Goal: Task Accomplishment & Management: Complete application form

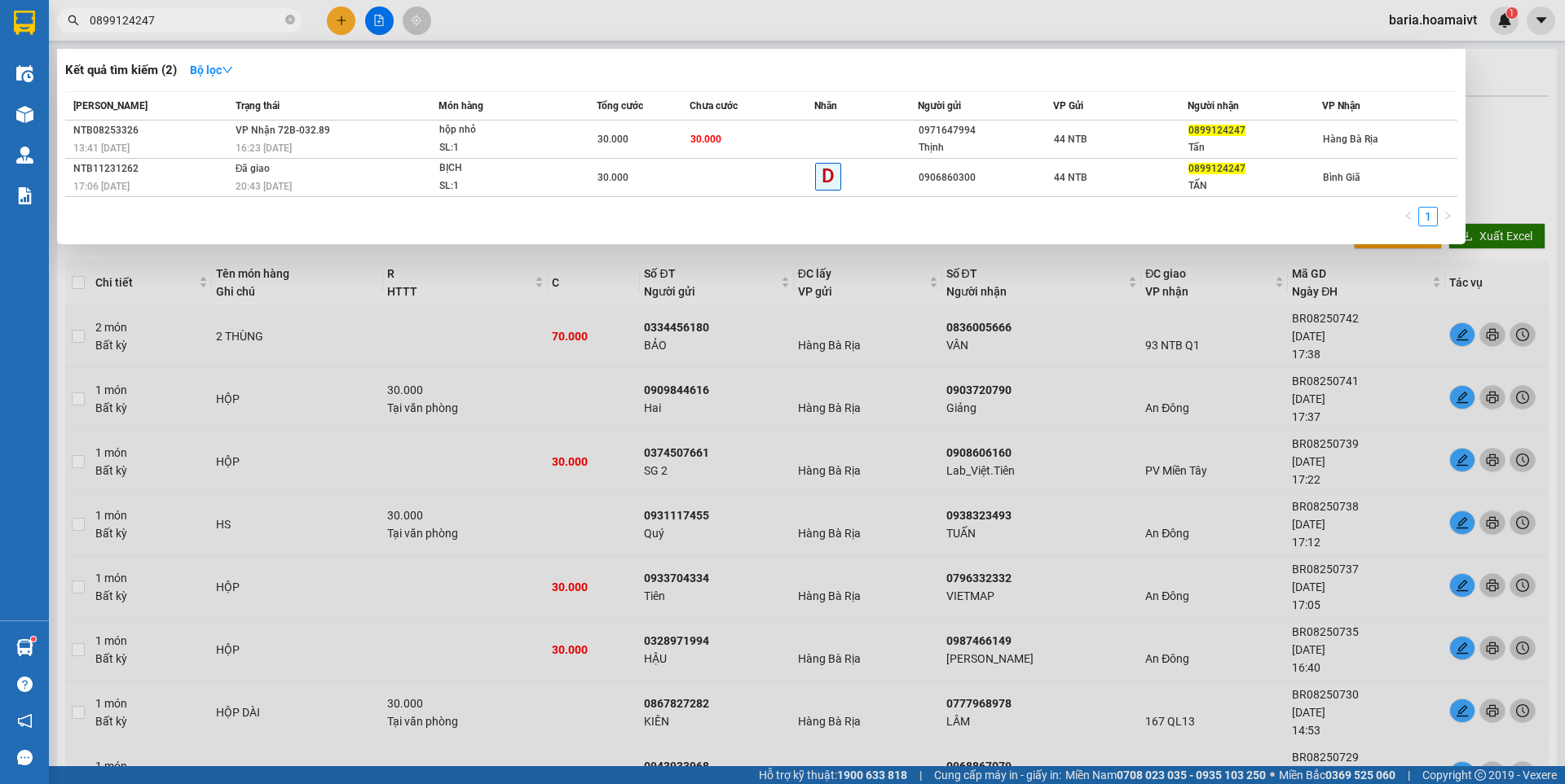
click at [290, 24] on icon "close-circle" at bounding box center [290, 20] width 10 height 10
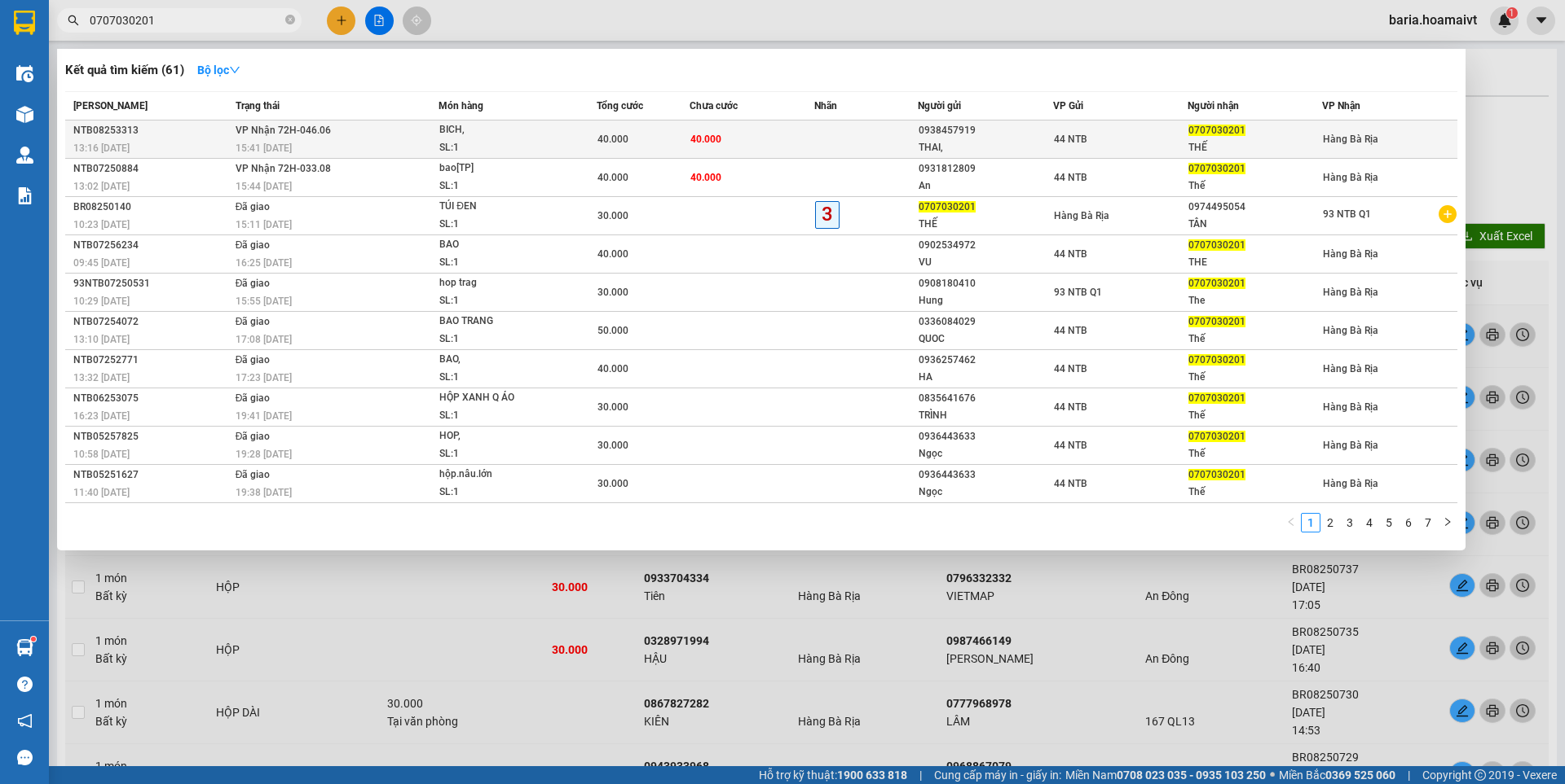
type input "0707030201"
click at [1247, 138] on div "0707030201" at bounding box center [1255, 131] width 133 height 18
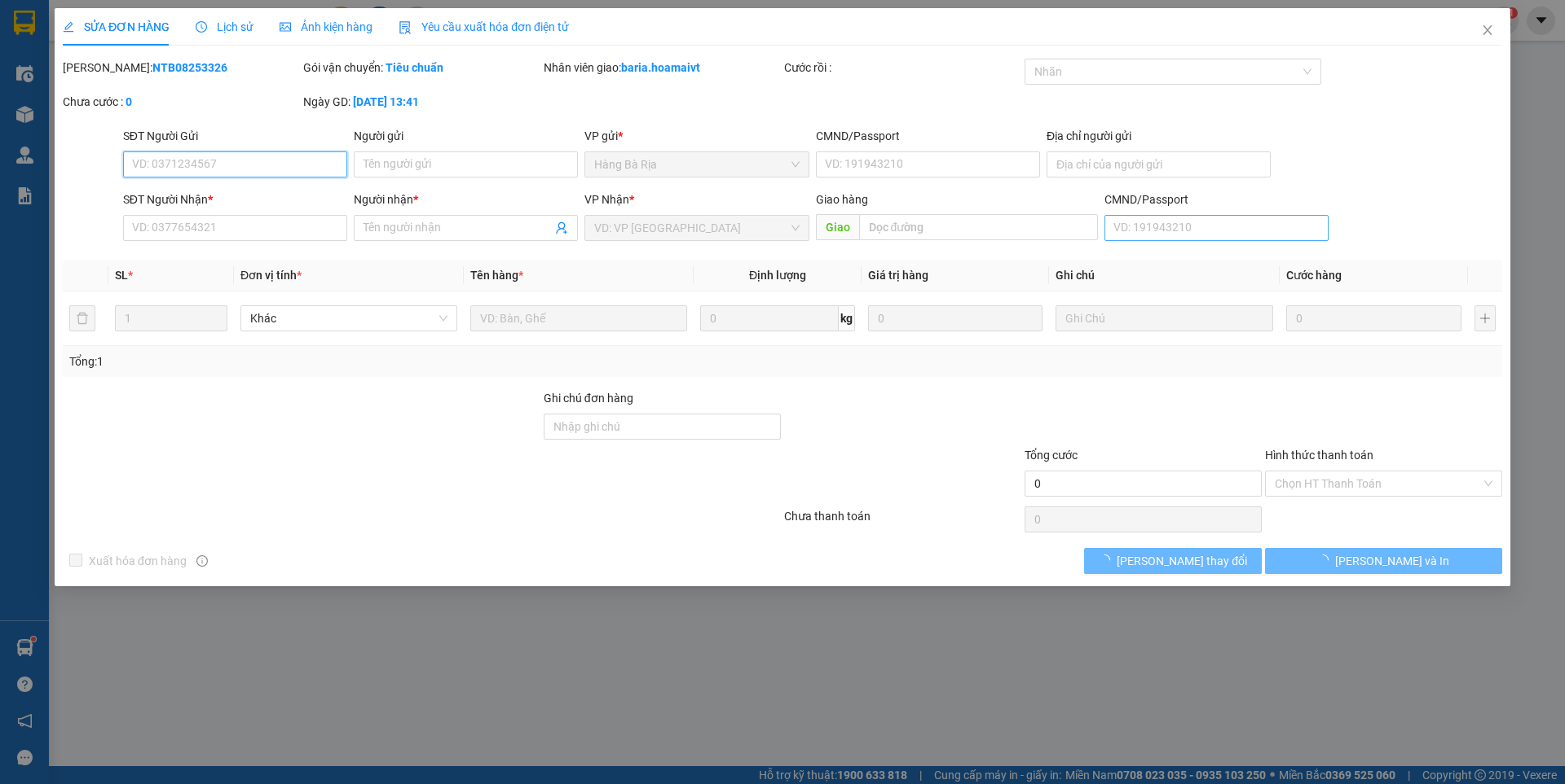
type input "0938457919"
type input "THAI,"
type input "0707030201"
type input "THẾ"
type input "40.000"
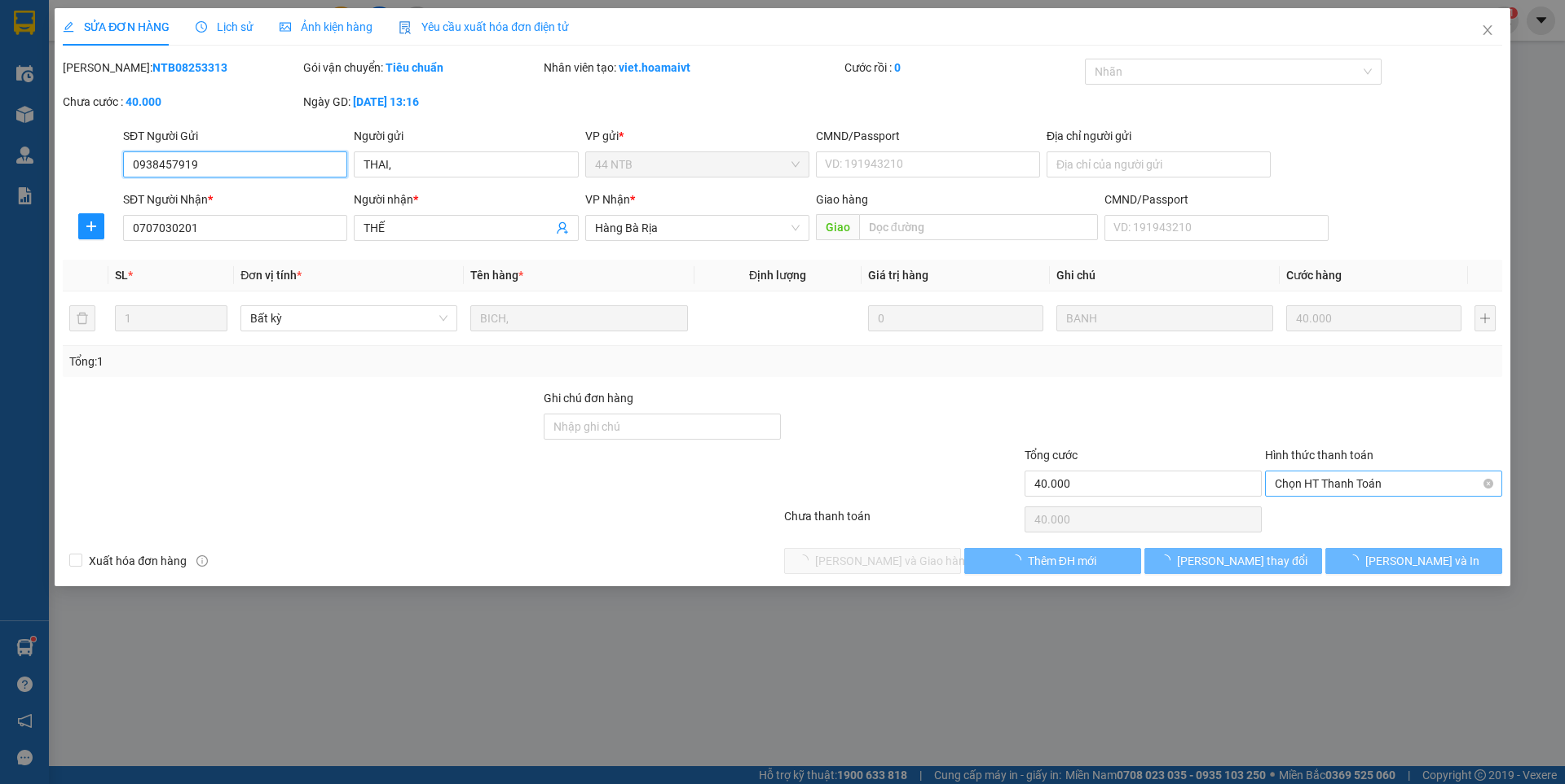
click at [1304, 486] on span "Chọn HT Thanh Toán" at bounding box center [1383, 484] width 218 height 24
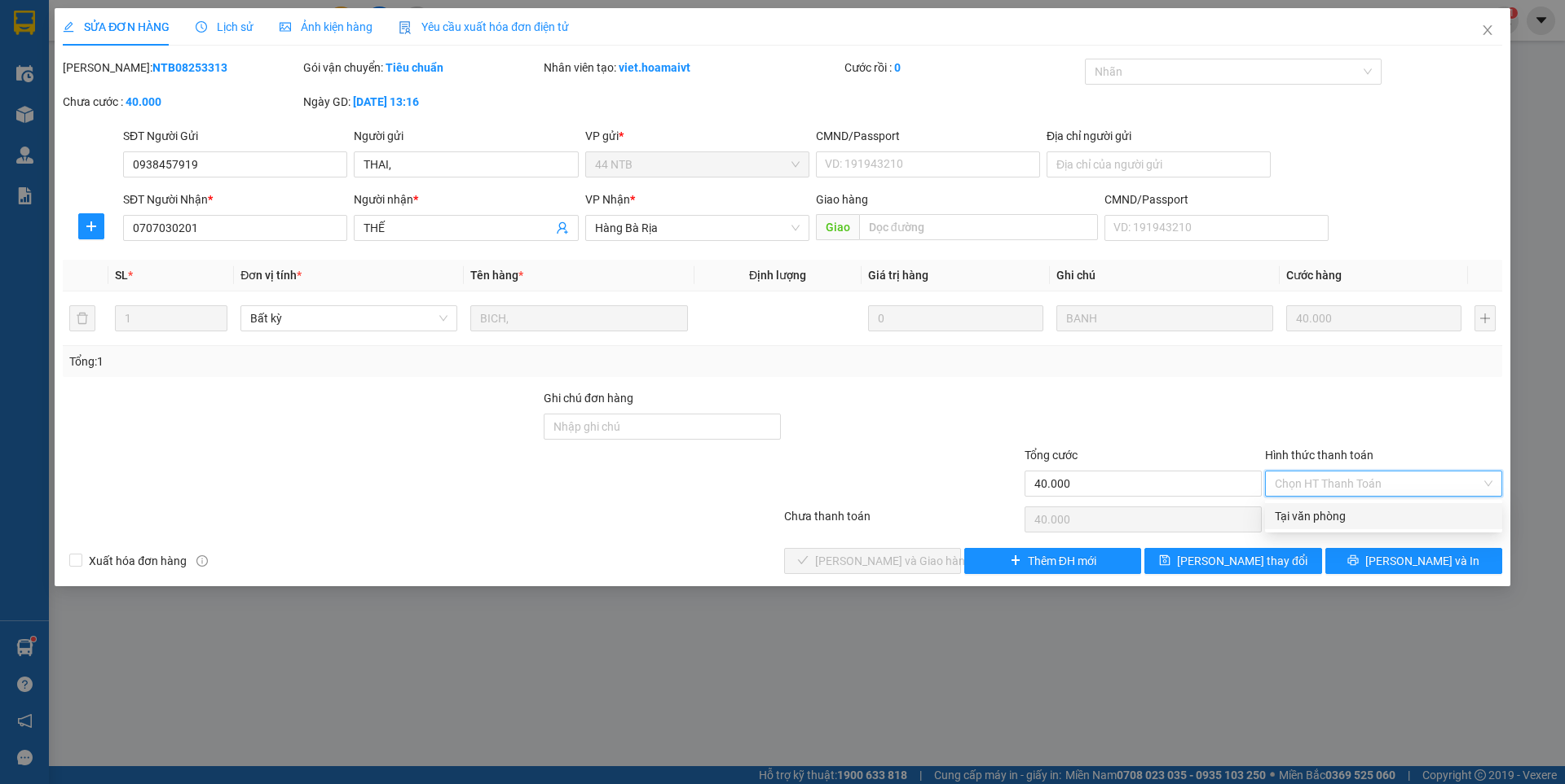
click at [1302, 509] on div "Tại văn phòng" at bounding box center [1383, 516] width 218 height 18
type input "0"
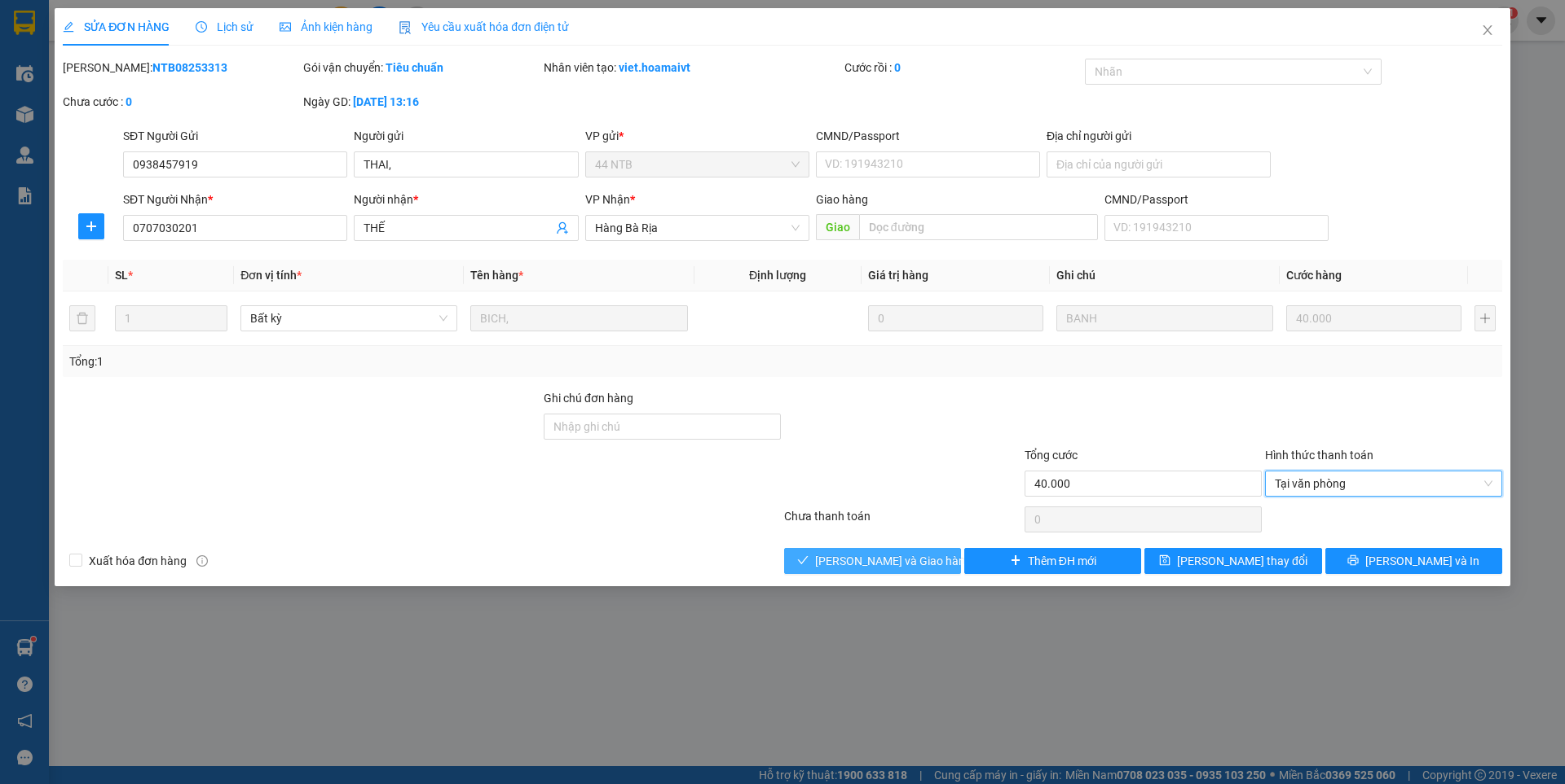
click at [883, 566] on span "[PERSON_NAME] và [PERSON_NAME] hàng" at bounding box center [893, 561] width 156 height 18
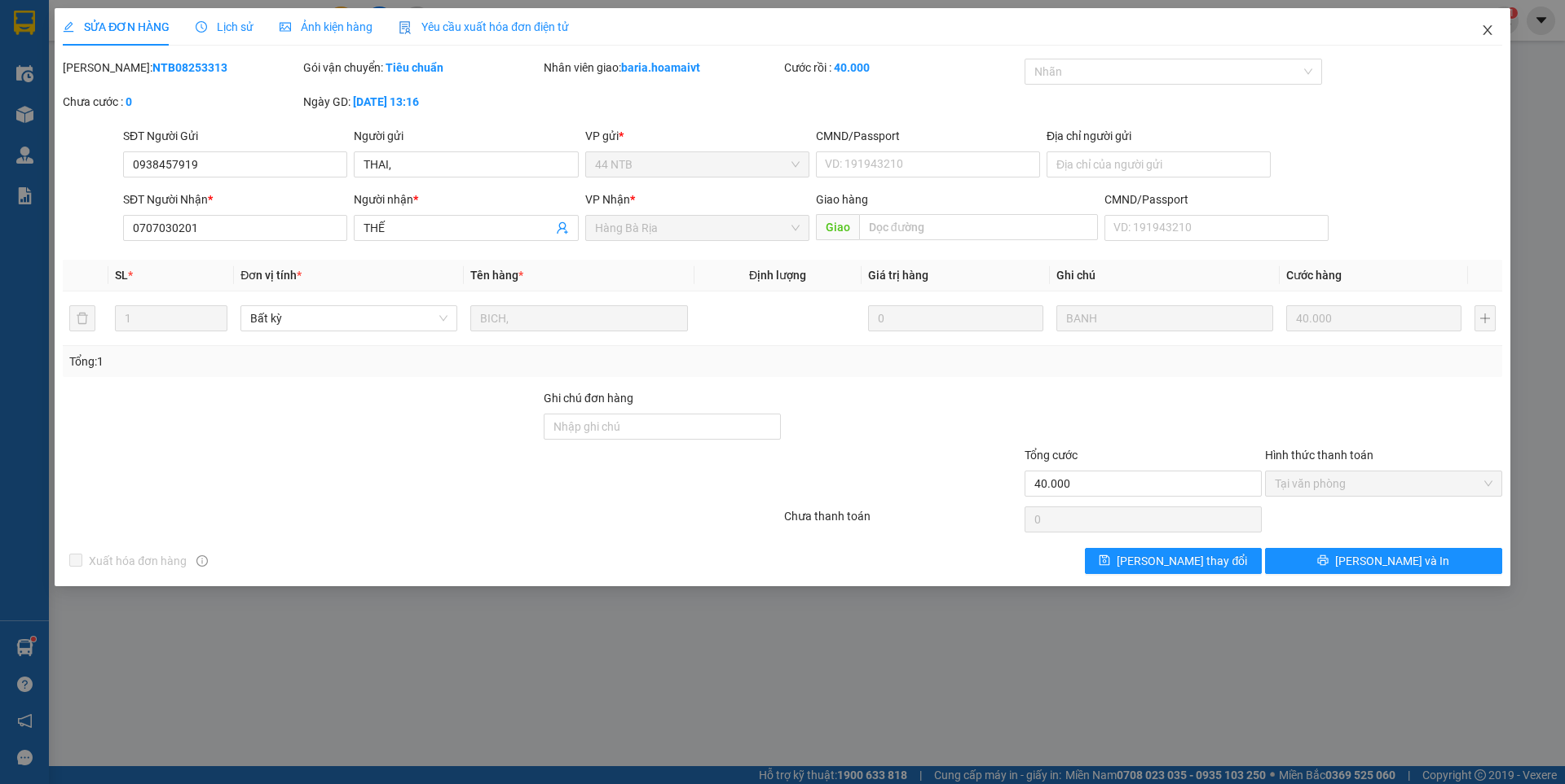
drag, startPoint x: 1494, startPoint y: 28, endPoint x: 207, endPoint y: 38, distance: 1287.0
click at [1491, 28] on span "Close" at bounding box center [1487, 30] width 46 height 46
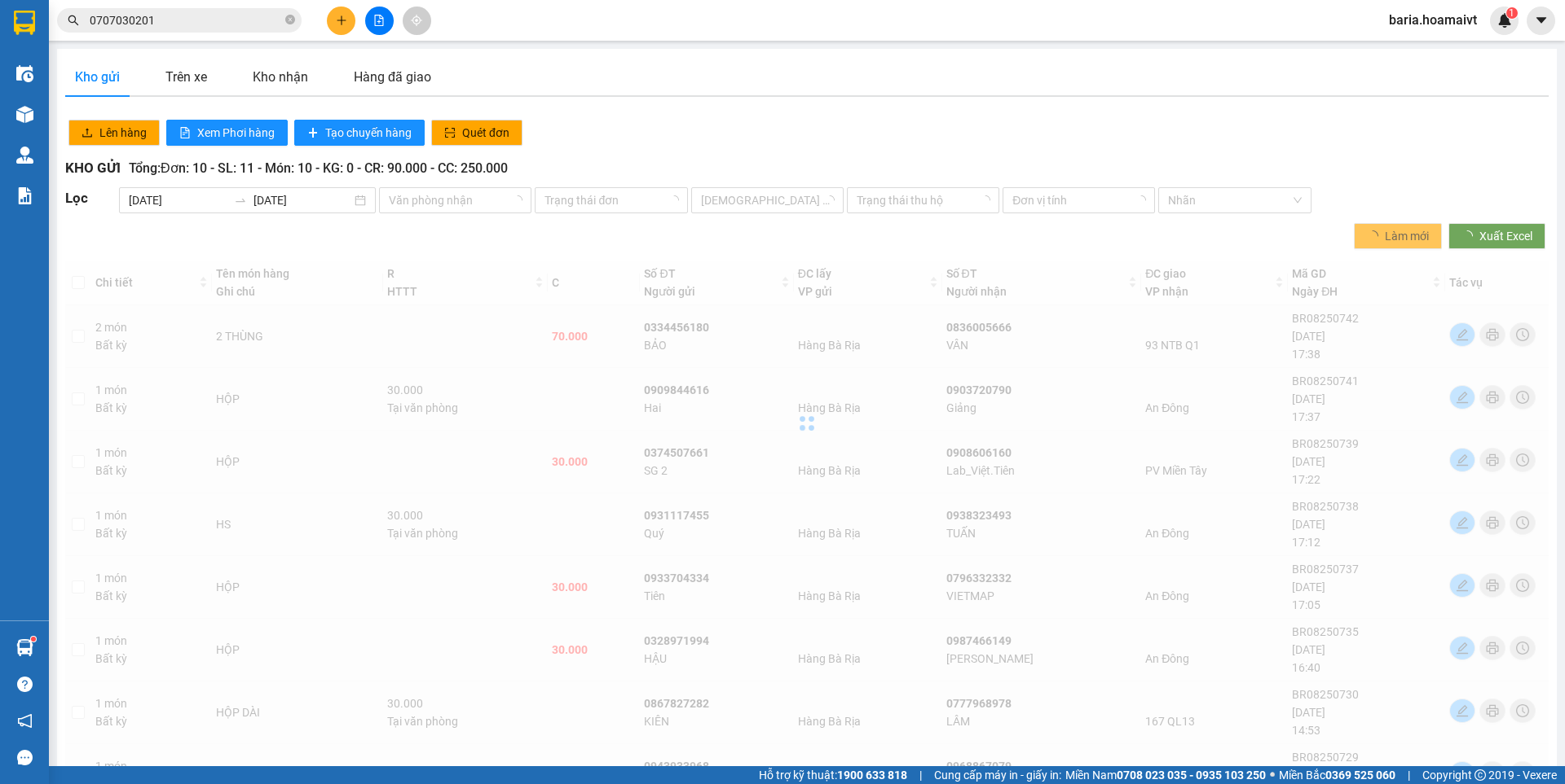
click at [203, 18] on input "0707030201" at bounding box center [185, 20] width 192 height 18
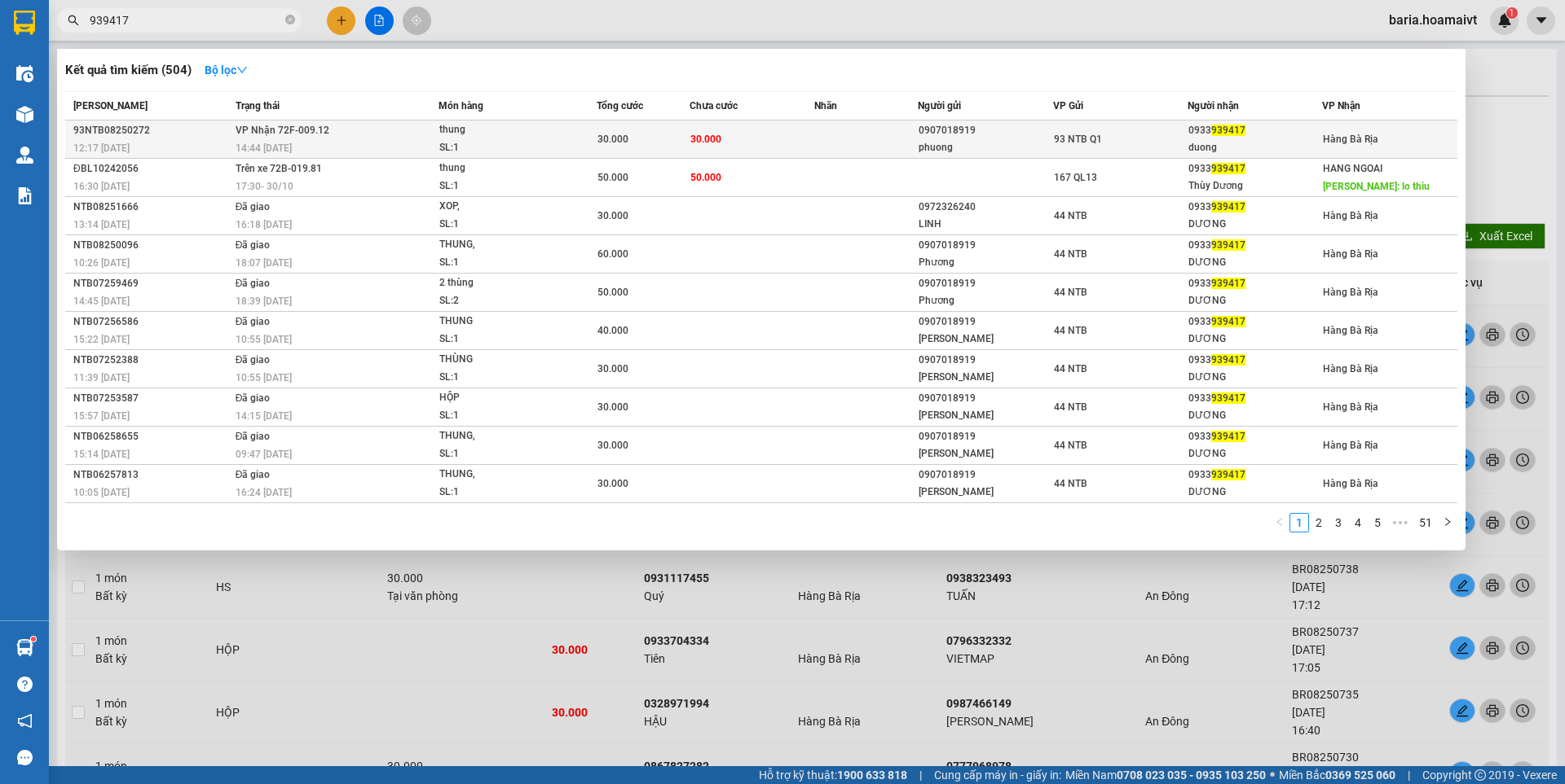
type input "939417"
click at [1229, 140] on div "duong" at bounding box center [1255, 148] width 133 height 18
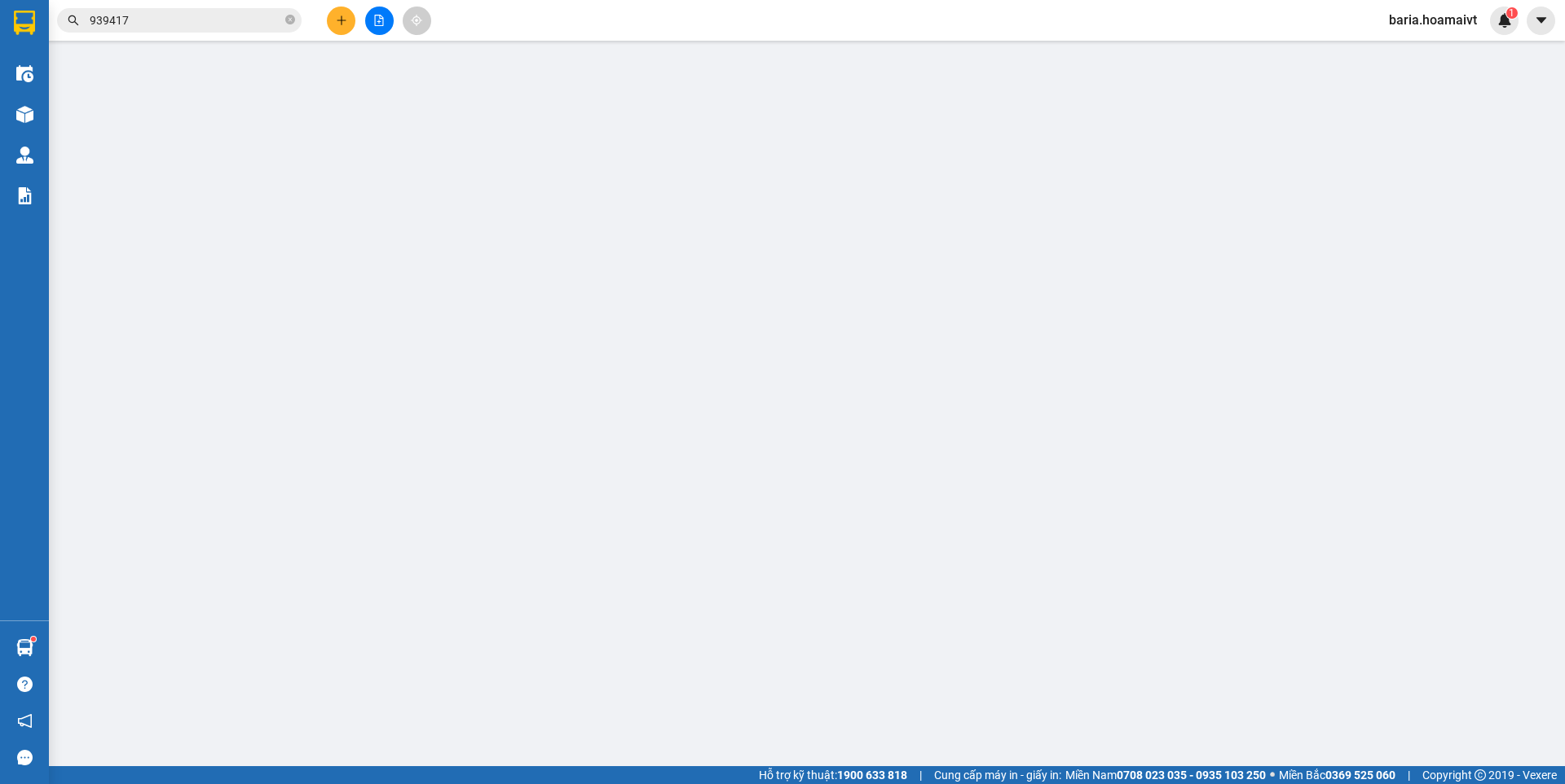
type input "0907018919"
type input "phuong"
type input "079300005829"
type input "0933939417"
type input "duong"
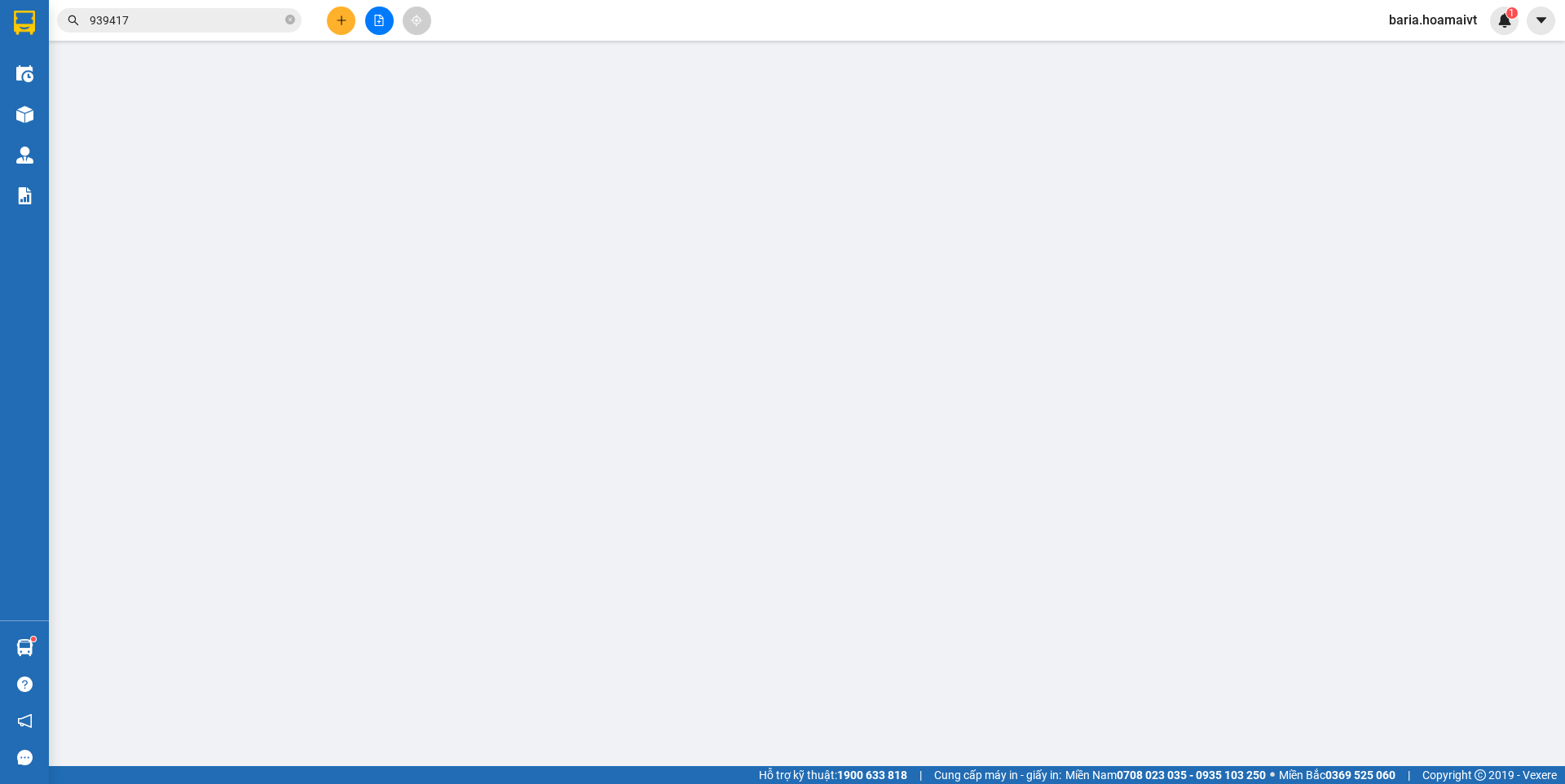
type input "30.000"
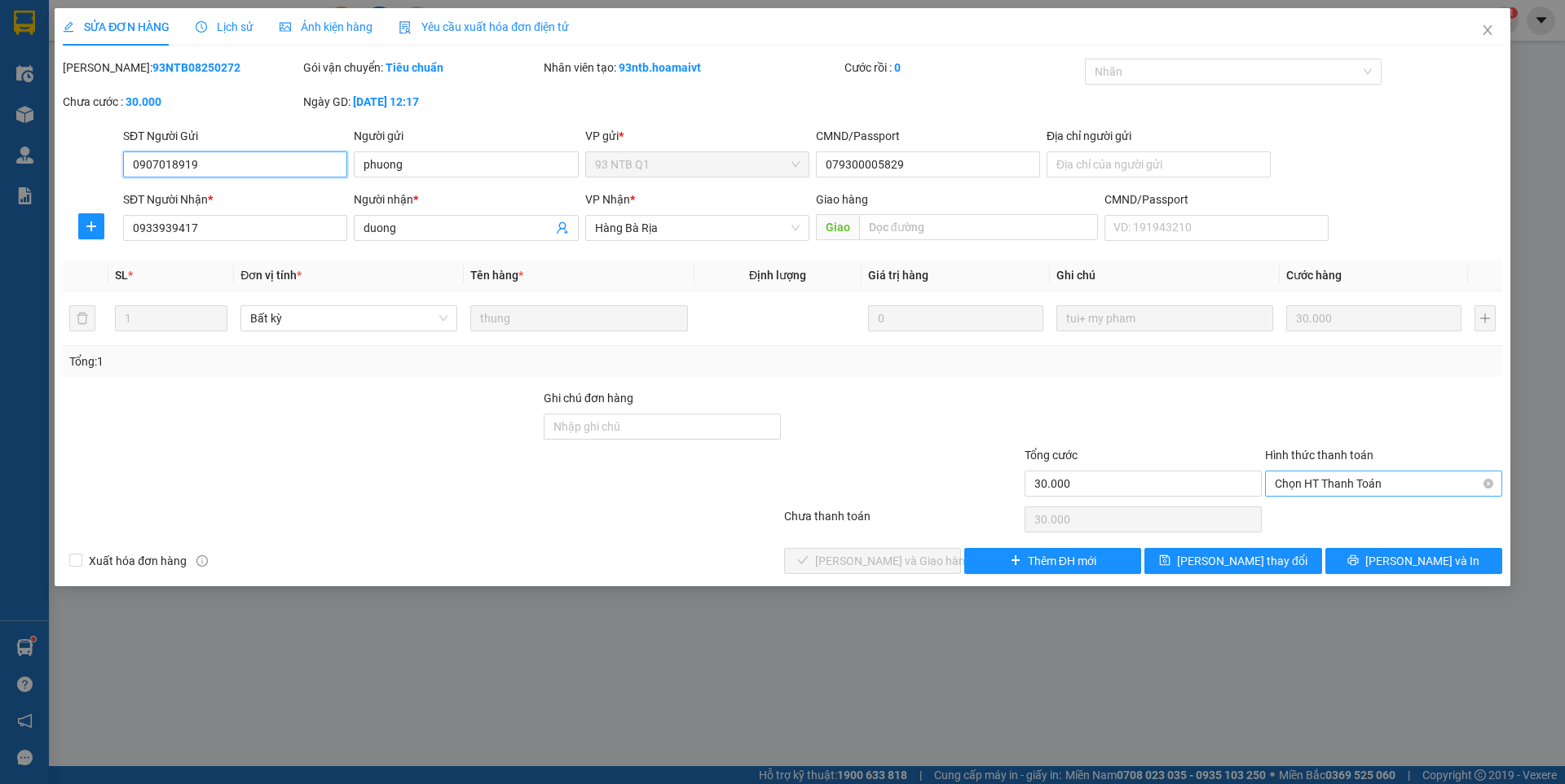
click at [1347, 477] on span "Chọn HT Thanh Toán" at bounding box center [1383, 484] width 218 height 24
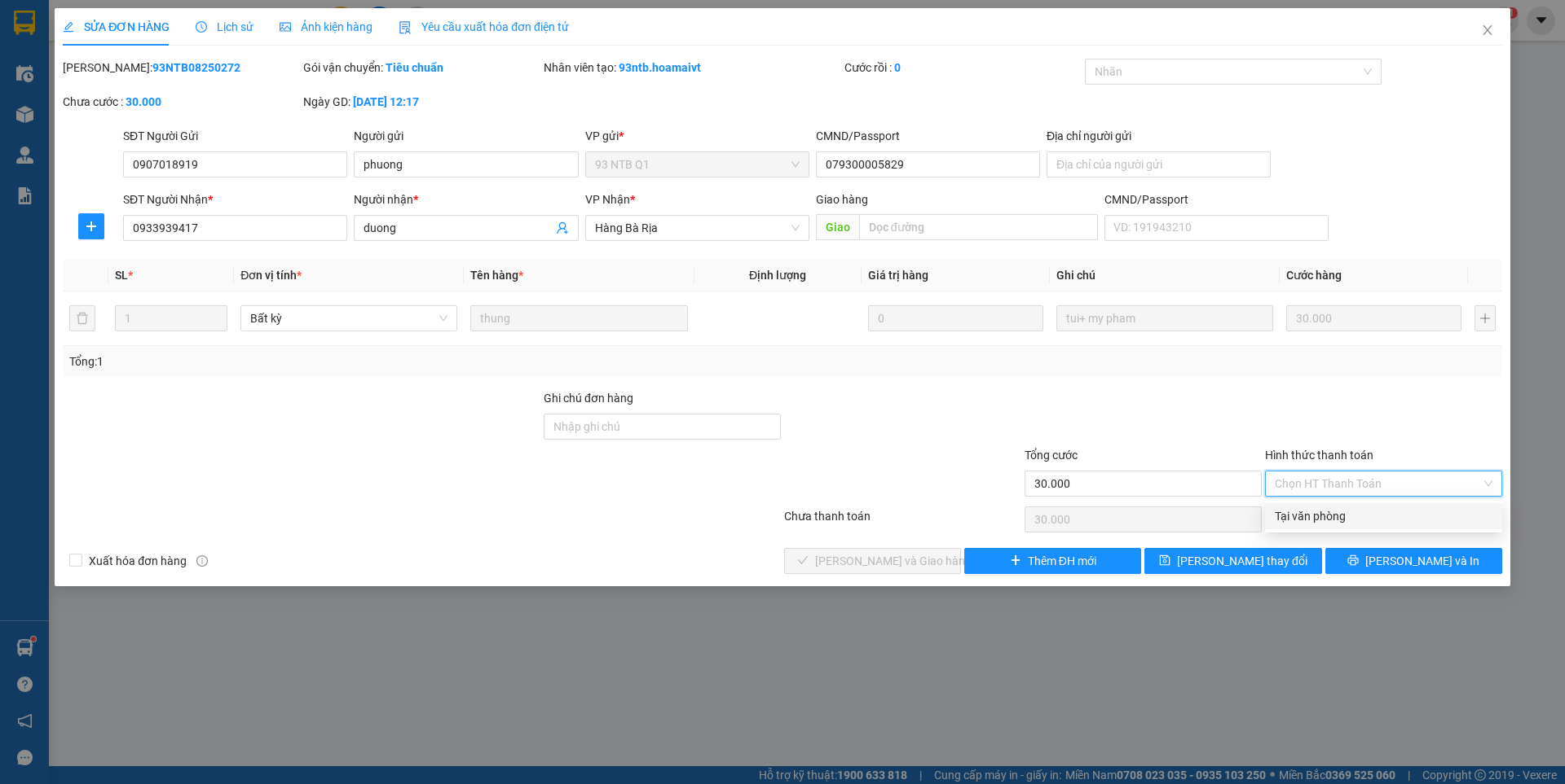
drag, startPoint x: 1319, startPoint y: 510, endPoint x: 895, endPoint y: 567, distance: 427.8
click at [1305, 514] on div "Tại văn phòng" at bounding box center [1383, 516] width 218 height 18
type input "0"
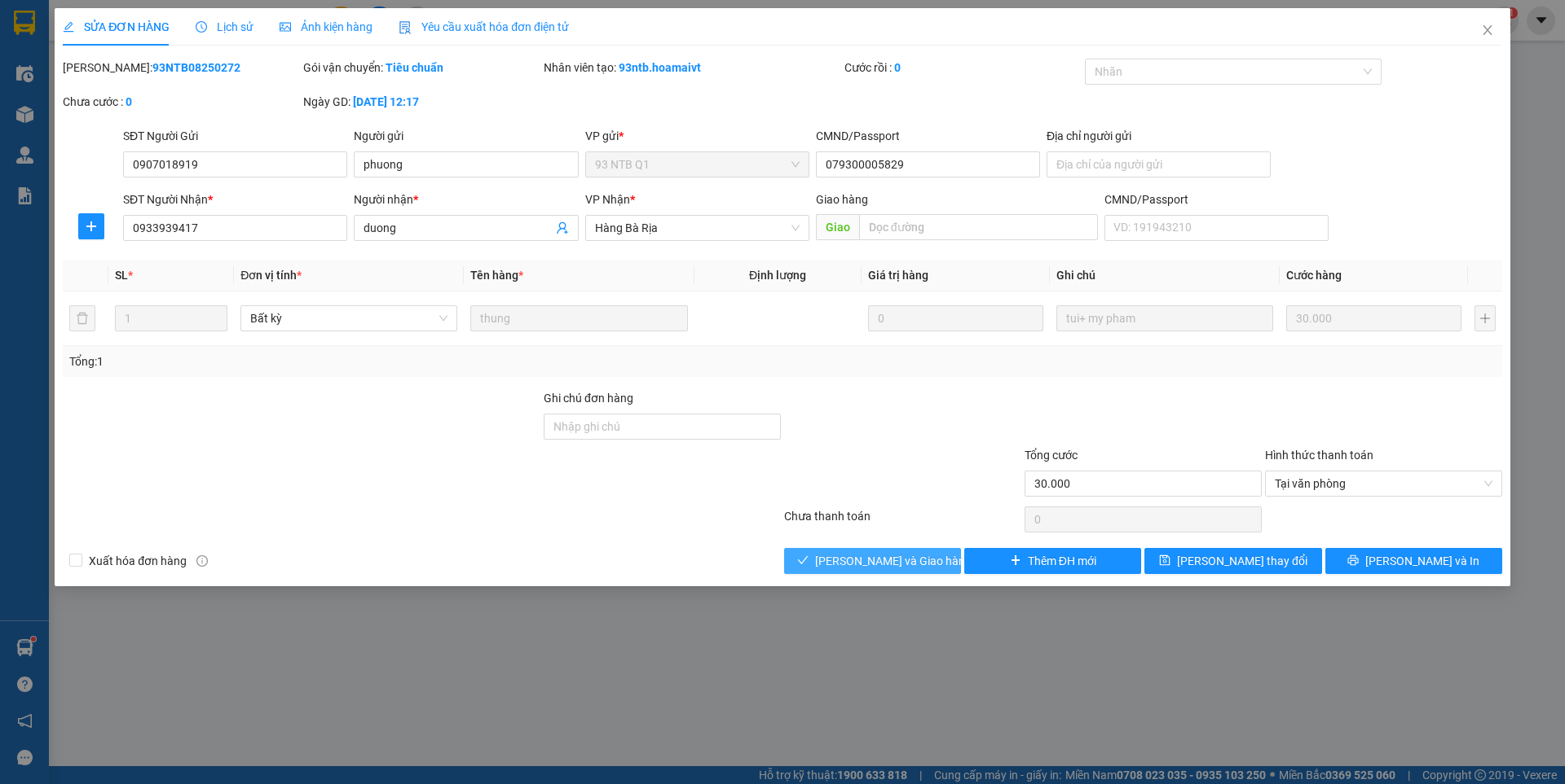
drag, startPoint x: 870, startPoint y: 564, endPoint x: 890, endPoint y: 507, distance: 60.4
click at [888, 520] on div "Total Paid Fee 0 Total UnPaid Fee 30.000 Cash Collection Total Fee Mã ĐH: 93NTB…" at bounding box center [782, 316] width 1439 height 516
drag, startPoint x: 1483, startPoint y: 29, endPoint x: 1481, endPoint y: 146, distance: 117.0
click at [1483, 146] on div "SỬA ĐƠN HÀNG Lịch sử Ảnh kiện hàng Yêu cầu xuất hóa đơn điện tử Total Paid Fee …" at bounding box center [782, 296] width 1456 height 578
click at [888, 556] on span "[PERSON_NAME] và [PERSON_NAME] hàng" at bounding box center [893, 561] width 156 height 18
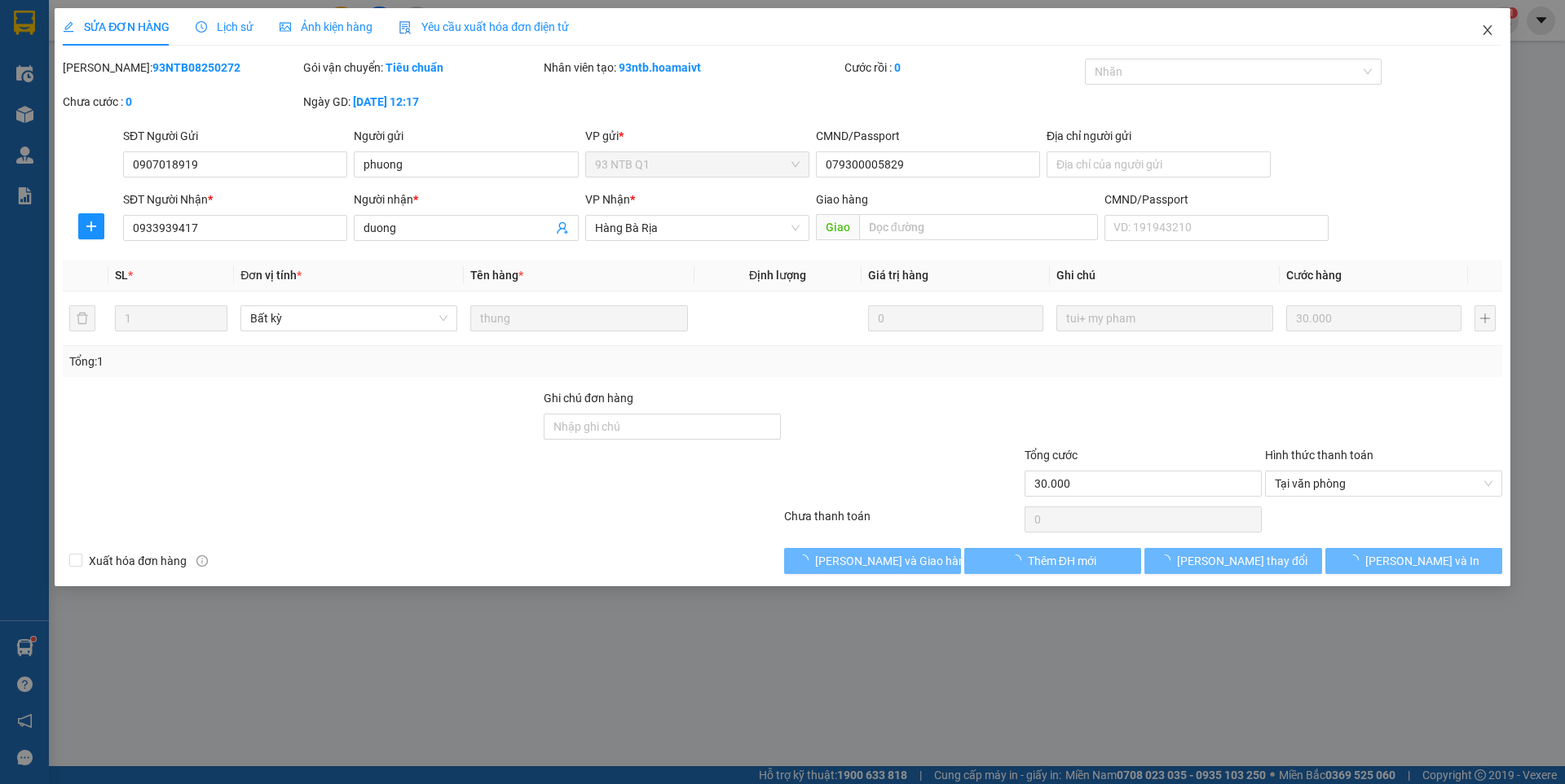
click at [1486, 33] on icon "close" at bounding box center [1486, 30] width 9 height 10
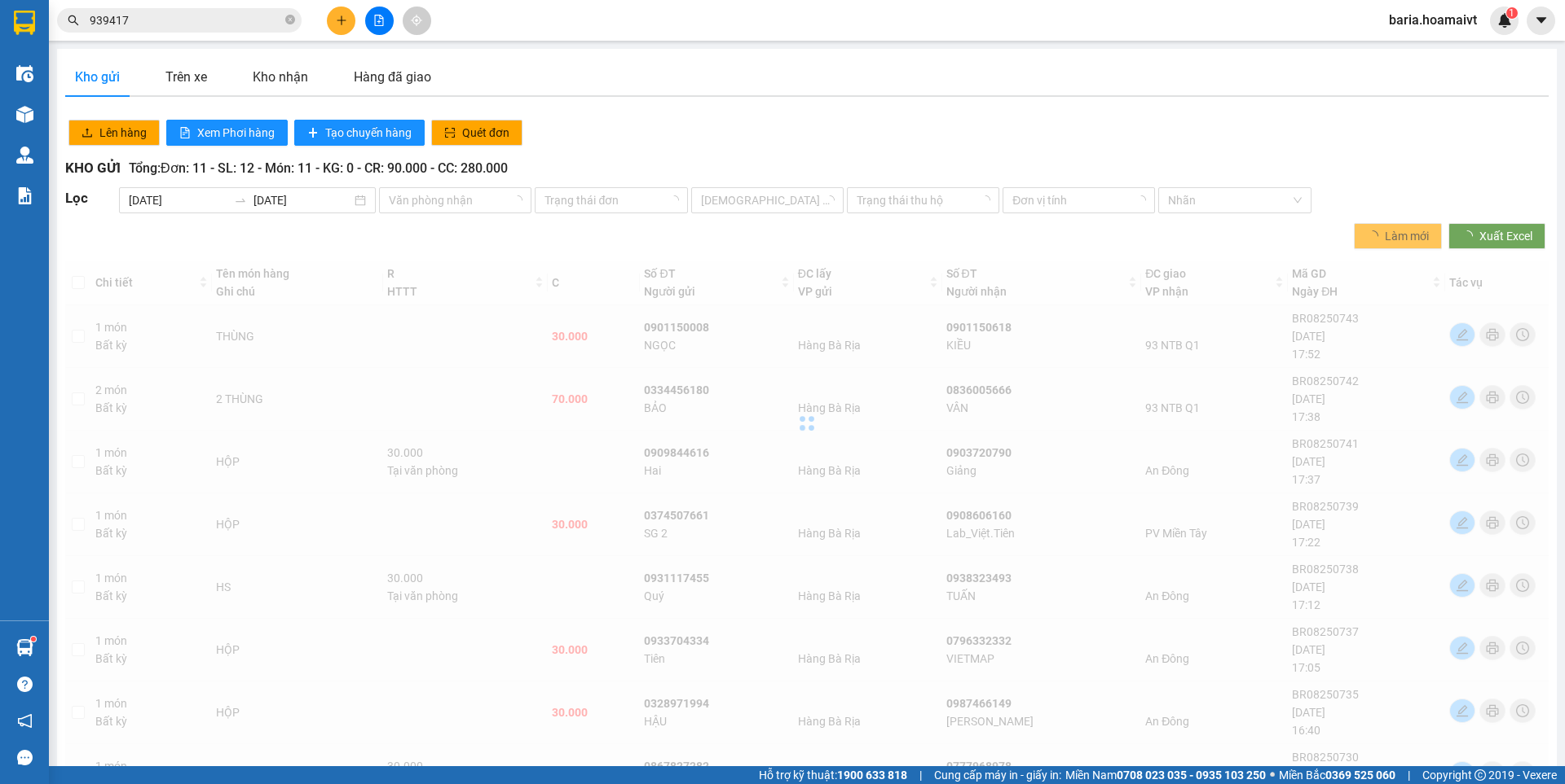
click at [256, 23] on input "939417" at bounding box center [185, 20] width 192 height 18
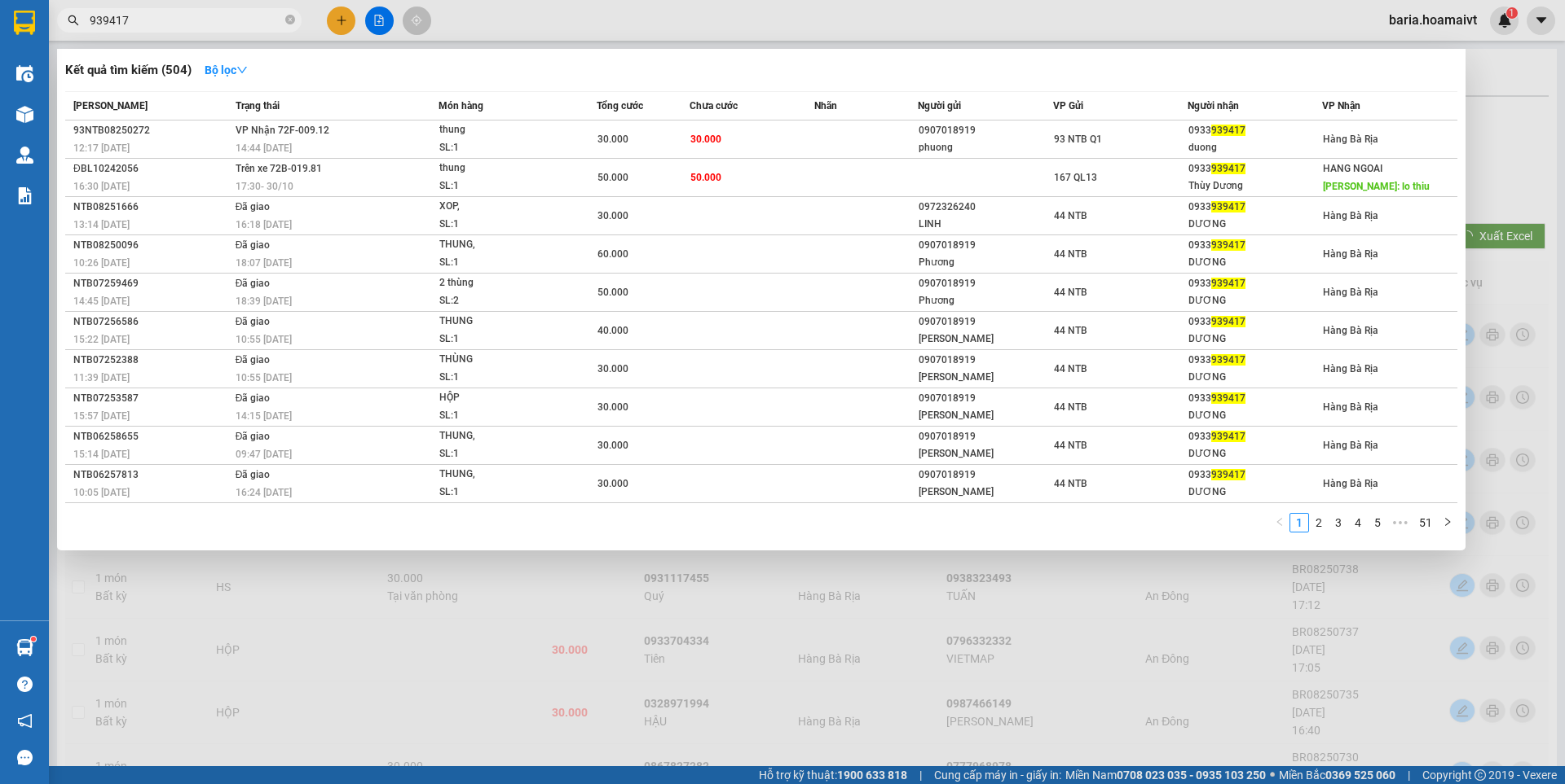
click at [256, 23] on input "939417" at bounding box center [185, 20] width 192 height 18
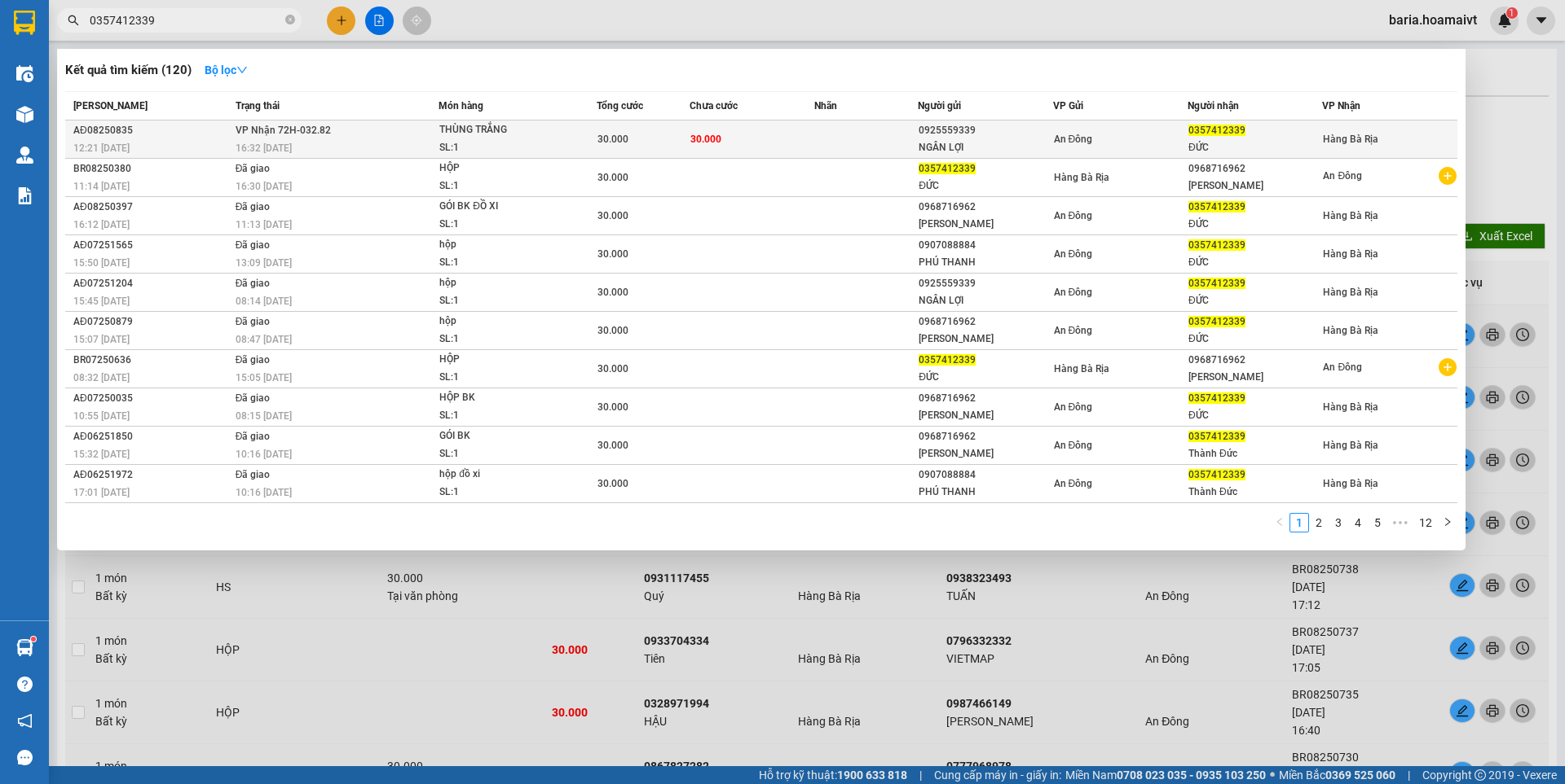
type input "0357412339"
click at [1214, 140] on div "ĐỨC" at bounding box center [1255, 148] width 133 height 18
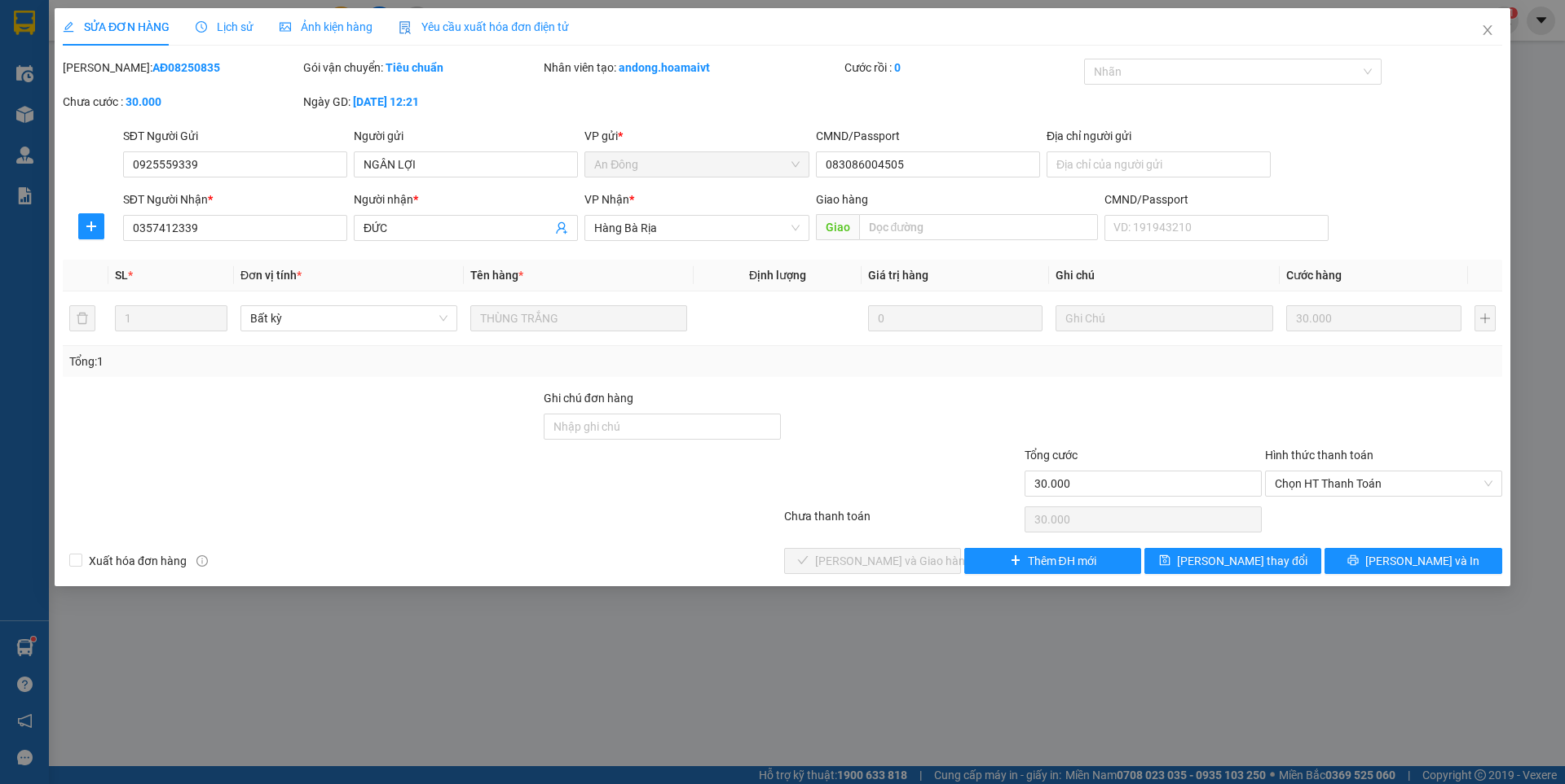
type input "0925559339"
type input "NGÂN LỢI"
type input "083086004505"
type input "0357412339"
type input "ĐỨC"
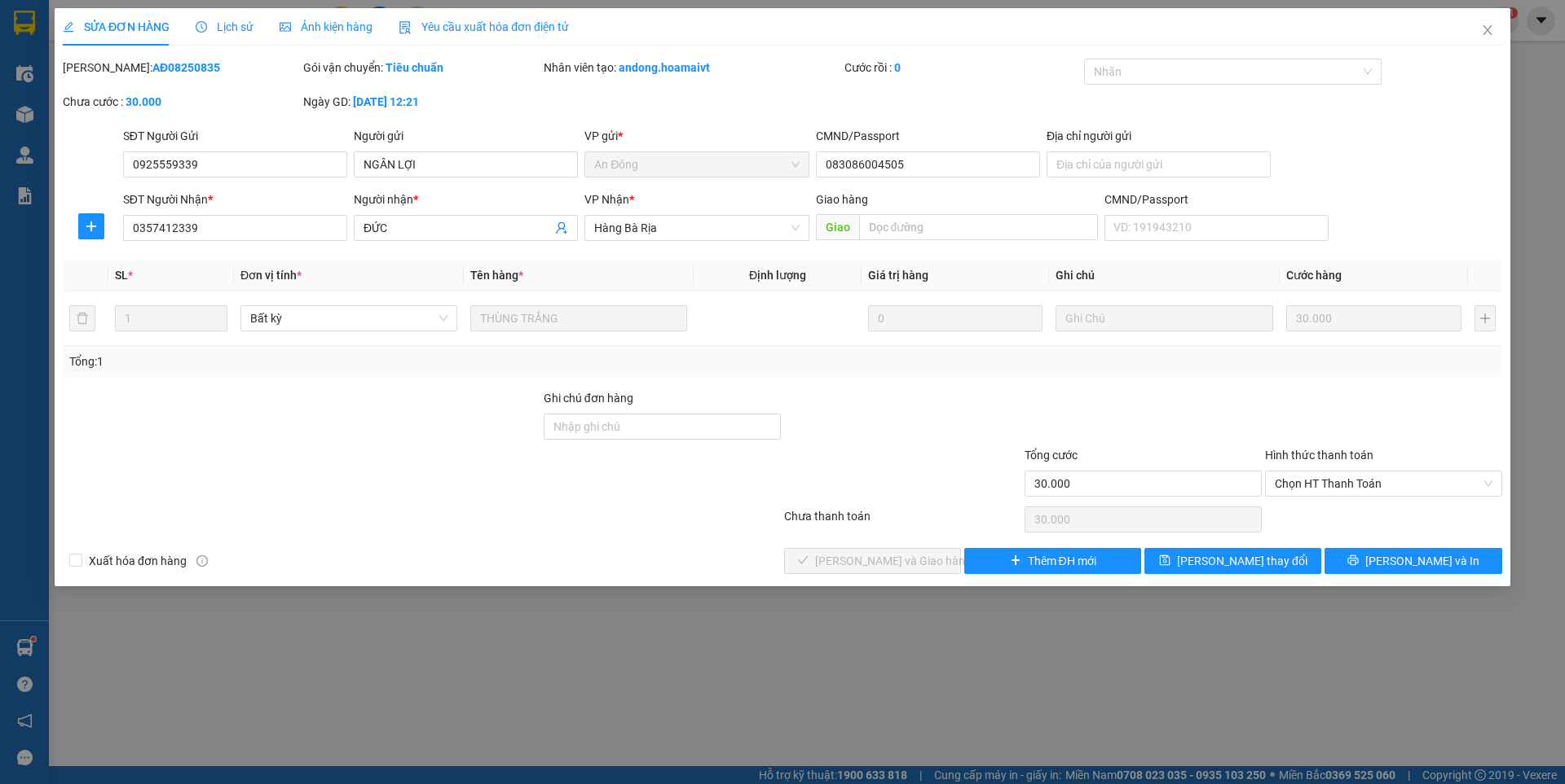
type input "30.000"
click at [1437, 480] on span "Chọn HT Thanh Toán" at bounding box center [1383, 484] width 218 height 24
click at [1346, 517] on div "Tại văn phòng" at bounding box center [1383, 516] width 218 height 18
type input "0"
click at [860, 561] on span "[PERSON_NAME] và [PERSON_NAME] hàng" at bounding box center [893, 561] width 156 height 18
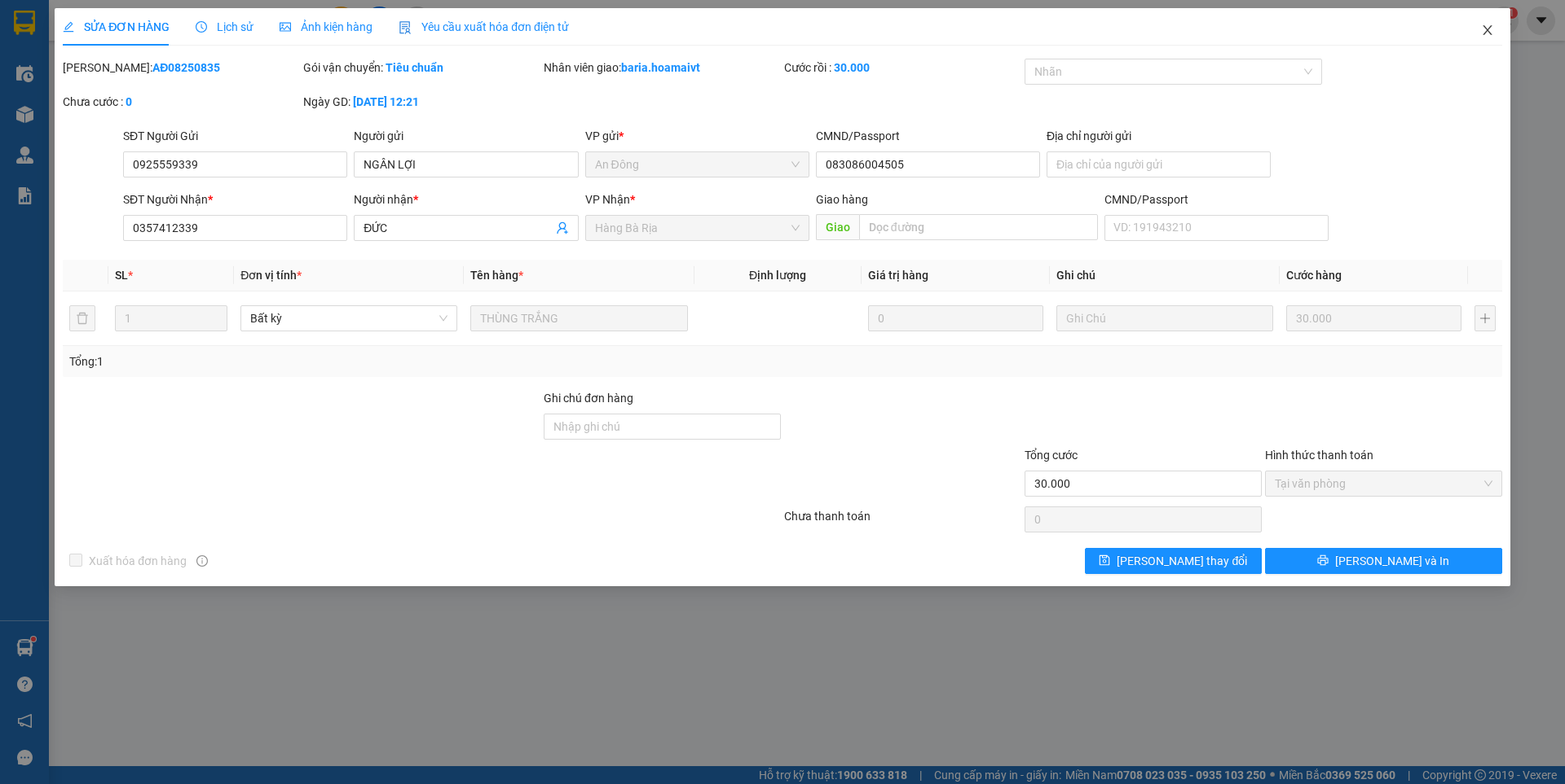
drag, startPoint x: 1489, startPoint y: 32, endPoint x: 1467, endPoint y: 23, distance: 23.8
click at [1484, 32] on icon "close" at bounding box center [1487, 29] width 13 height 13
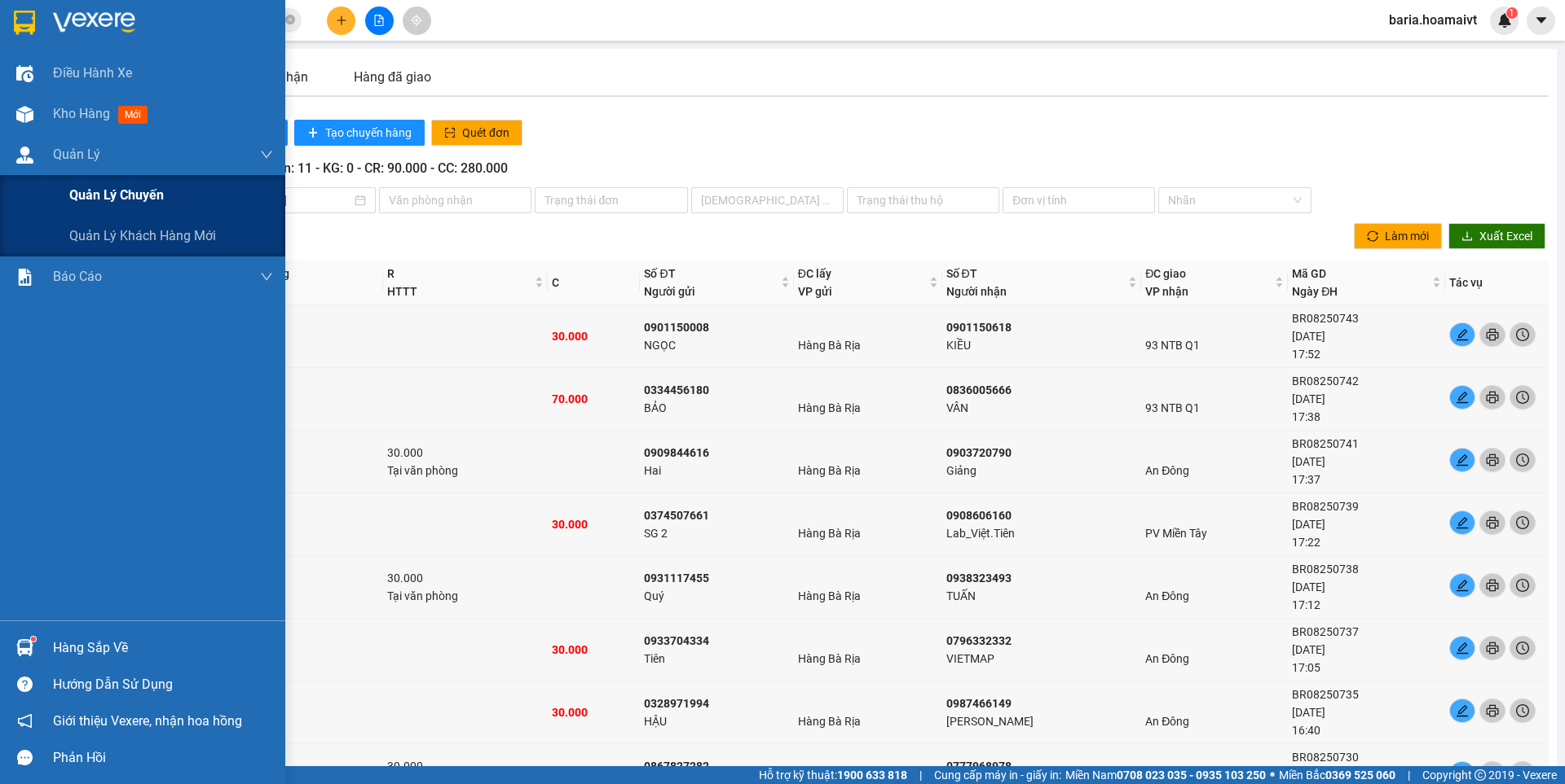
click at [116, 205] on span "Quản lý chuyến" at bounding box center [116, 195] width 95 height 20
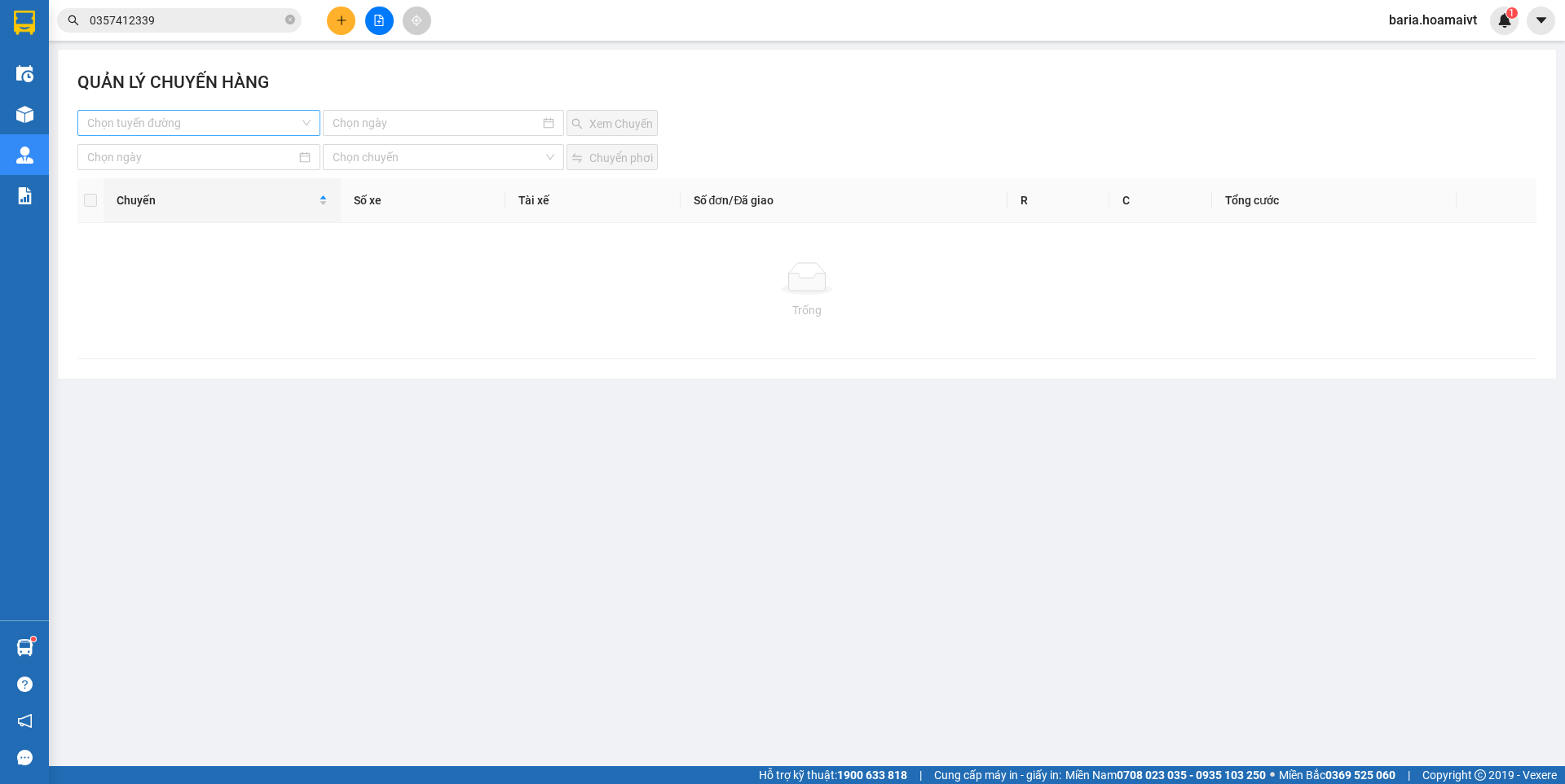
click at [205, 123] on input "search" at bounding box center [192, 123] width 212 height 24
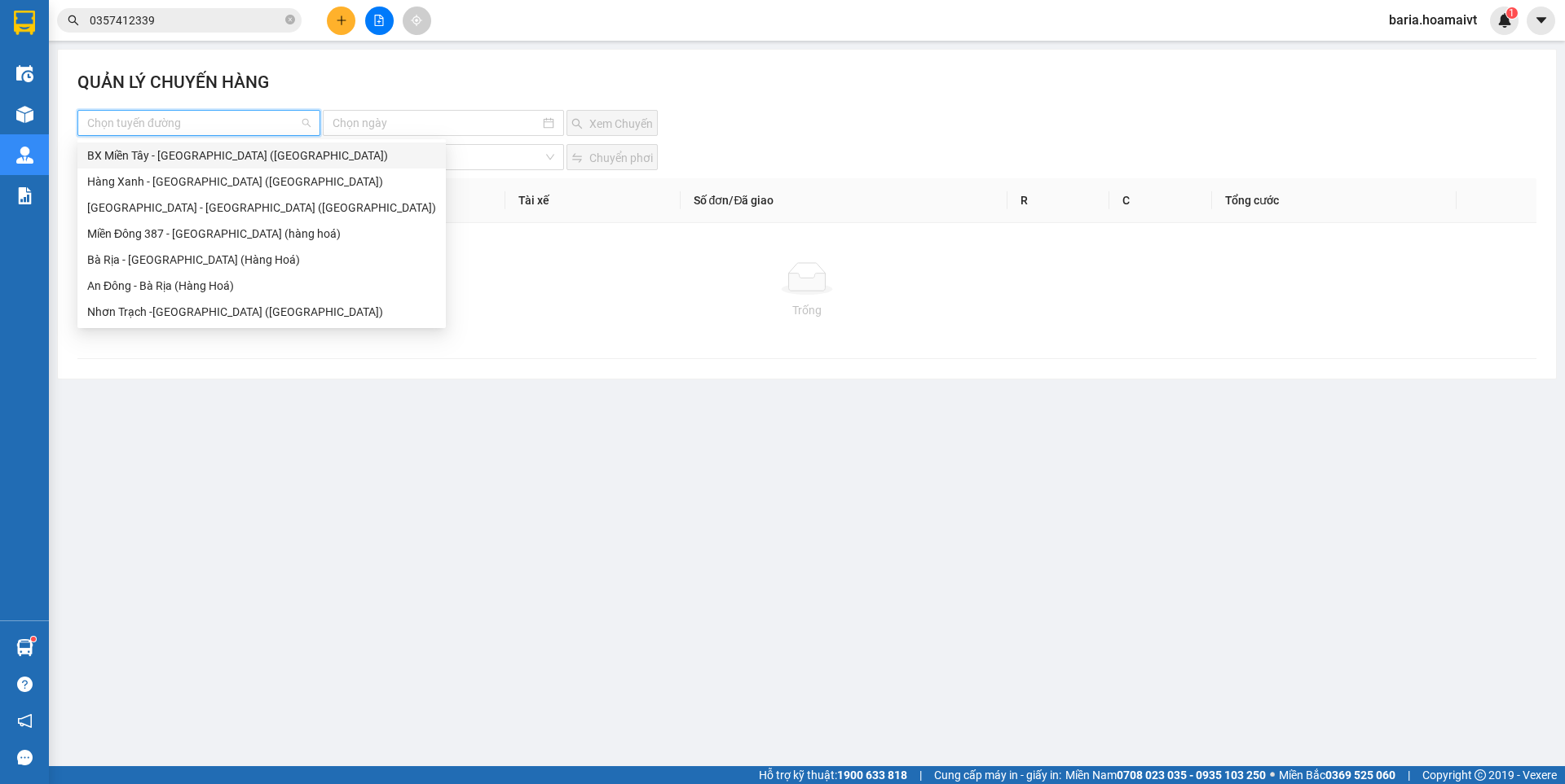
click at [178, 156] on div "BX Miền Tây - Bà Rịa (Hàng Hóa)" at bounding box center [261, 155] width 348 height 18
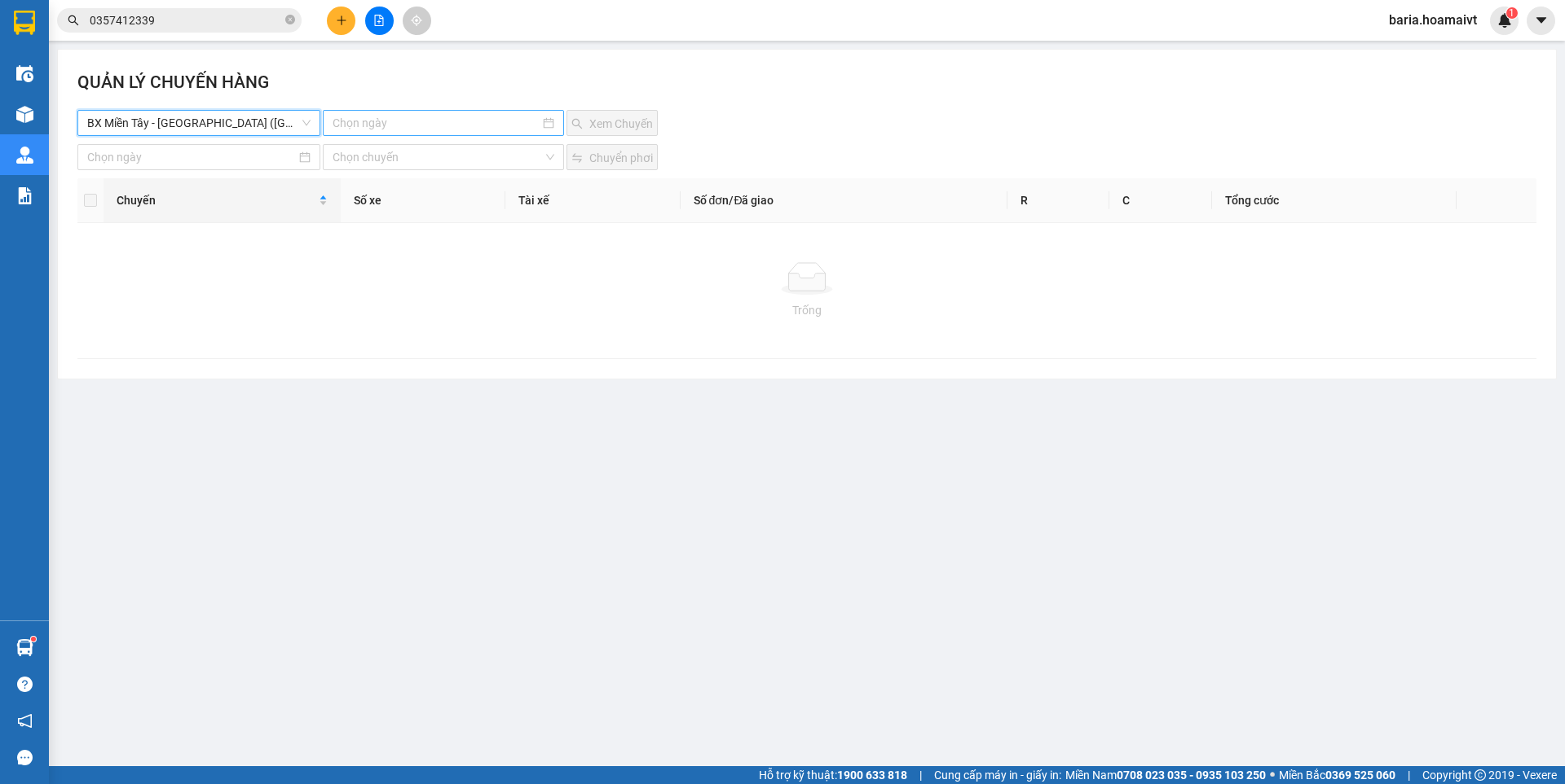
click at [363, 117] on input at bounding box center [435, 123] width 206 height 18
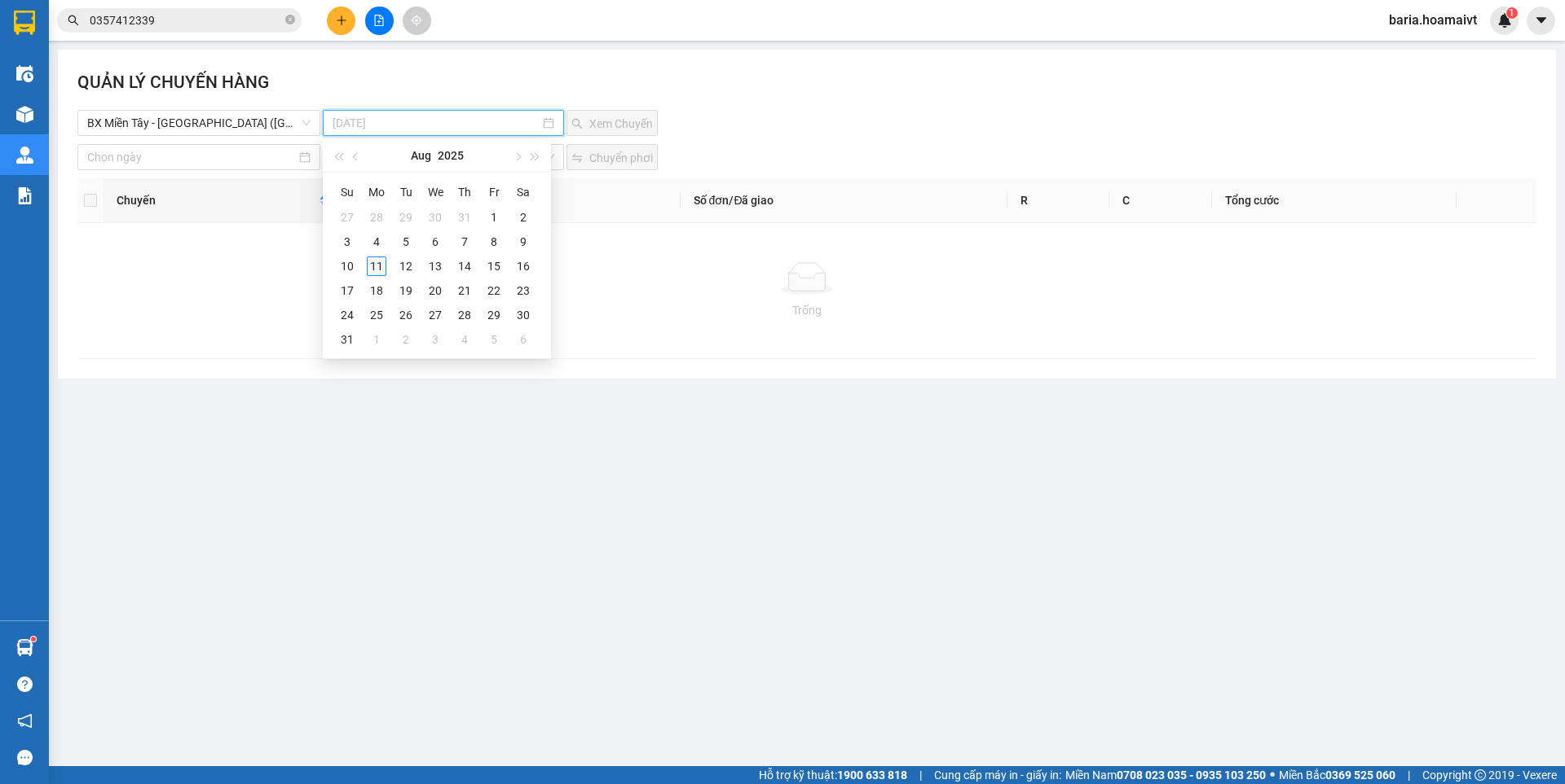
type input "11-08-2025"
click at [374, 265] on div "11" at bounding box center [377, 266] width 20 height 20
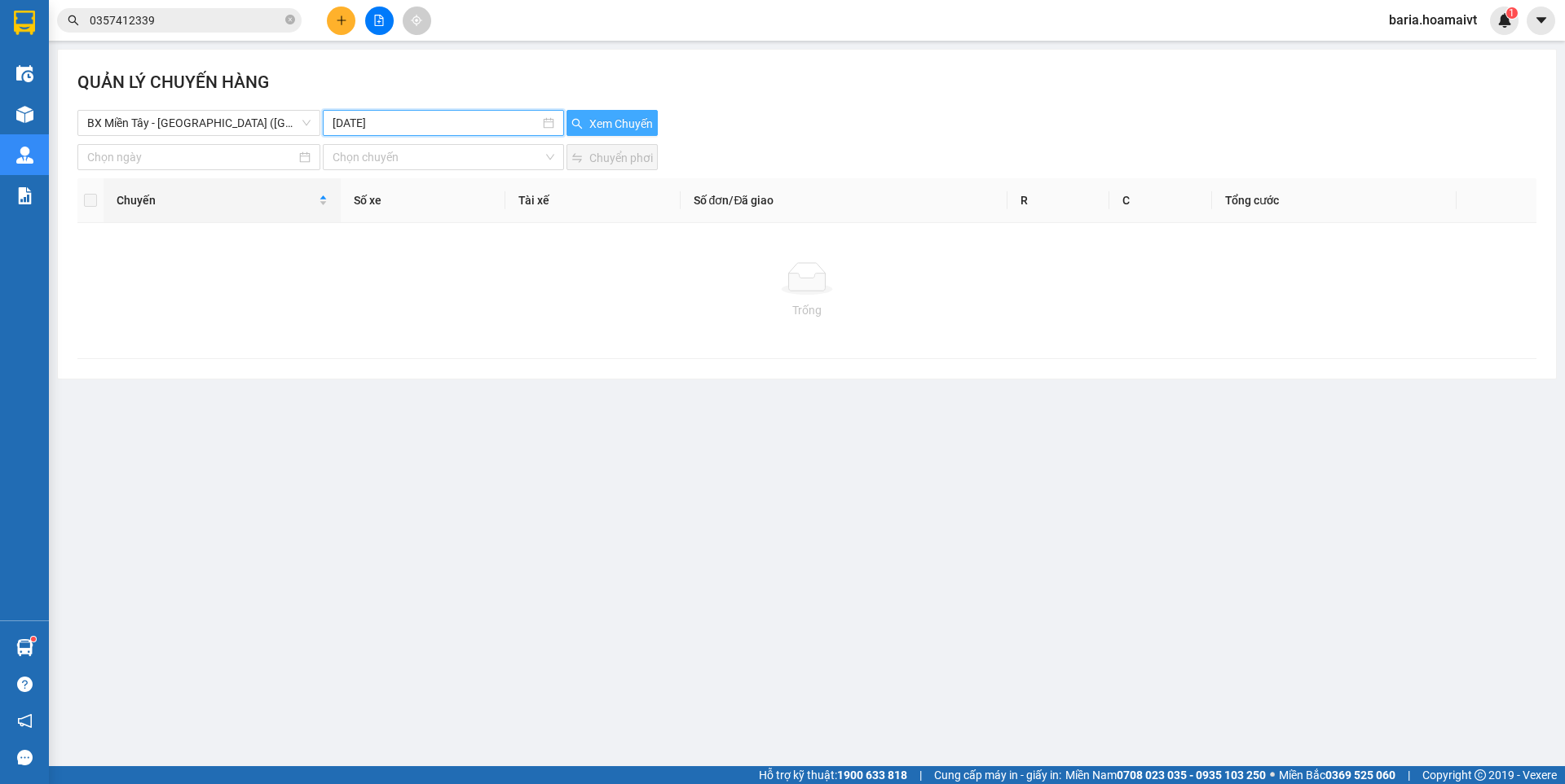
click at [609, 112] on button "Xem Chuyến" at bounding box center [612, 123] width 92 height 26
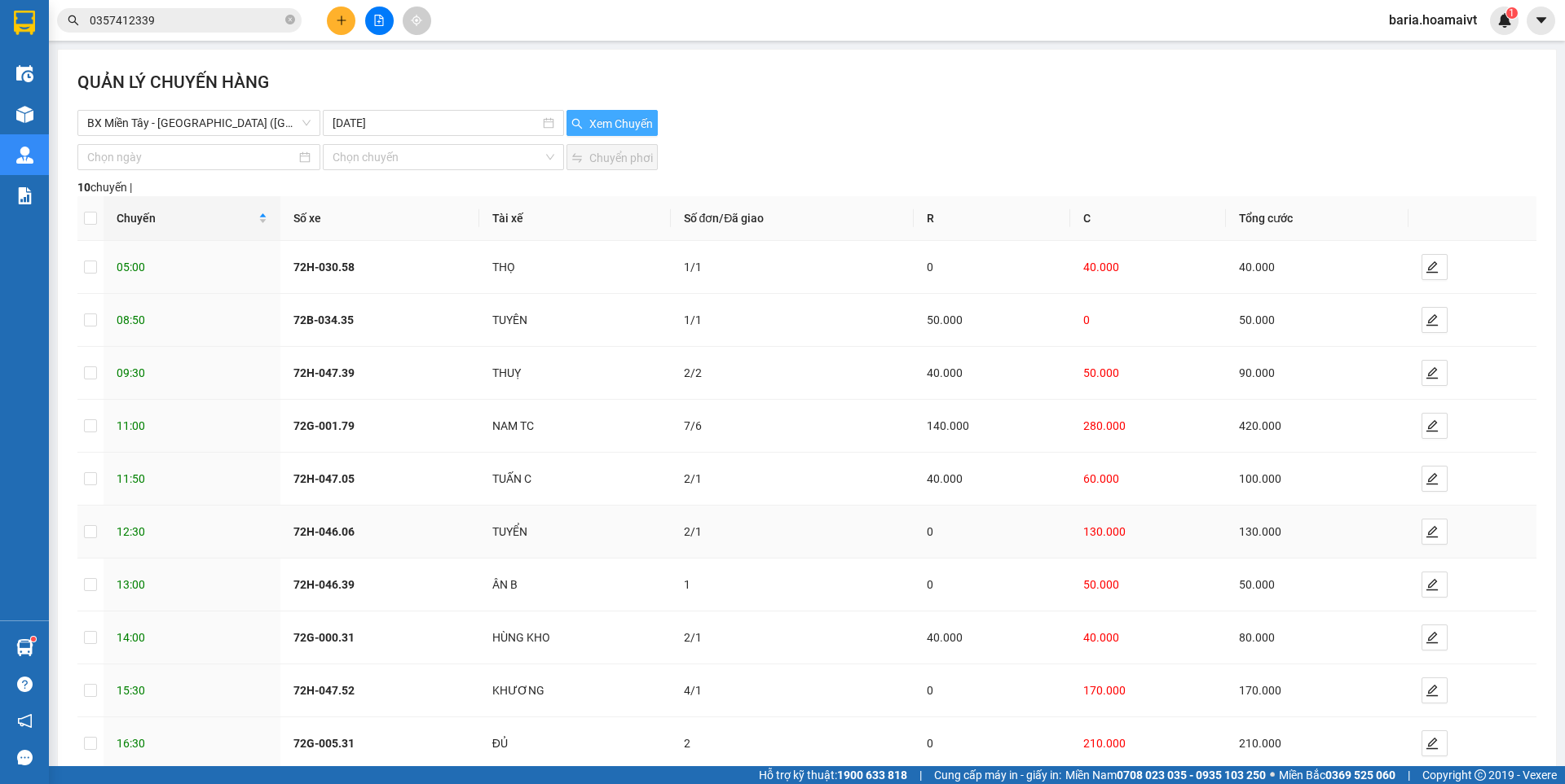
scroll to position [92, 0]
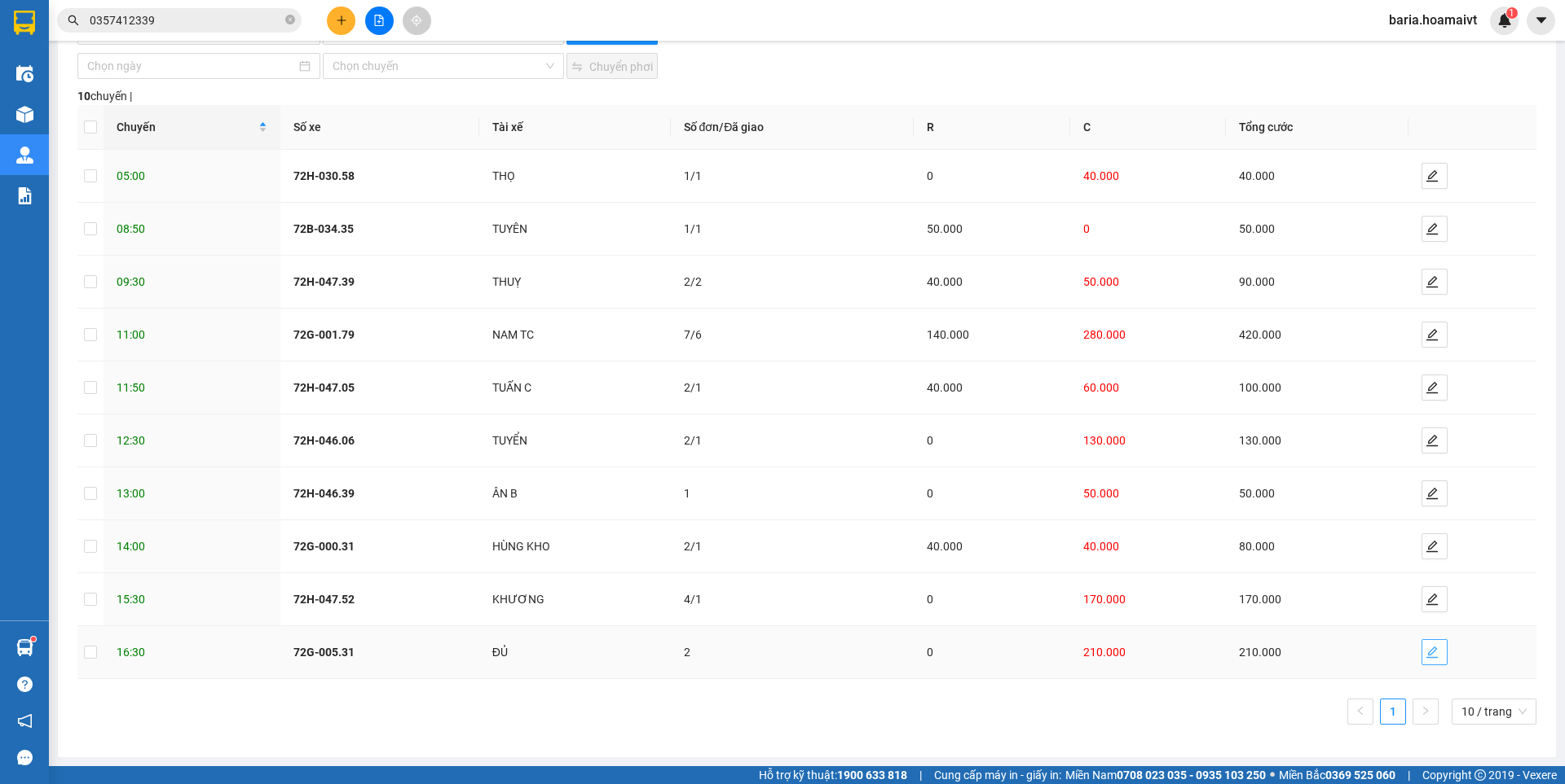
click at [1425, 655] on icon "edit" at bounding box center [1431, 651] width 13 height 13
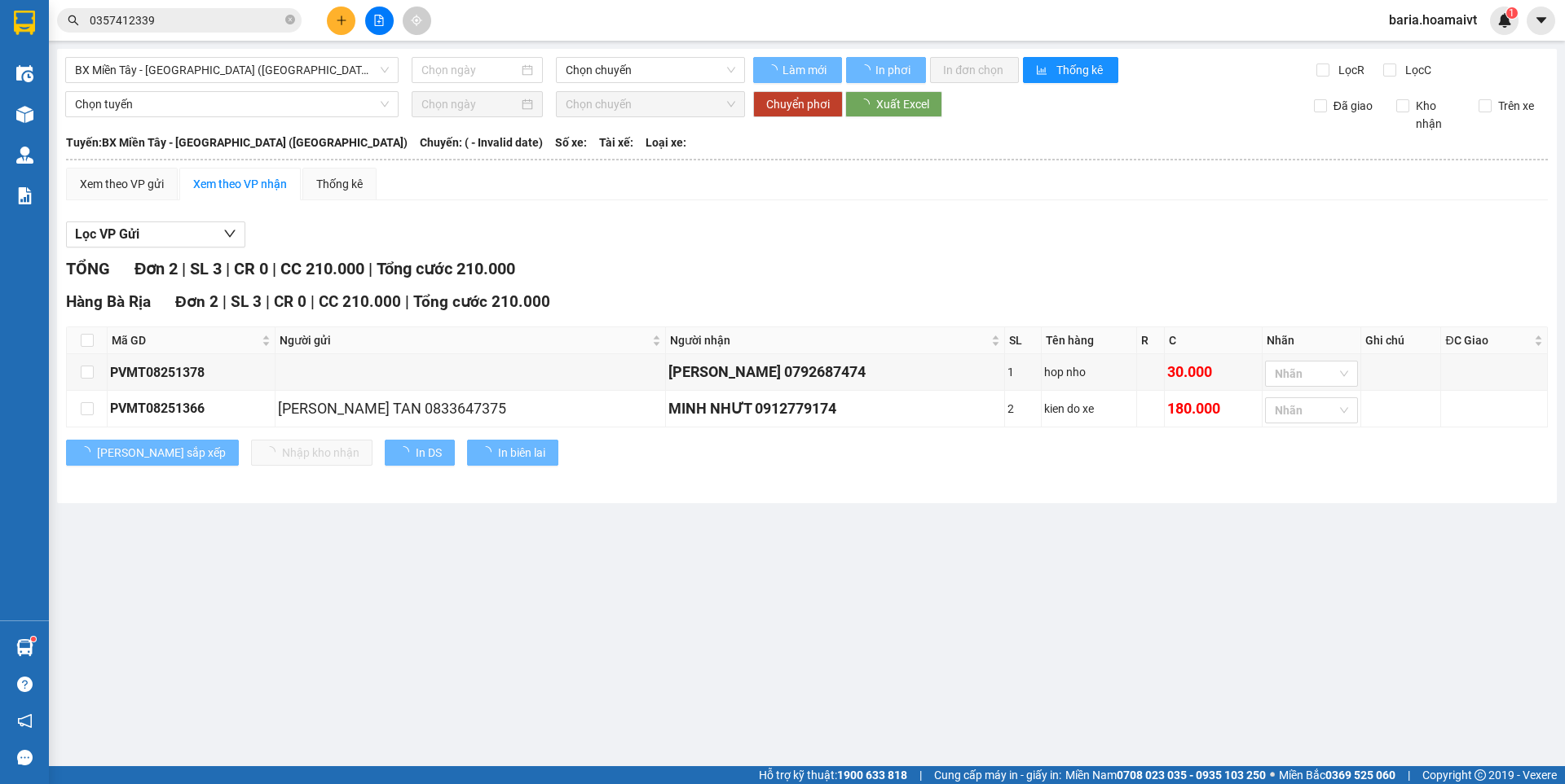
type input "[DATE]"
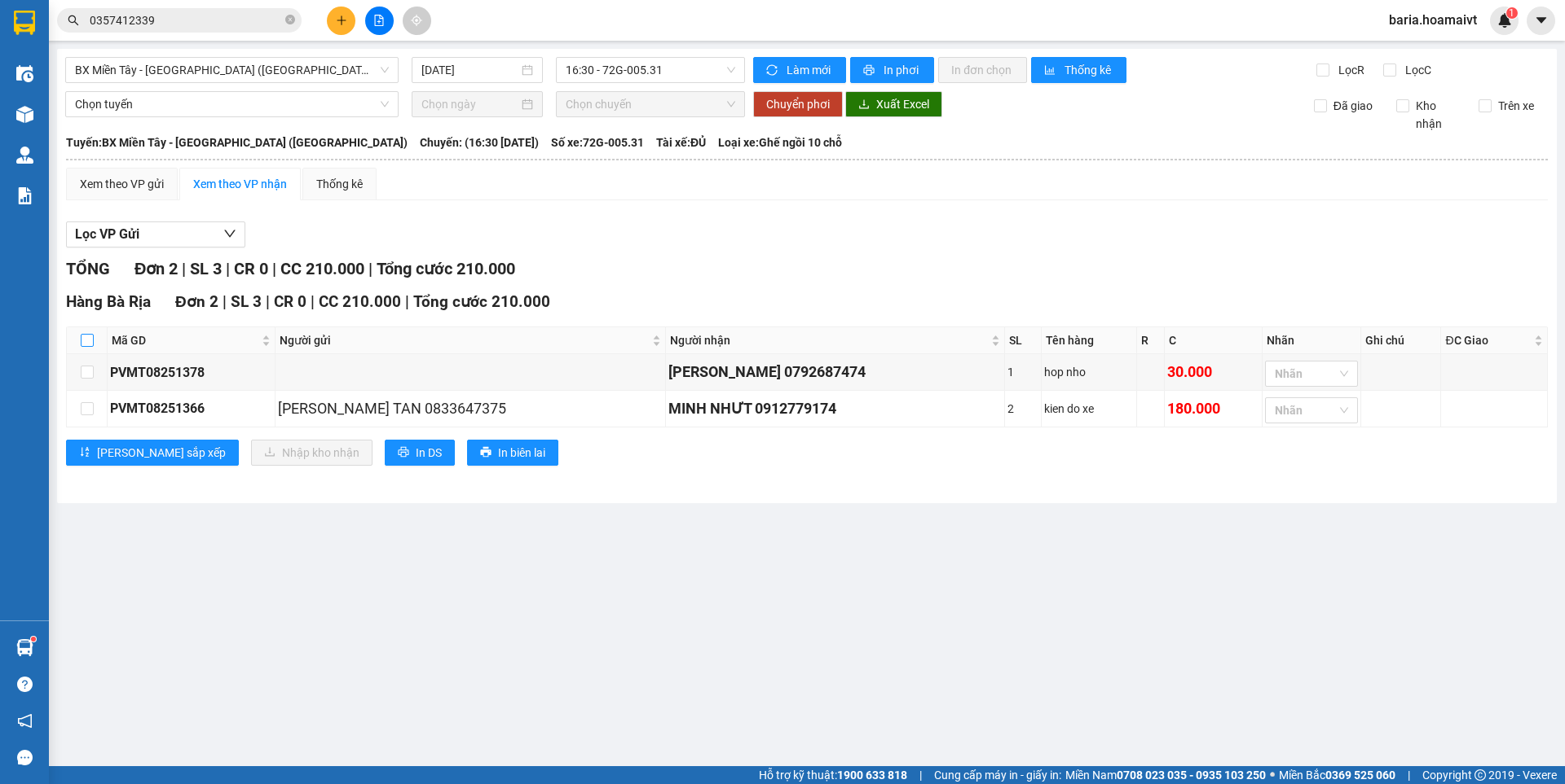
click at [87, 335] on input "checkbox" at bounding box center [87, 339] width 13 height 13
checkbox input "true"
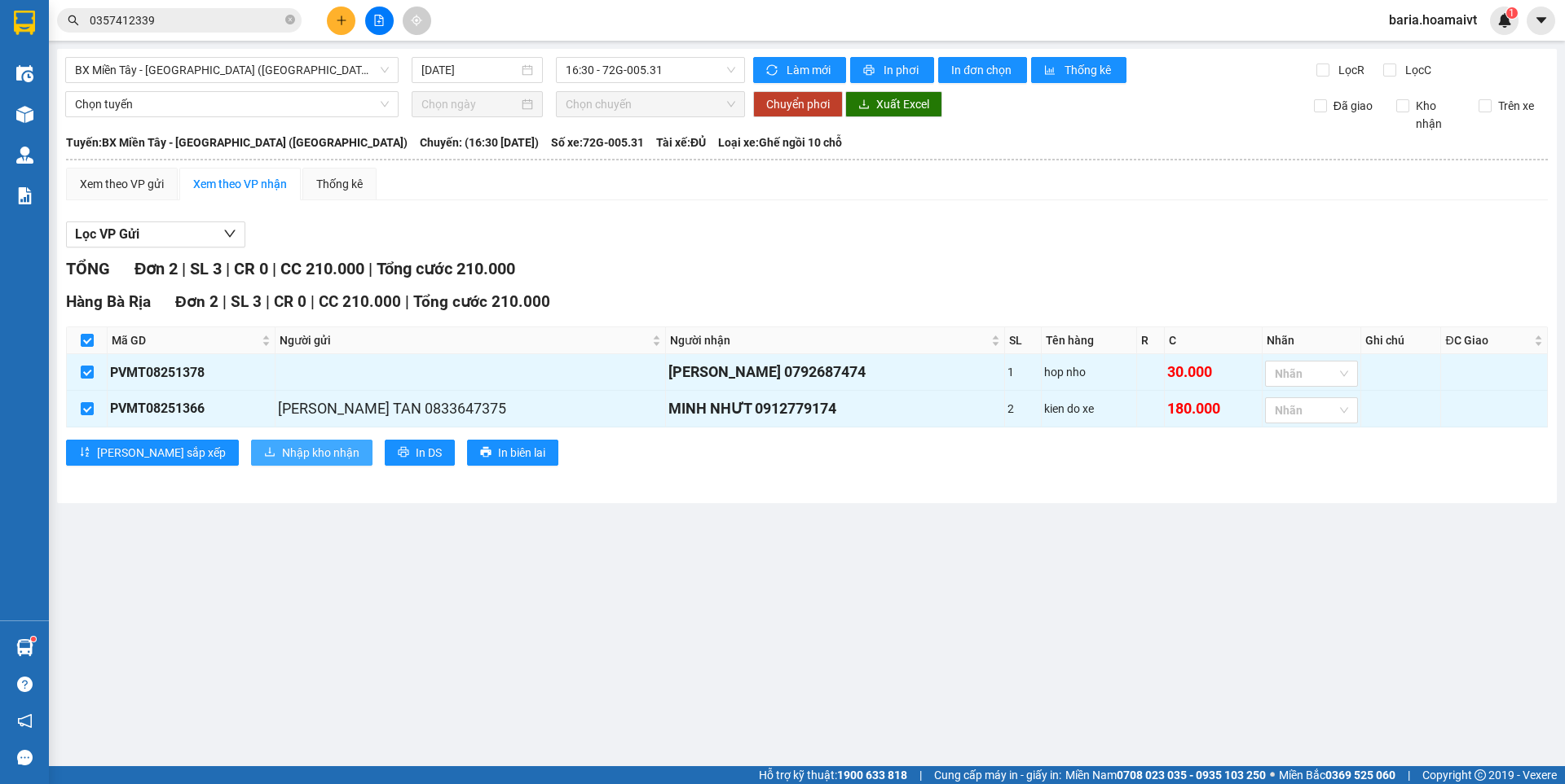
click at [282, 451] on span "Nhập kho nhận" at bounding box center [320, 452] width 77 height 18
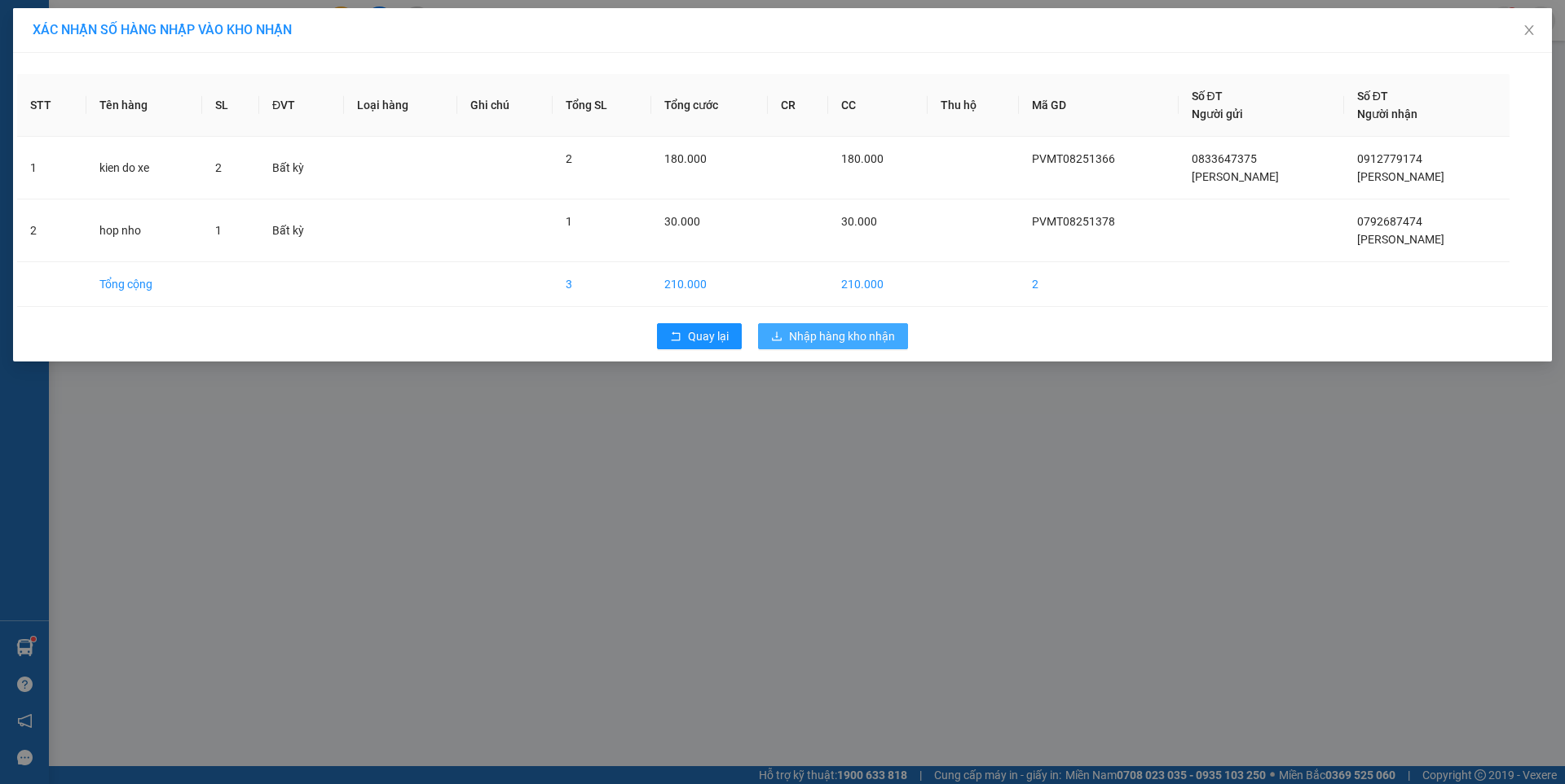
click at [847, 340] on span "Nhập hàng kho nhận" at bounding box center [842, 336] width 106 height 18
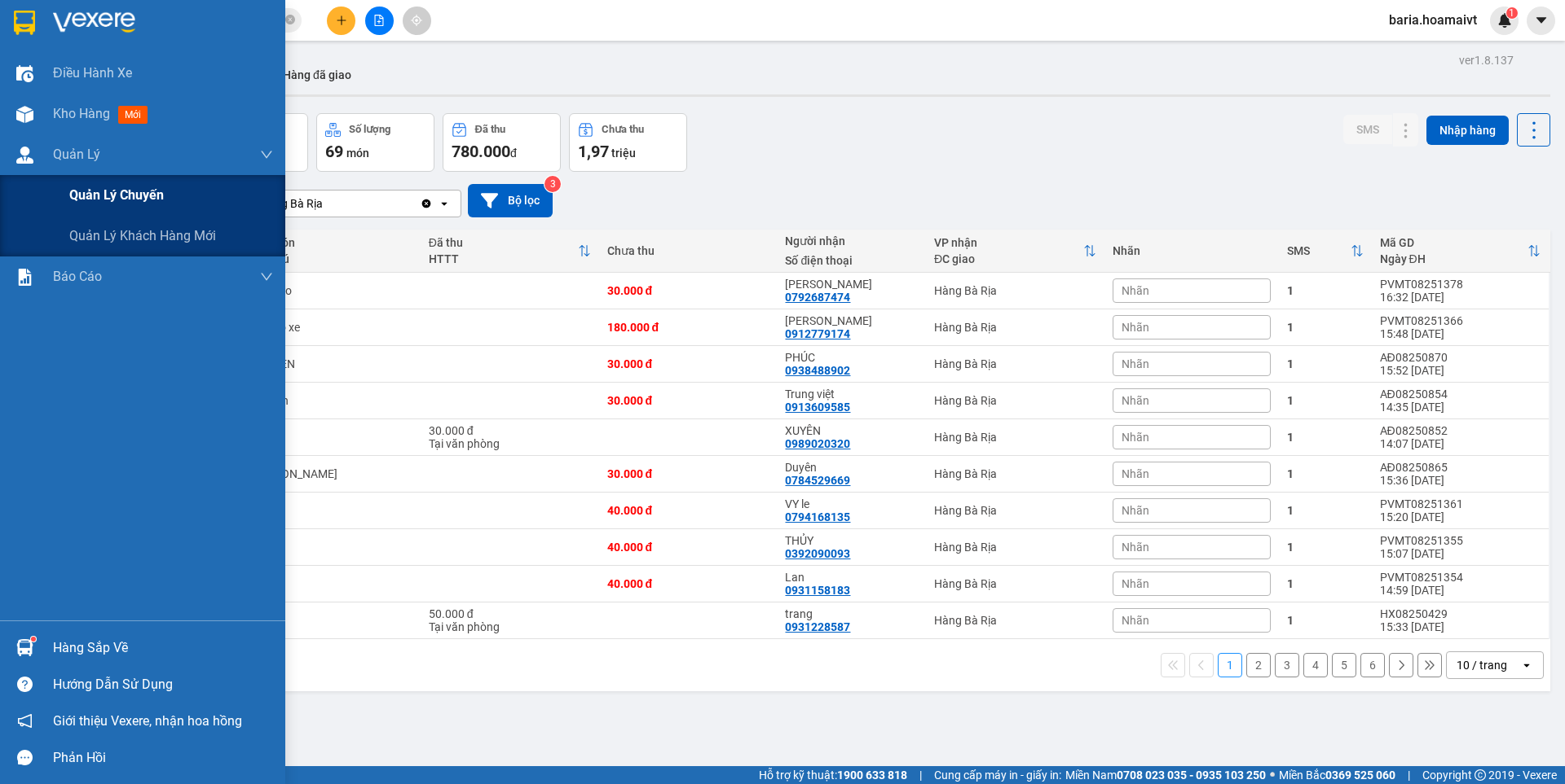
click at [105, 198] on span "Quản lý chuyến" at bounding box center [116, 195] width 95 height 20
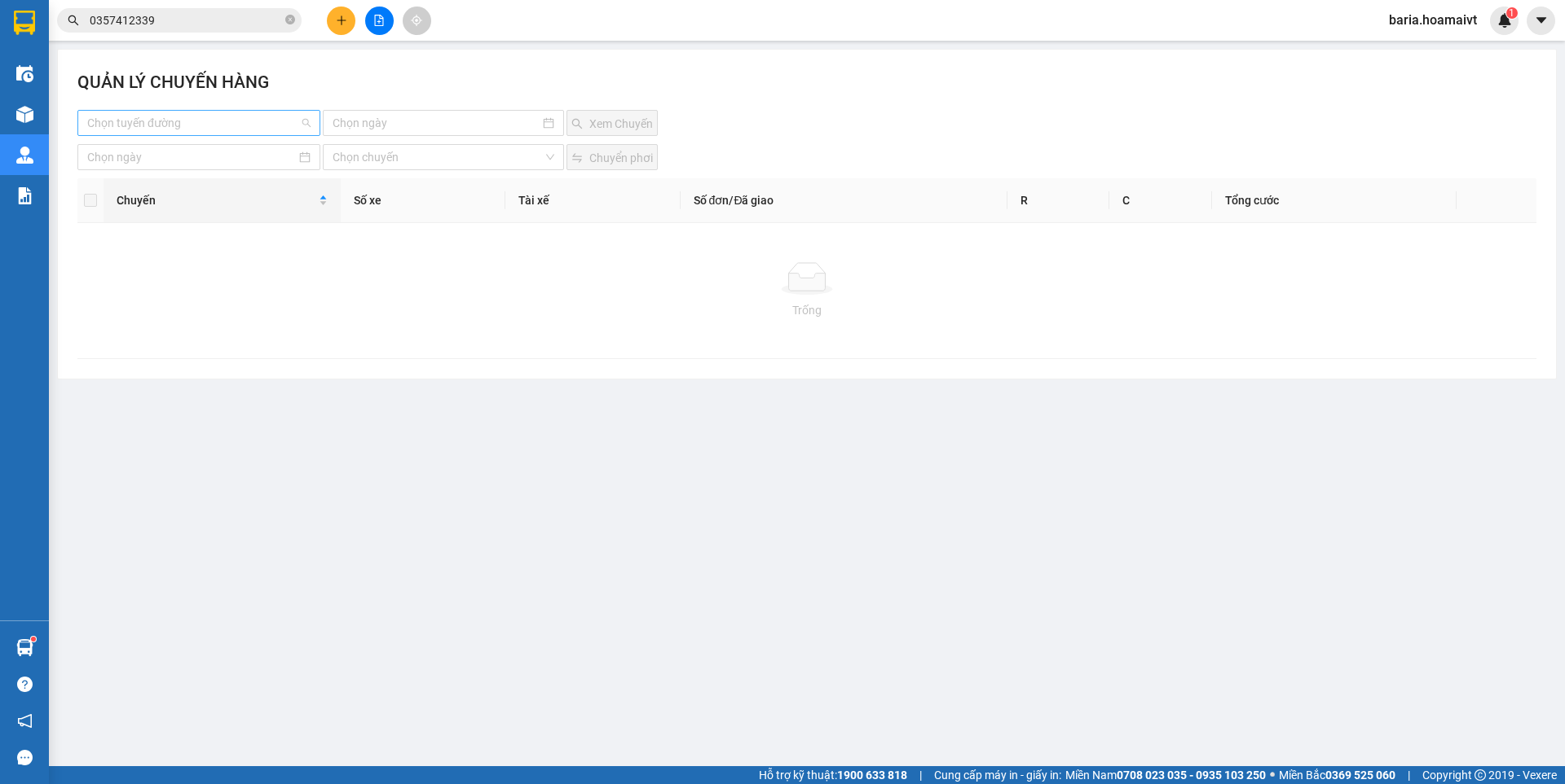
click at [193, 116] on input "search" at bounding box center [192, 123] width 212 height 24
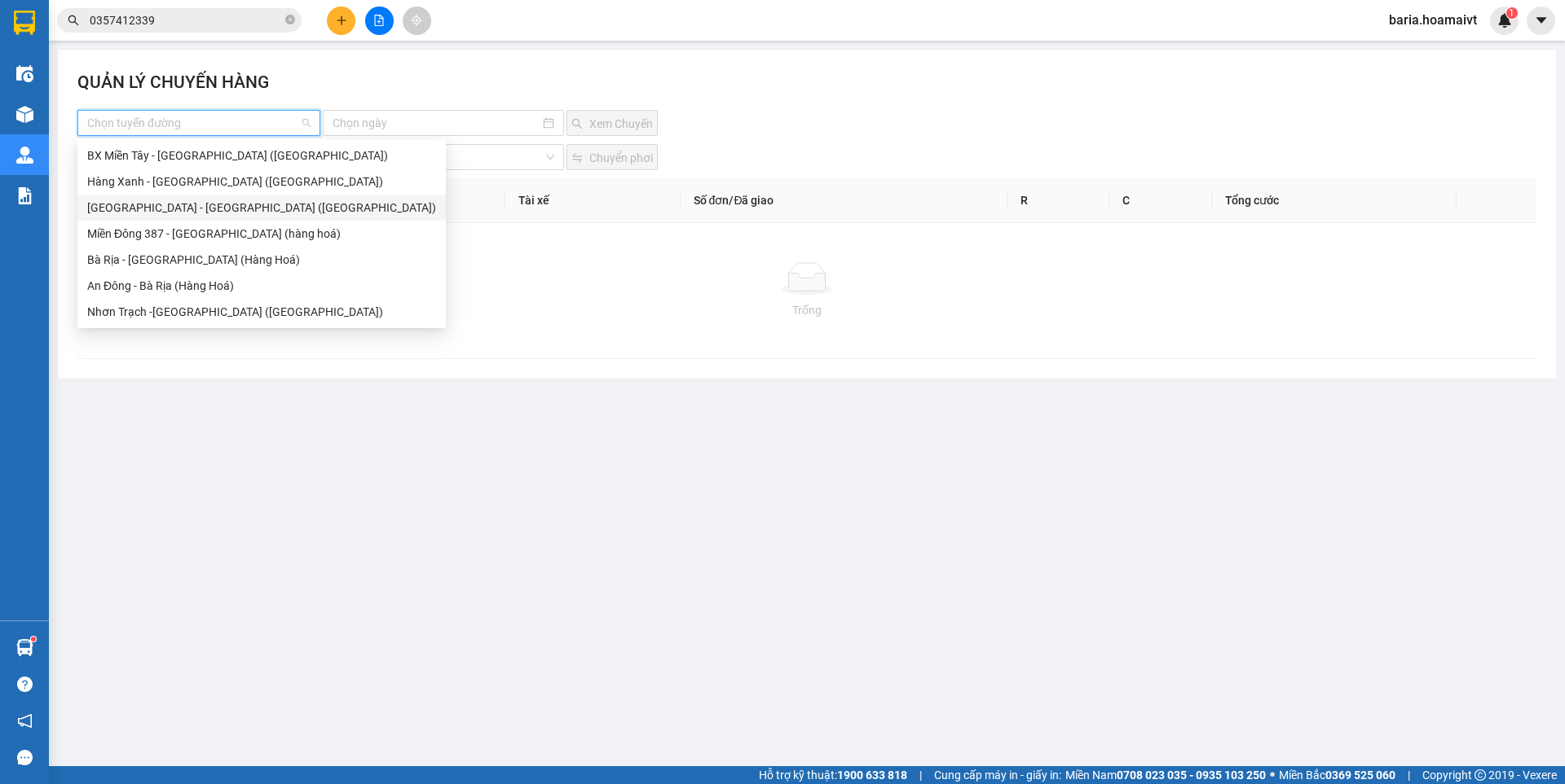
click at [166, 209] on div "Sài Gòn - Bà Rịa (Hàng Hoá)" at bounding box center [261, 208] width 348 height 18
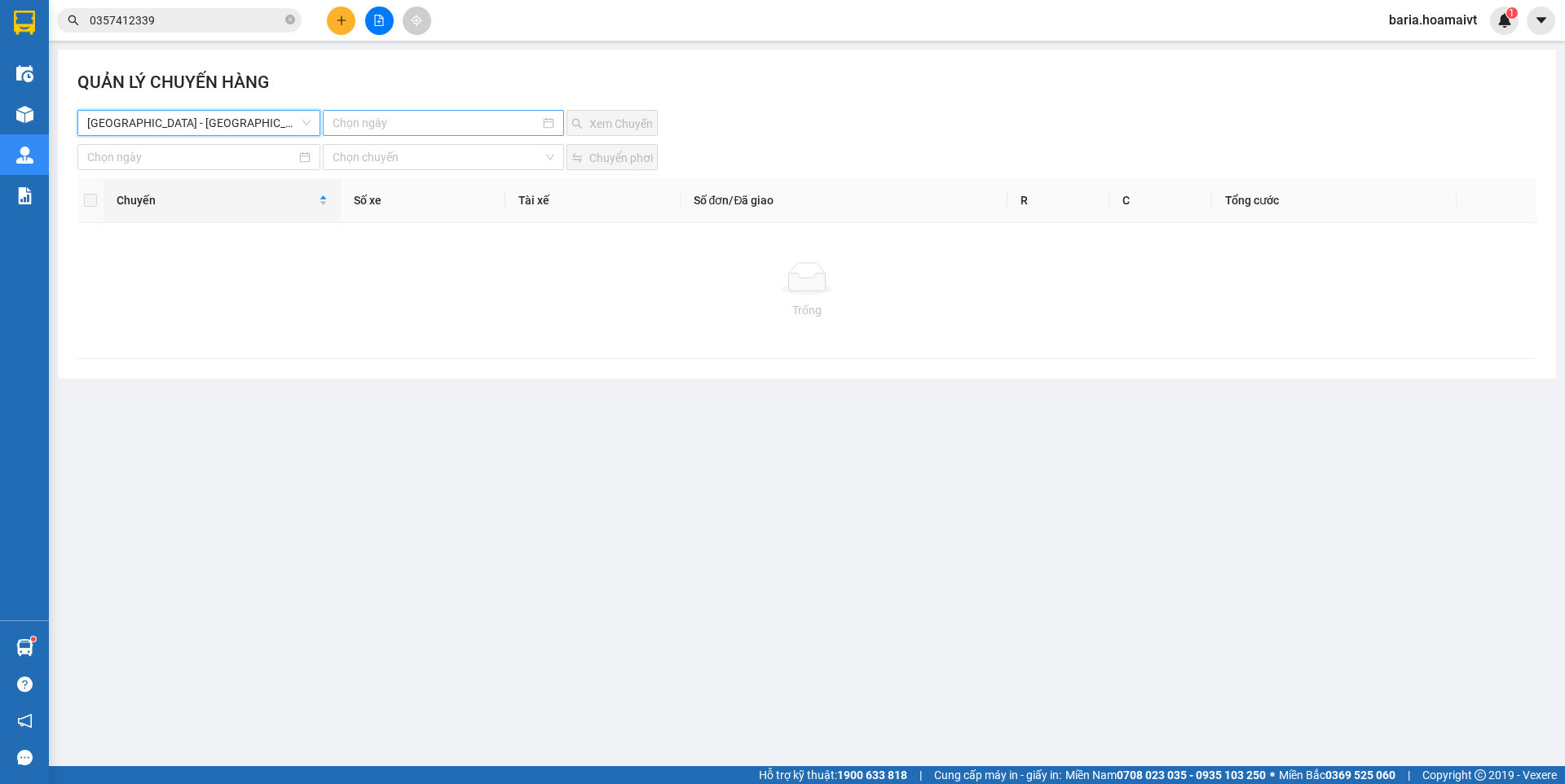
click at [463, 123] on input at bounding box center [435, 123] width 206 height 18
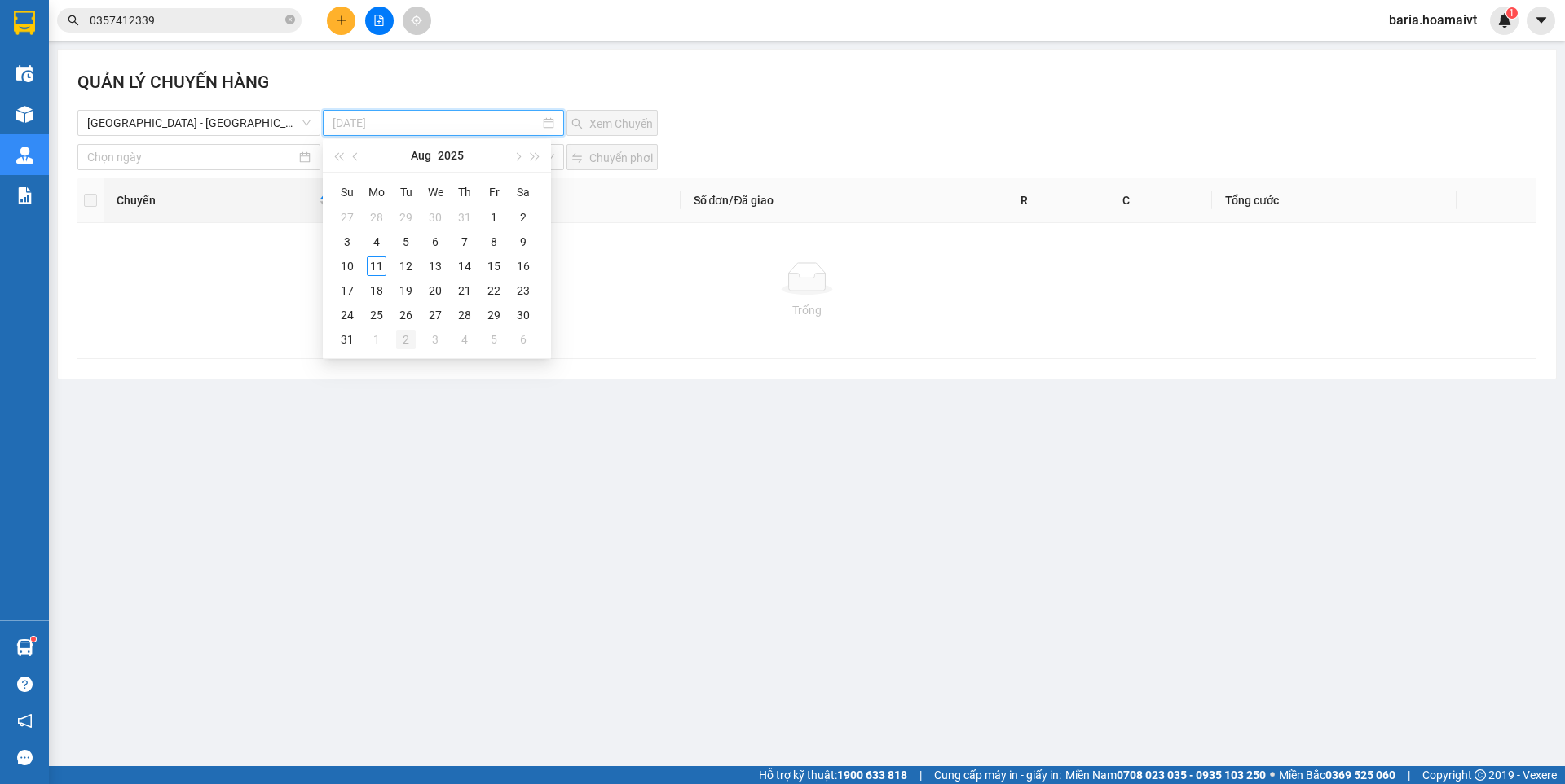
type input "02-09-2025"
type input "11-08-2025"
click at [374, 263] on div "11" at bounding box center [377, 266] width 20 height 20
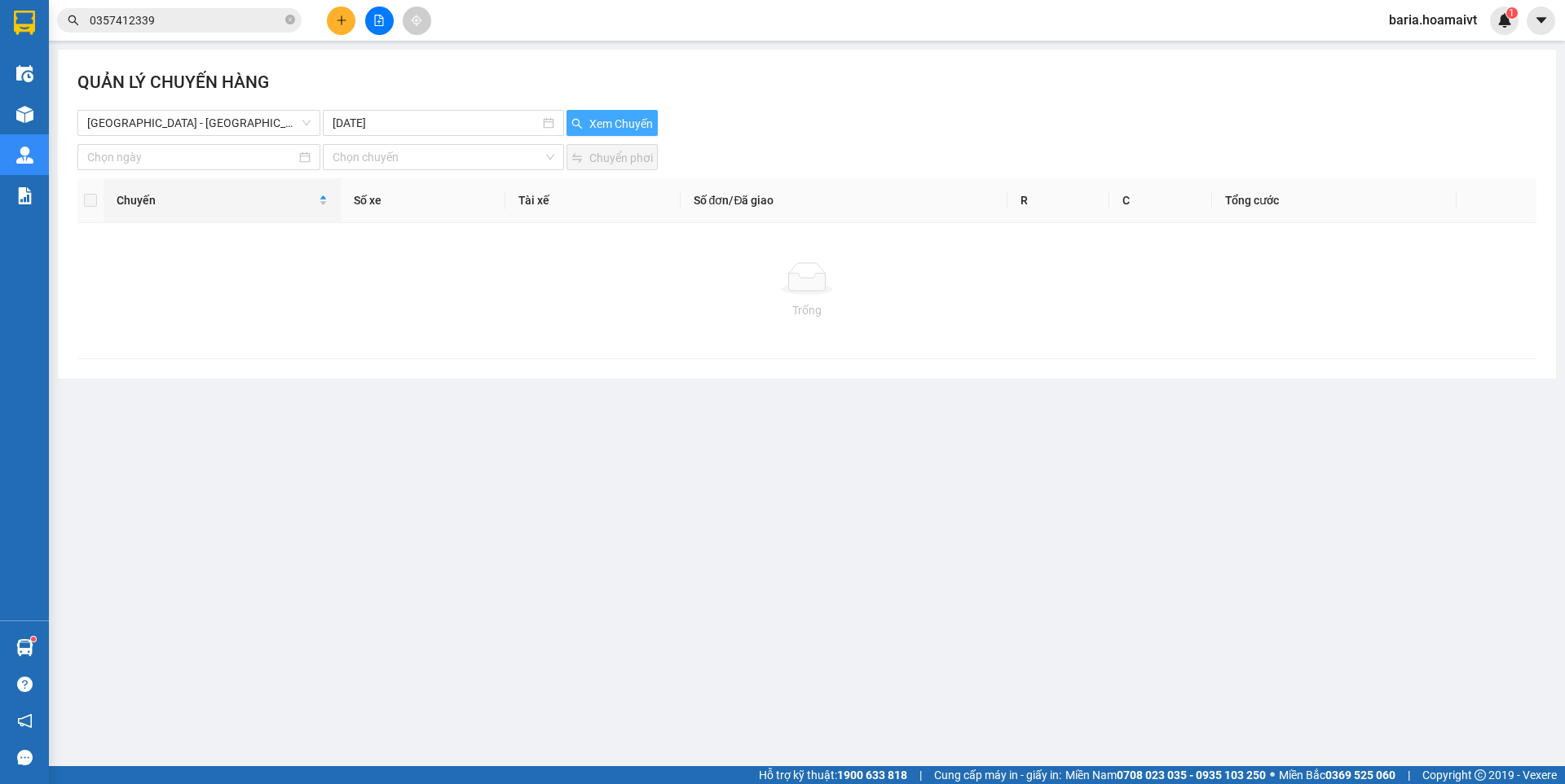
click at [626, 123] on span "Xem Chuyến" at bounding box center [621, 124] width 63 height 18
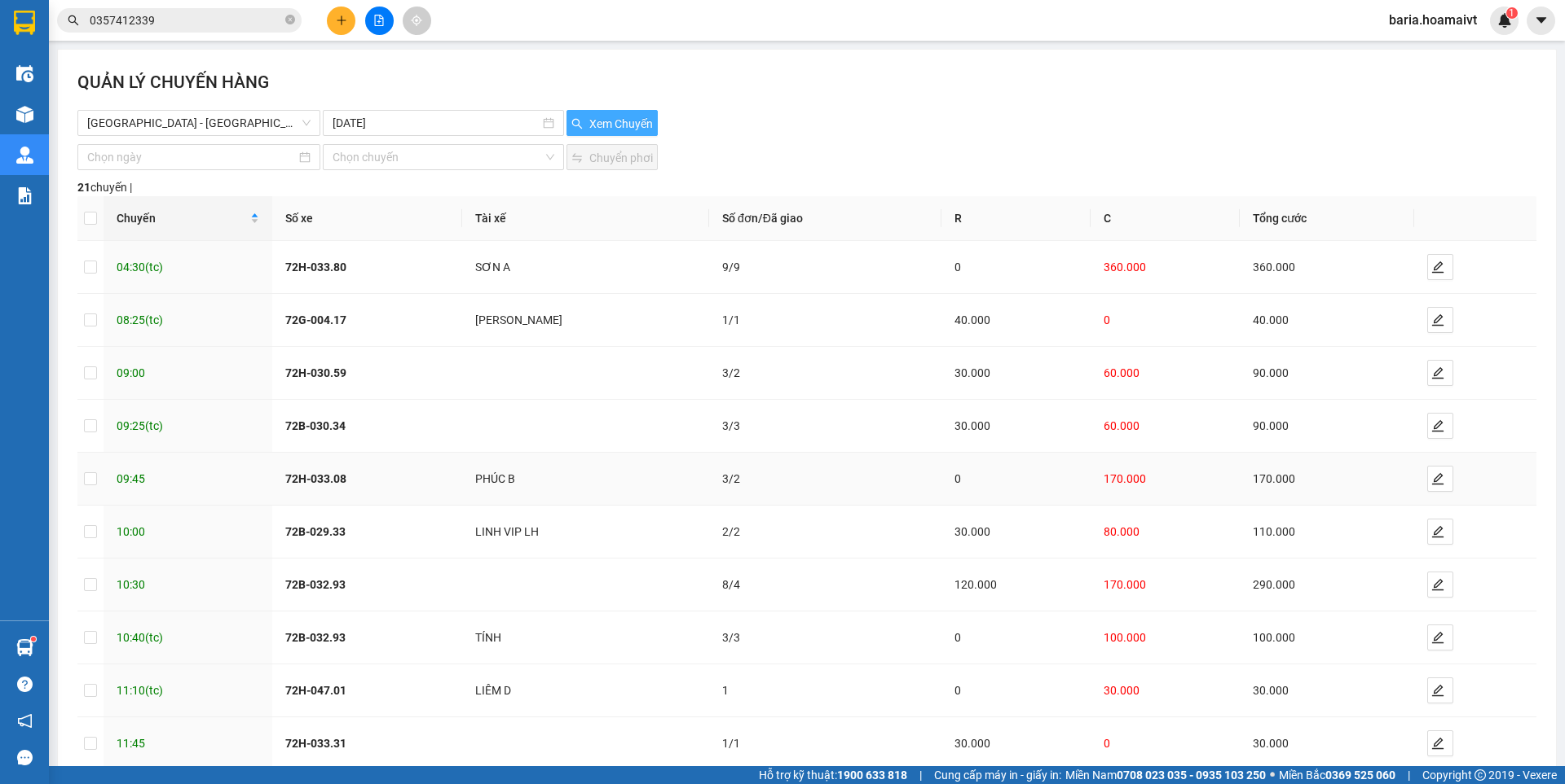
scroll to position [92, 0]
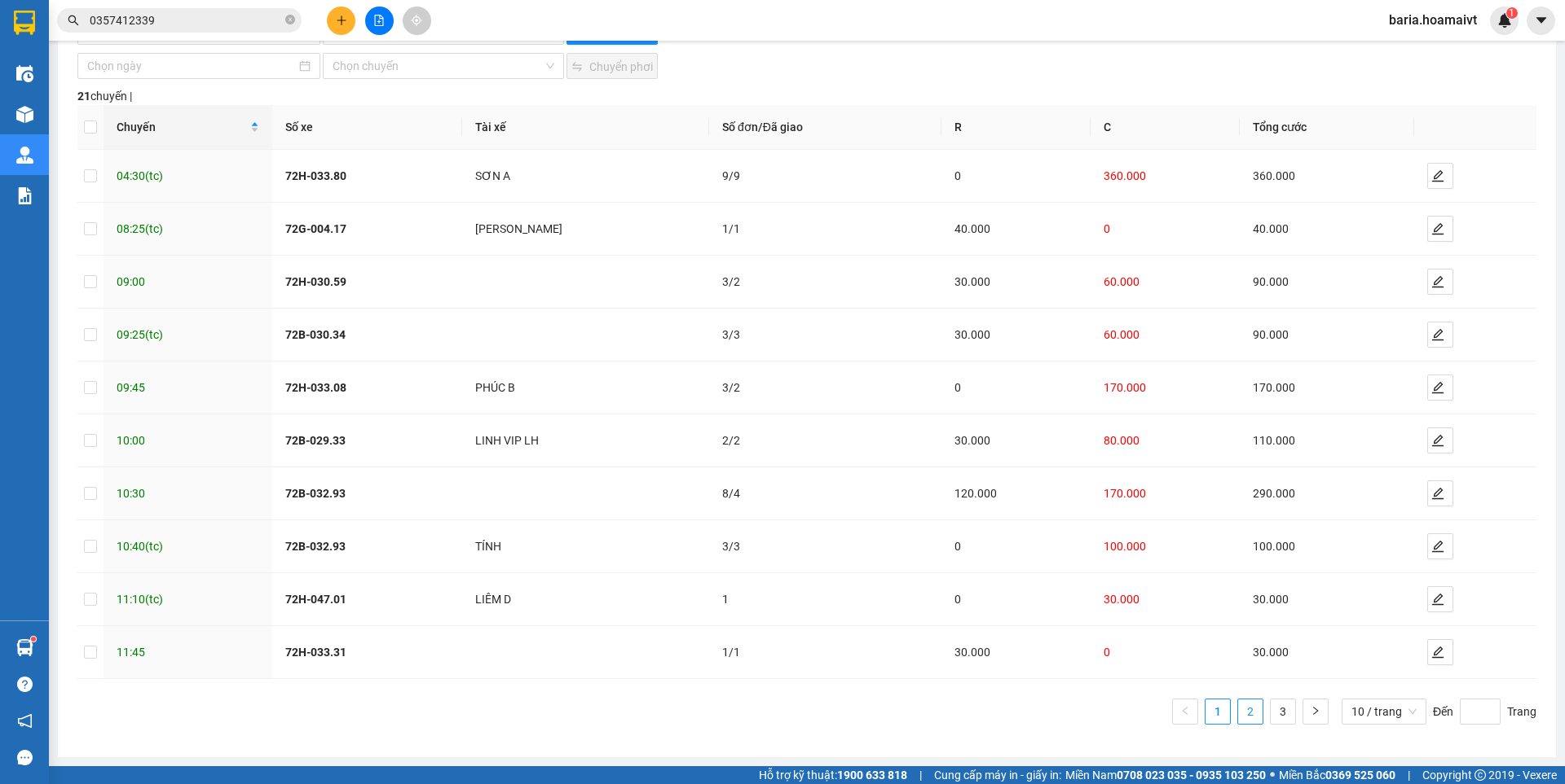
click at [1245, 717] on link "2" at bounding box center [1250, 711] width 24 height 24
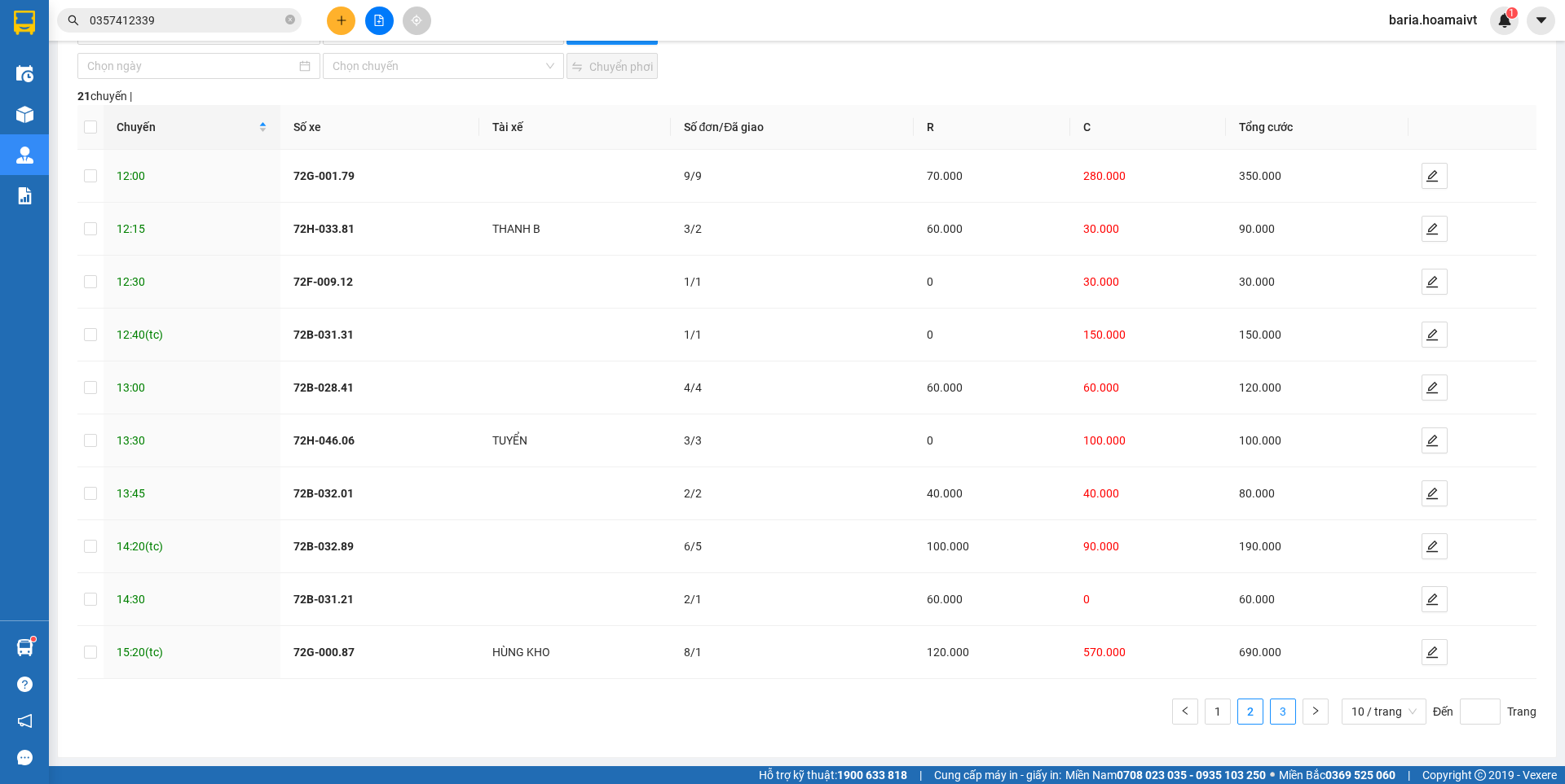
click at [1276, 715] on link "3" at bounding box center [1282, 711] width 24 height 24
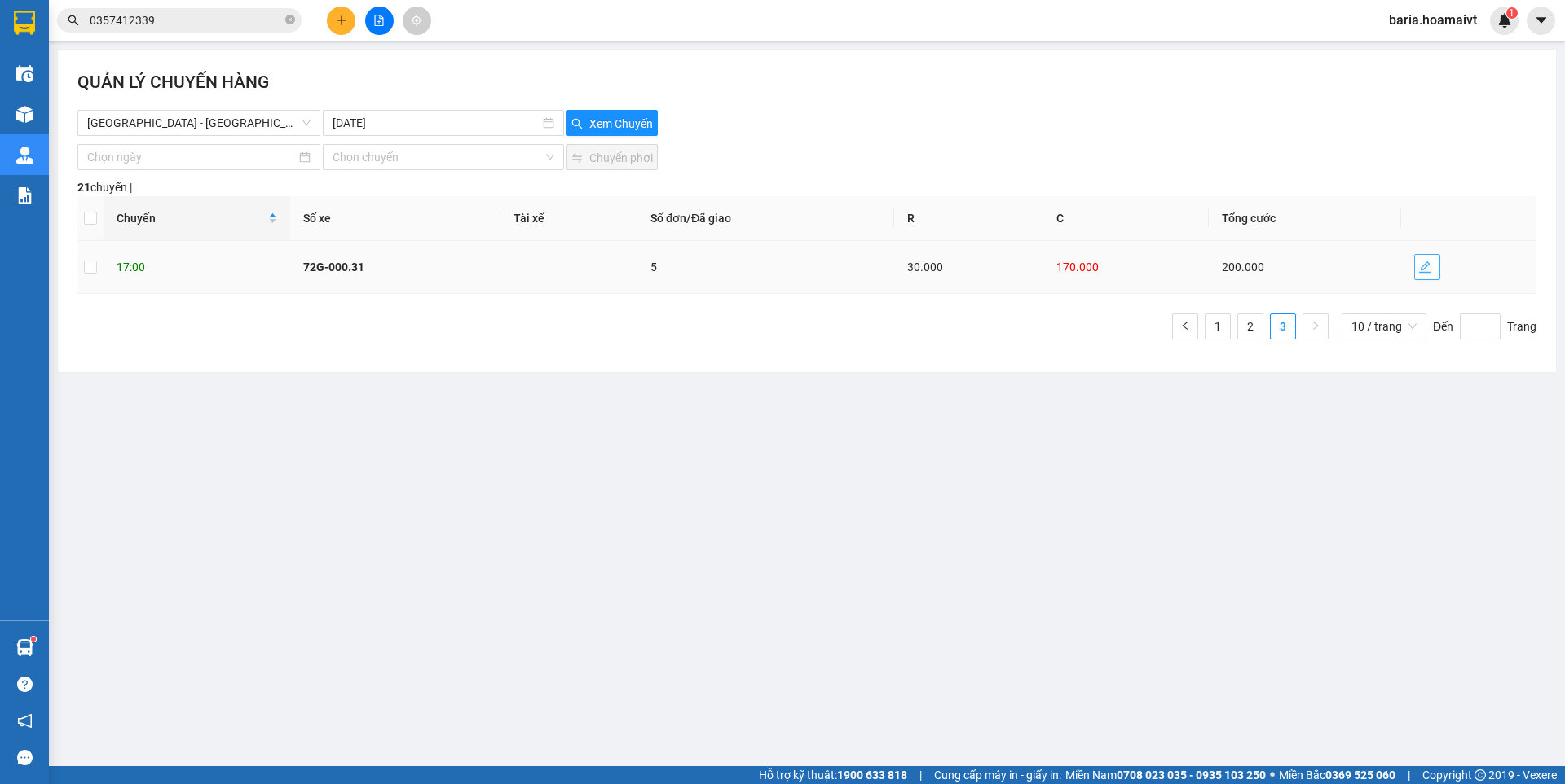
click at [1425, 271] on icon "edit" at bounding box center [1424, 266] width 13 height 13
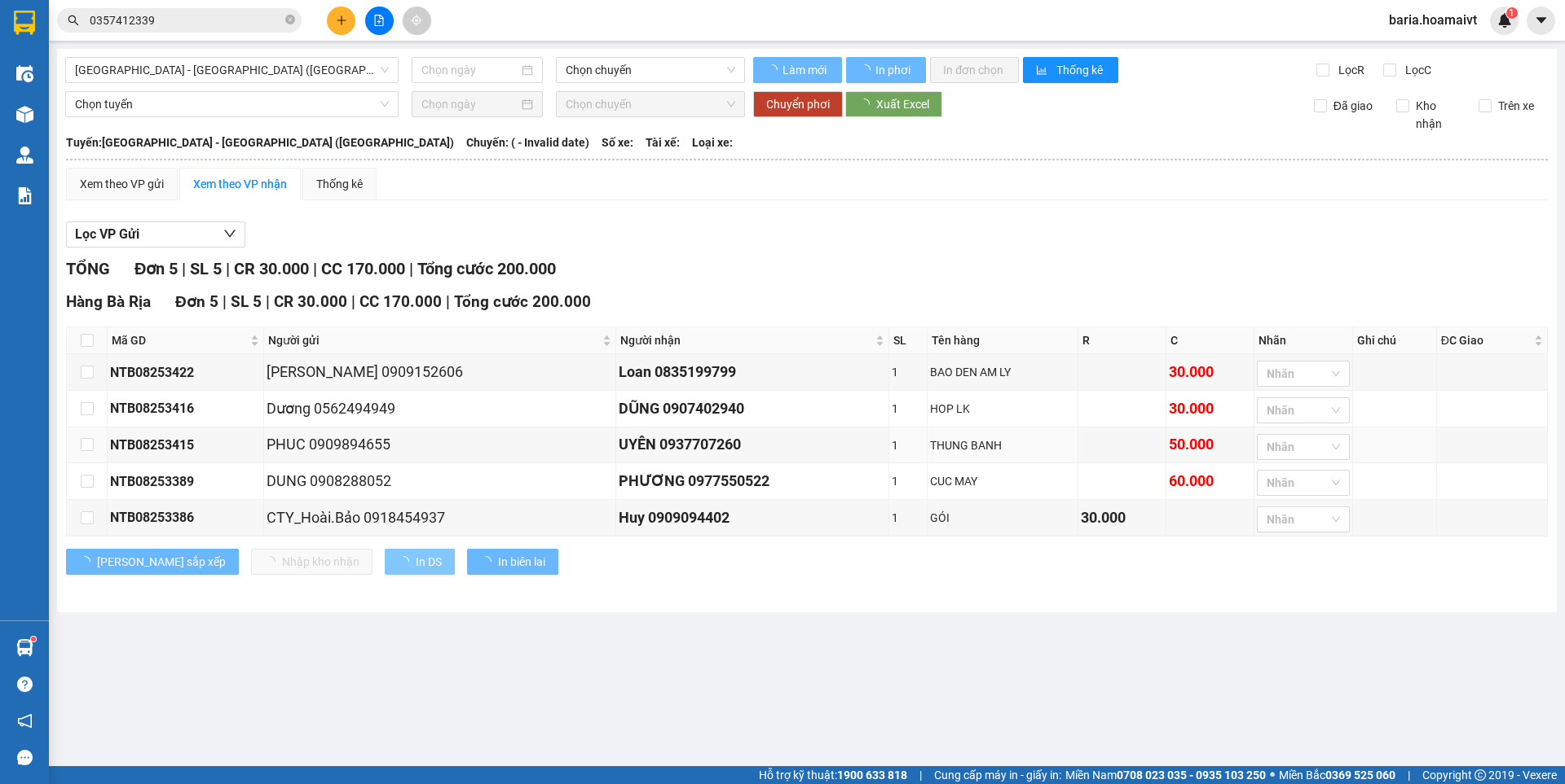
type input "[DATE]"
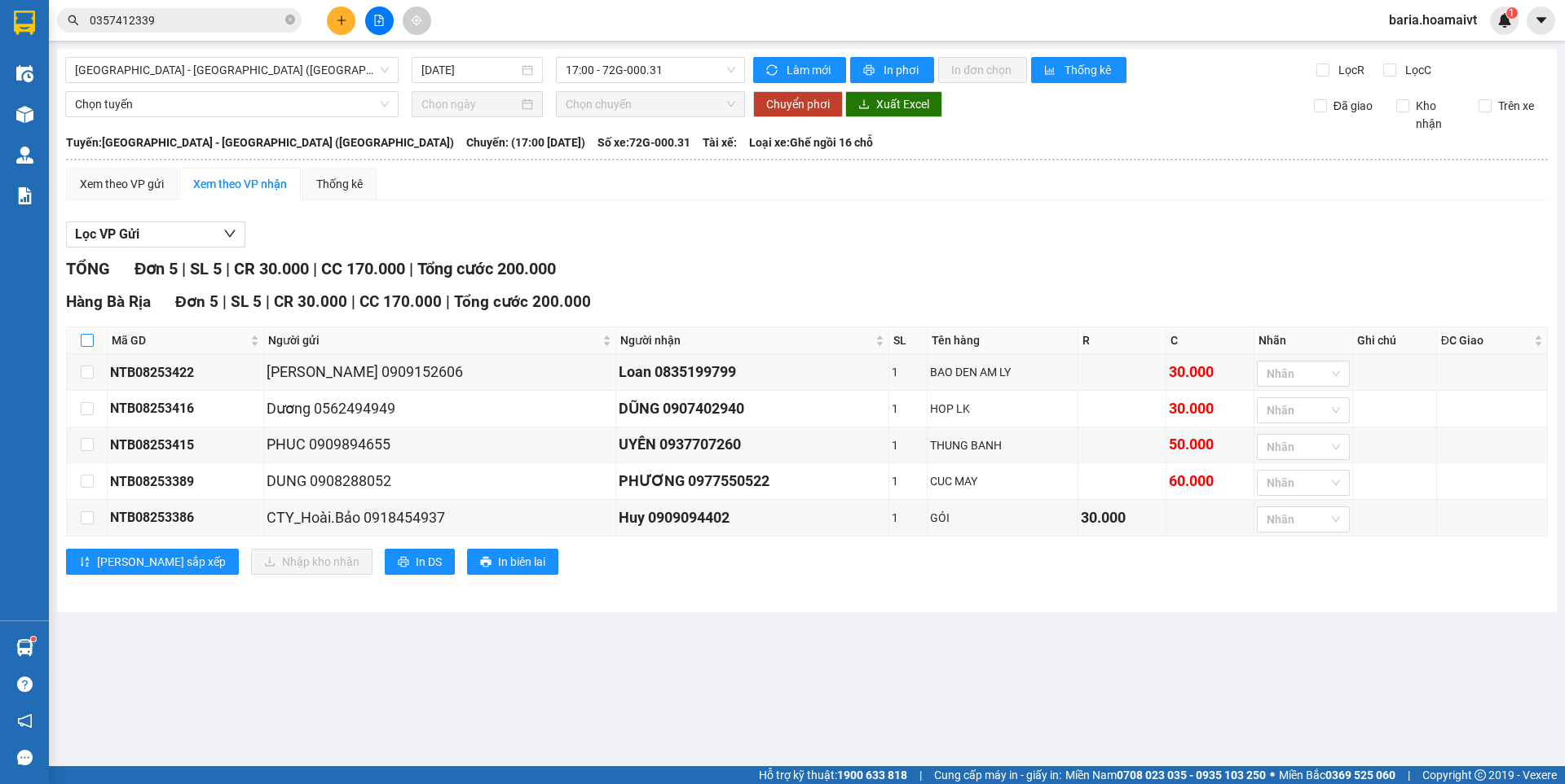
click at [84, 335] on input "checkbox" at bounding box center [87, 339] width 13 height 13
checkbox input "true"
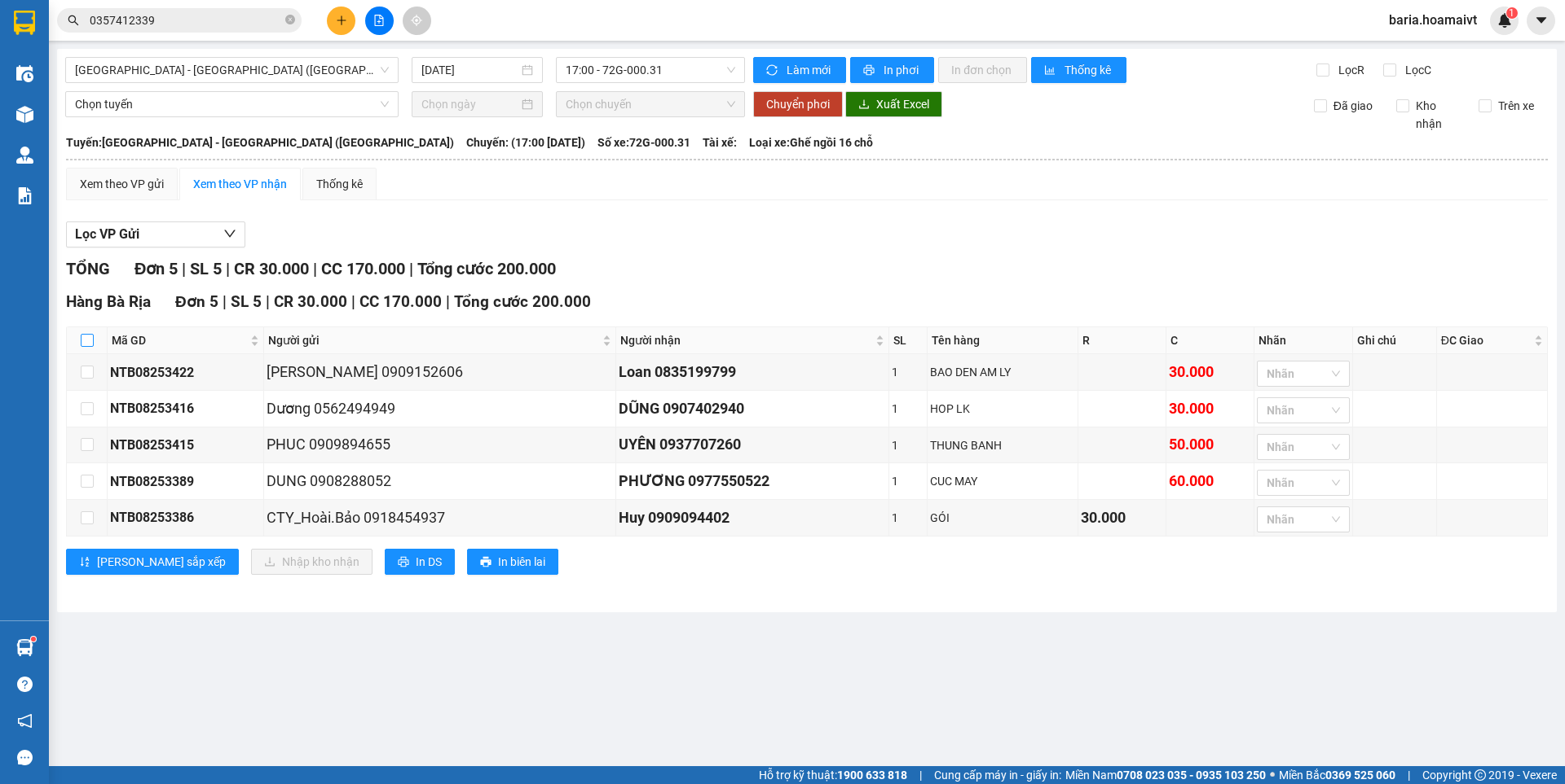
checkbox input "true"
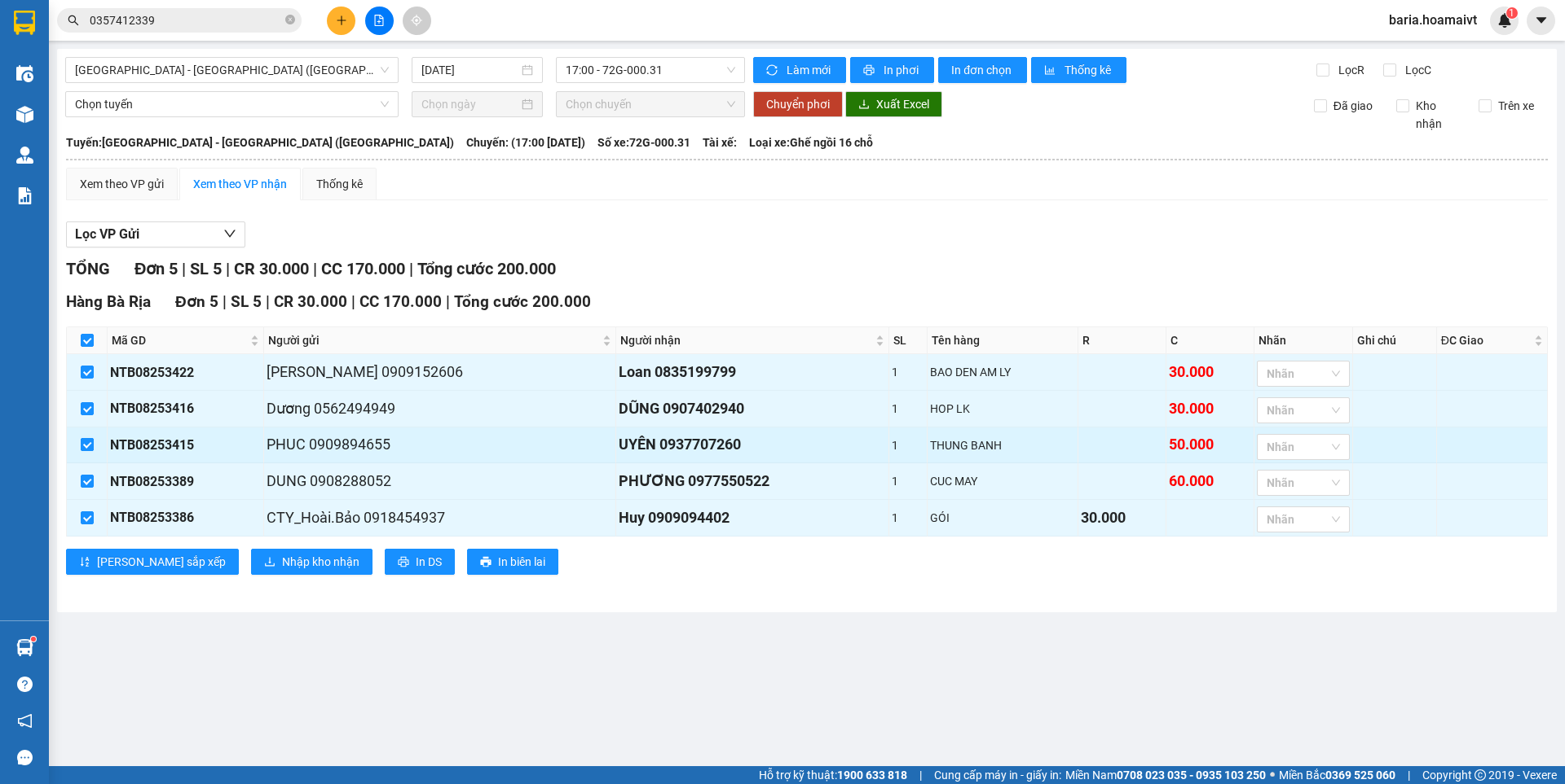
click at [89, 447] on input "checkbox" at bounding box center [87, 444] width 13 height 13
checkbox input "false"
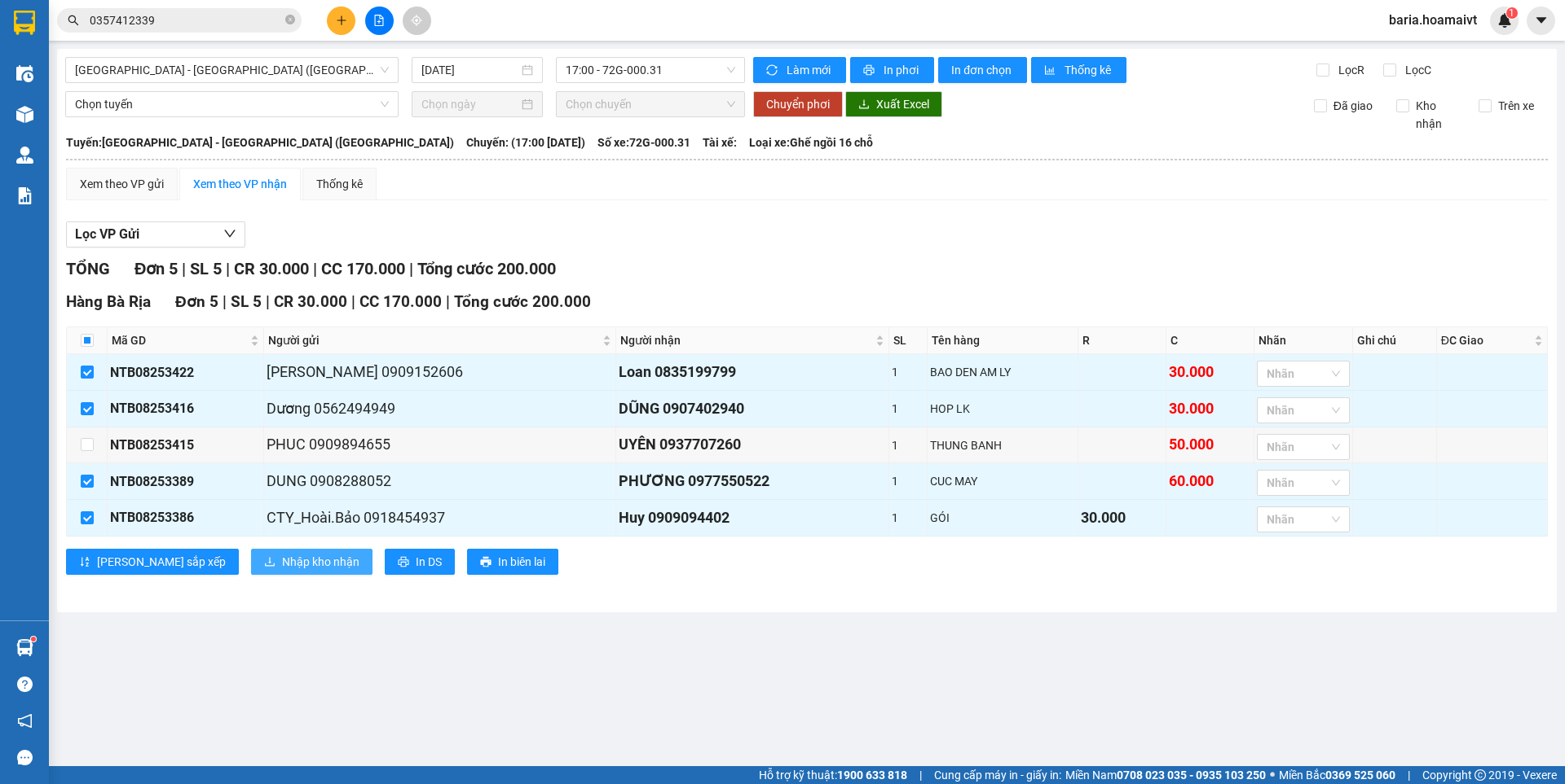
click at [282, 571] on span "Nhập kho nhận" at bounding box center [320, 562] width 77 height 18
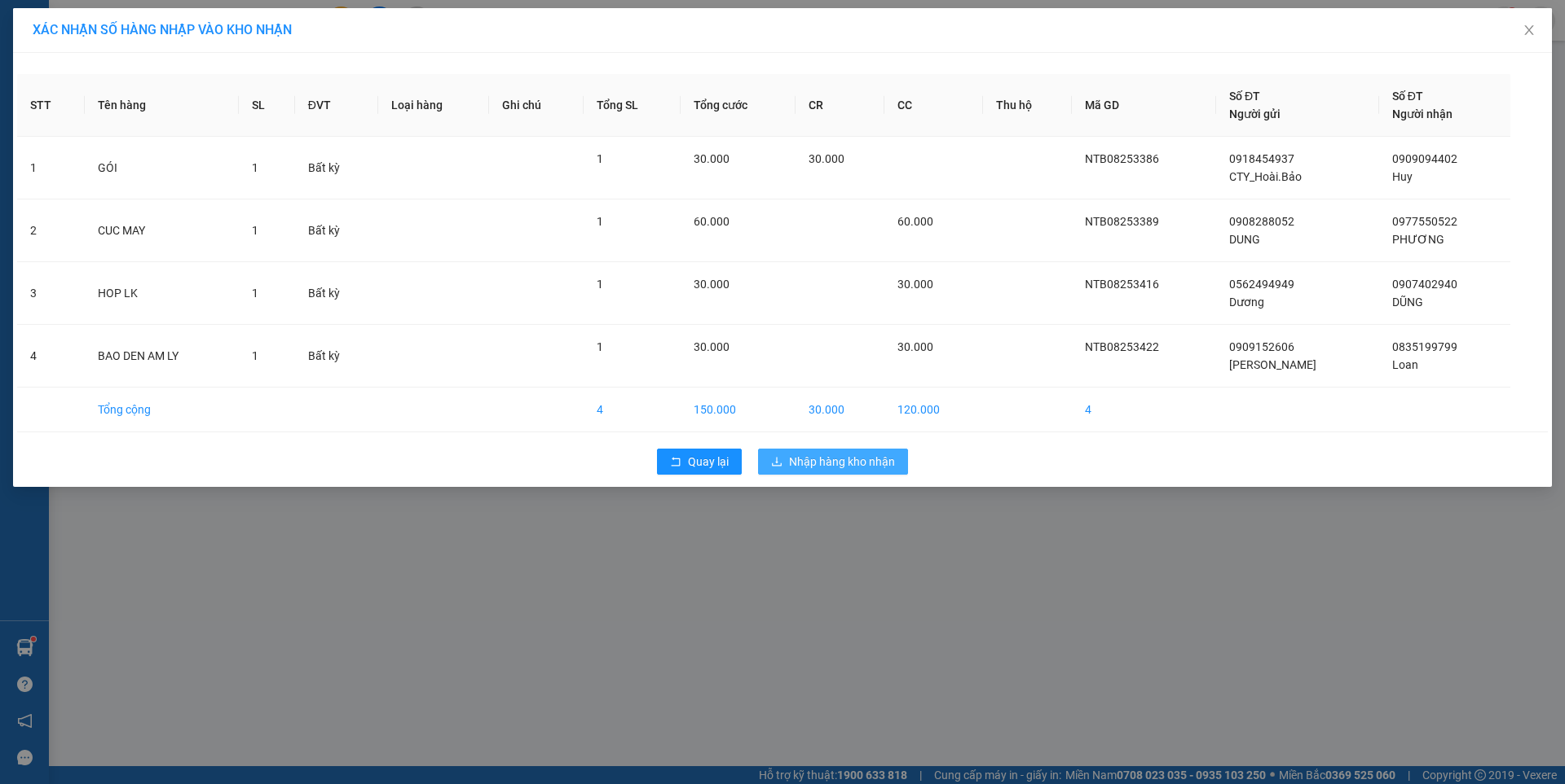
click at [833, 463] on span "Nhập hàng kho nhận" at bounding box center [842, 461] width 106 height 18
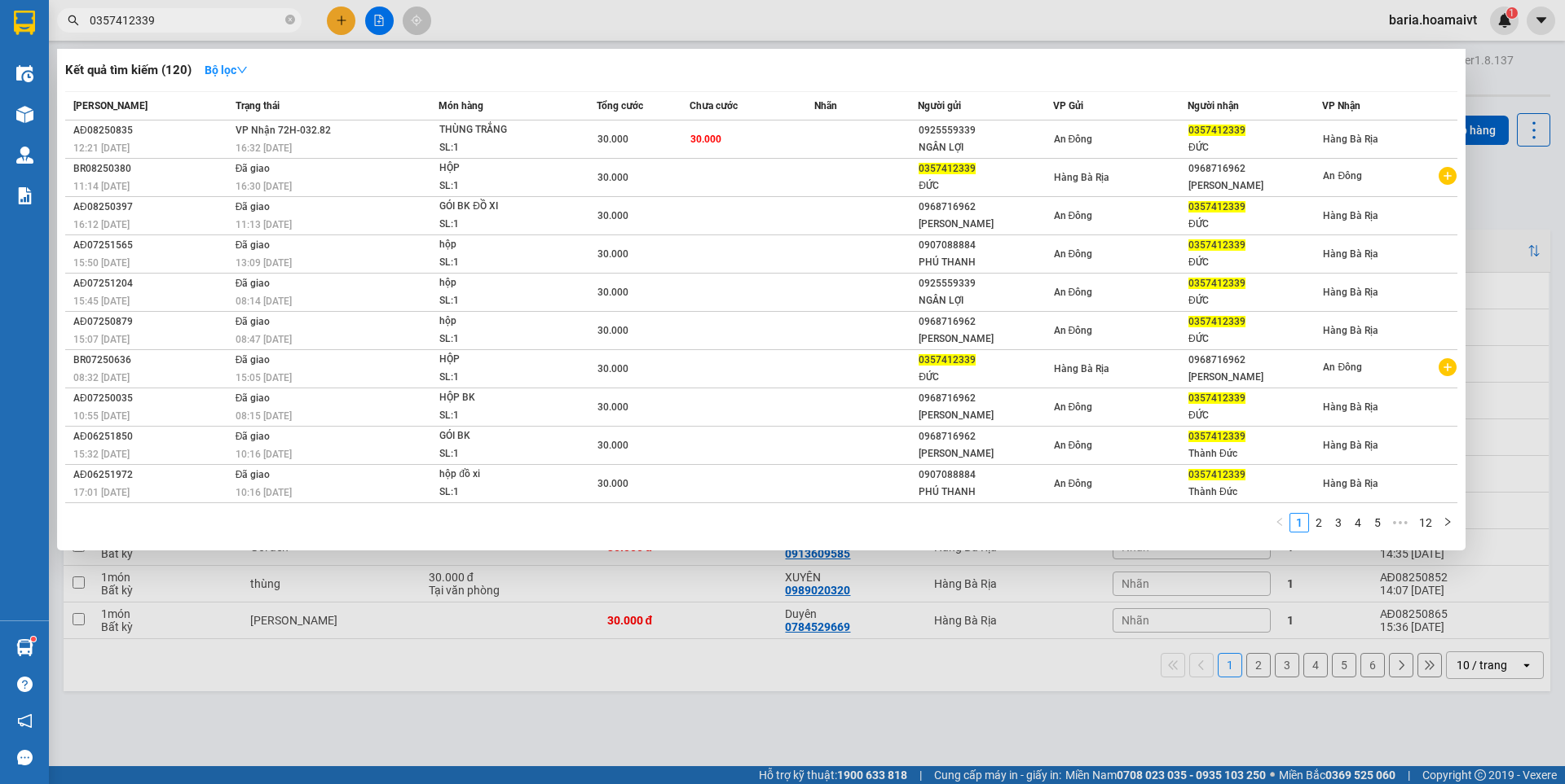
click at [183, 21] on input "0357412339" at bounding box center [185, 20] width 192 height 18
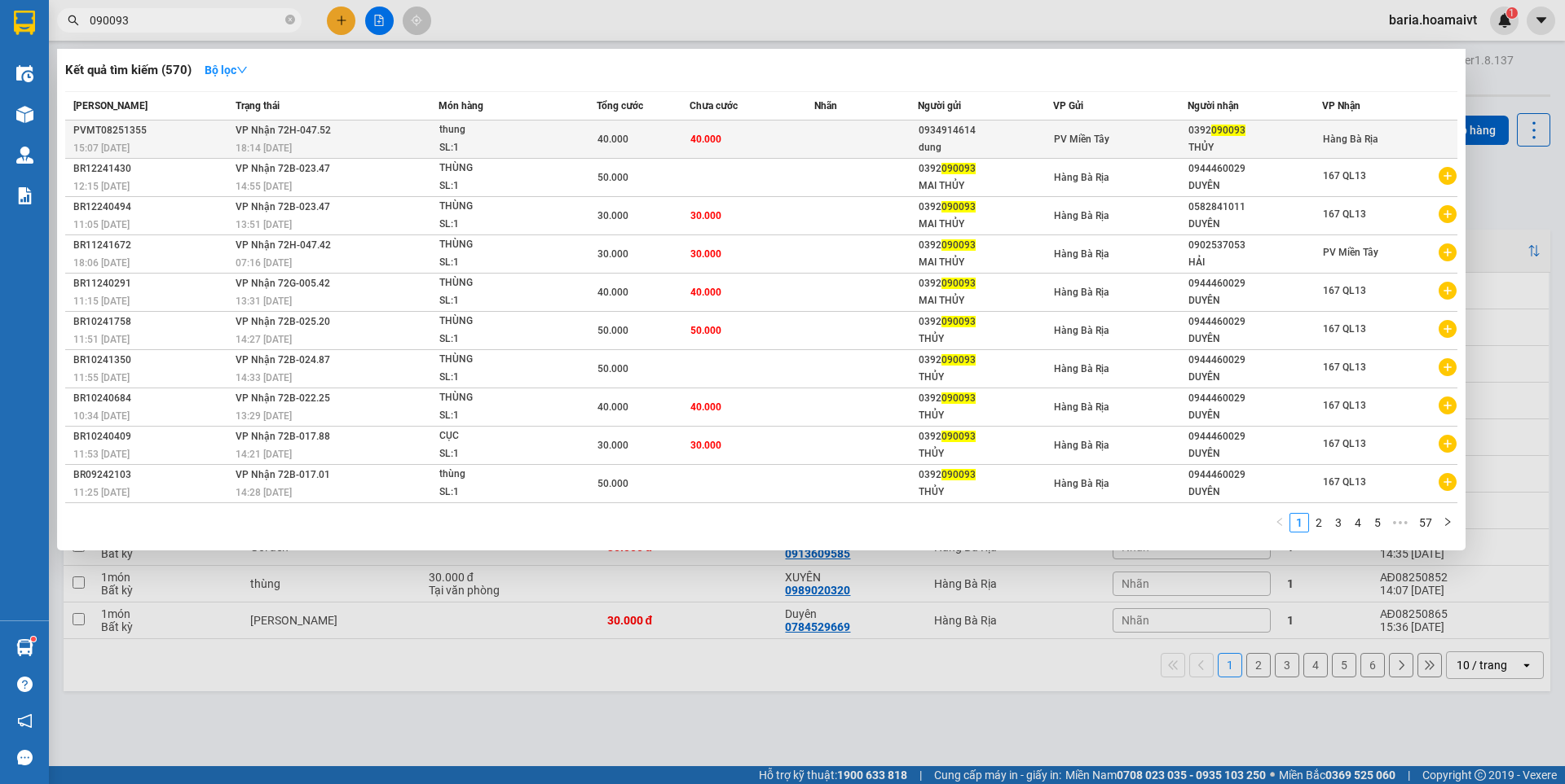
type input "090093"
click at [1275, 143] on div "THỦY" at bounding box center [1255, 148] width 133 height 18
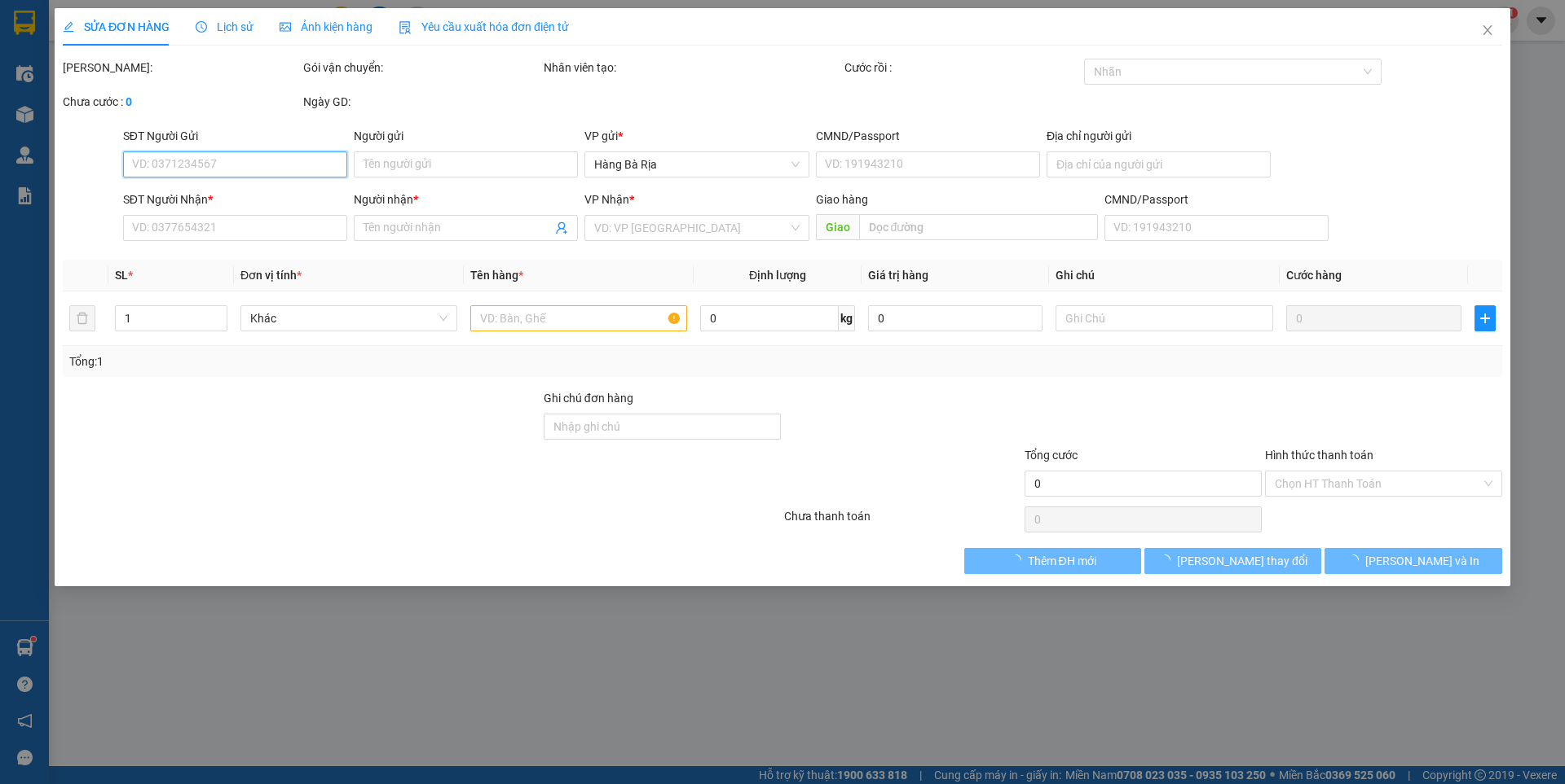
type input "0934914614"
type input "dung"
type input "079091009434"
type input "0392090093"
type input "THỦY"
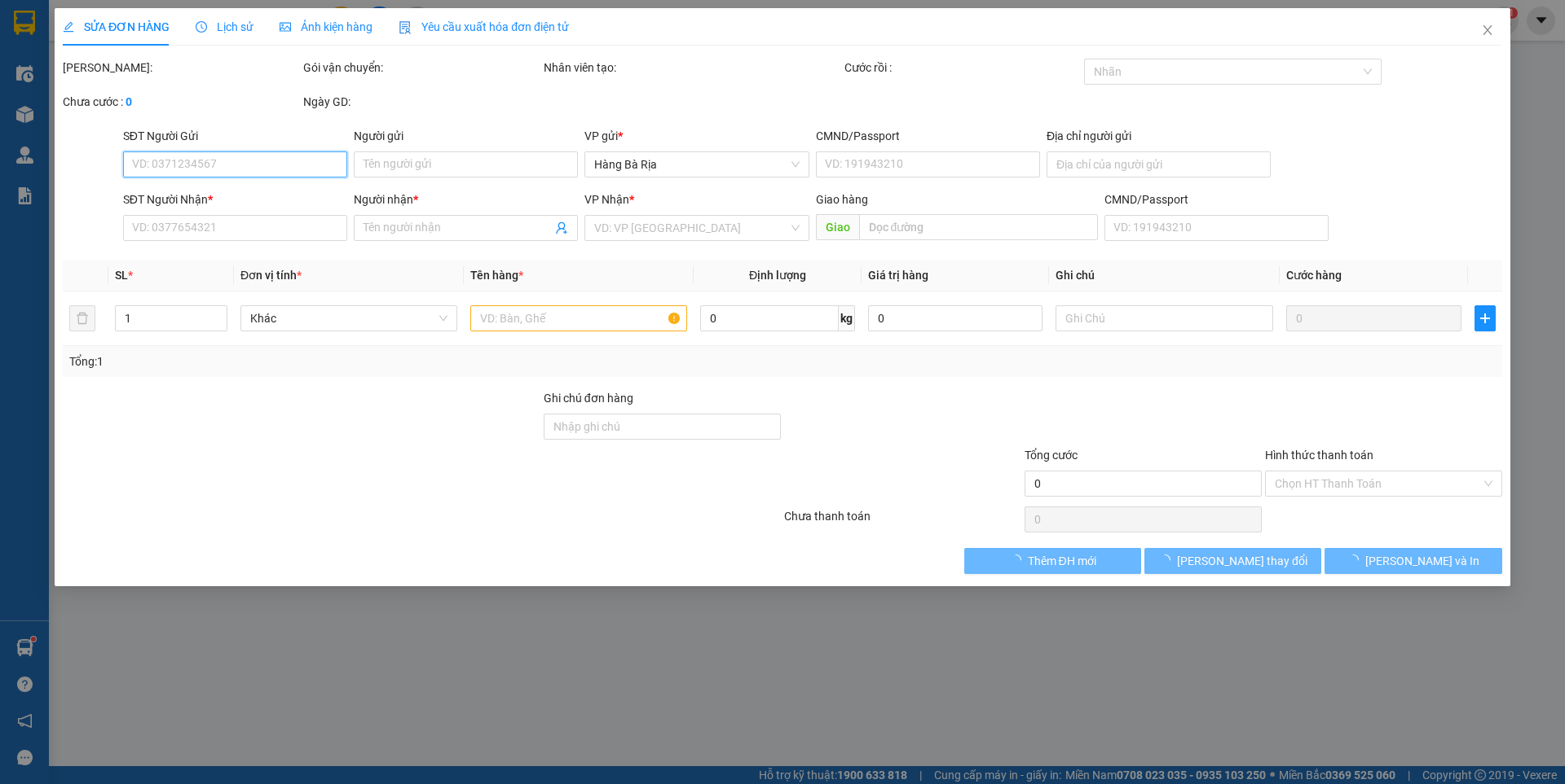
type input "40.000"
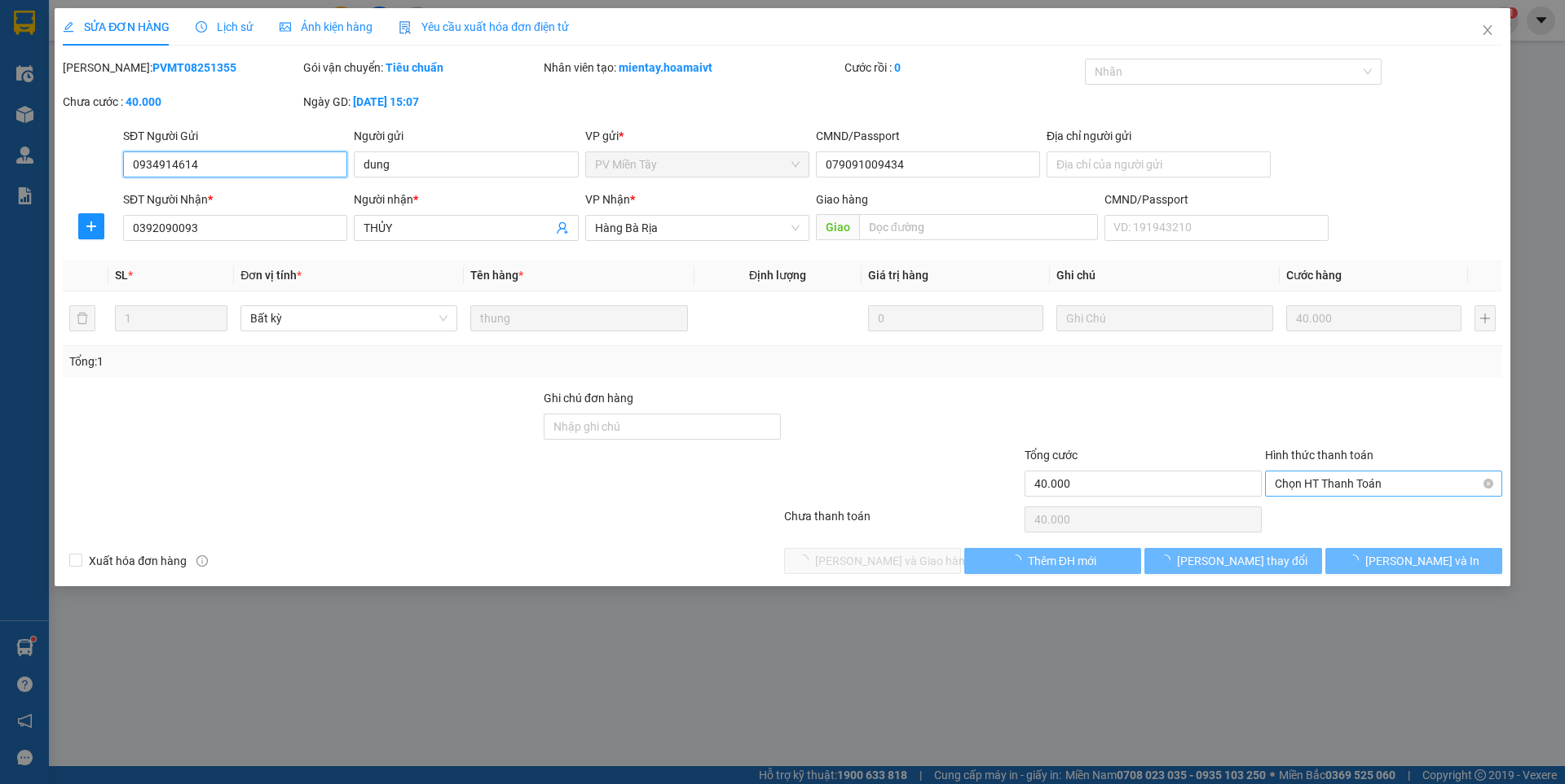
click at [1336, 479] on span "Chọn HT Thanh Toán" at bounding box center [1383, 484] width 218 height 24
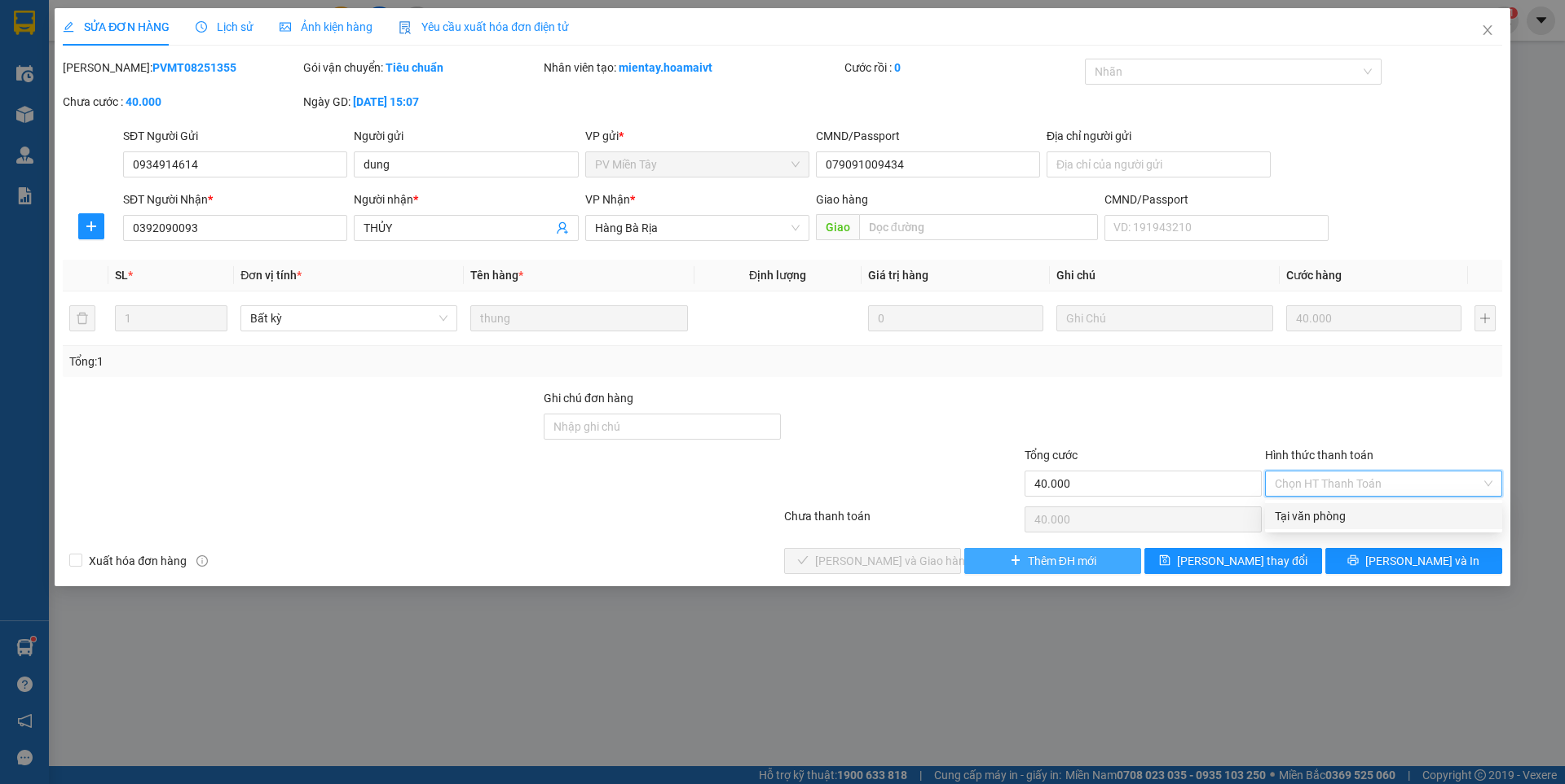
drag, startPoint x: 1325, startPoint y: 509, endPoint x: 995, endPoint y: 552, distance: 332.8
click at [1318, 511] on div "Tại văn phòng" at bounding box center [1383, 516] width 218 height 18
type input "0"
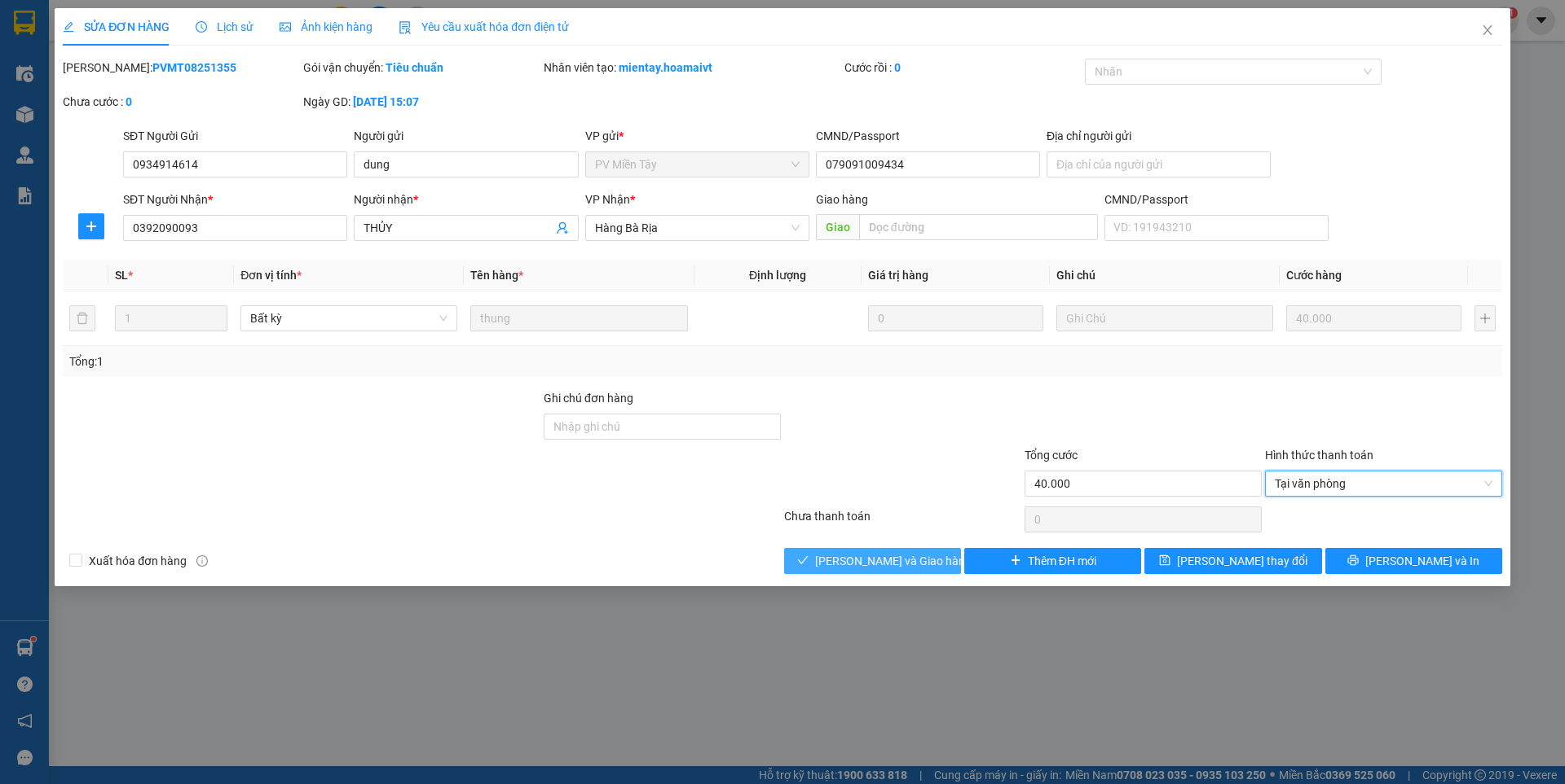
click at [932, 555] on button "[PERSON_NAME] và [PERSON_NAME] hàng" at bounding box center [872, 561] width 177 height 26
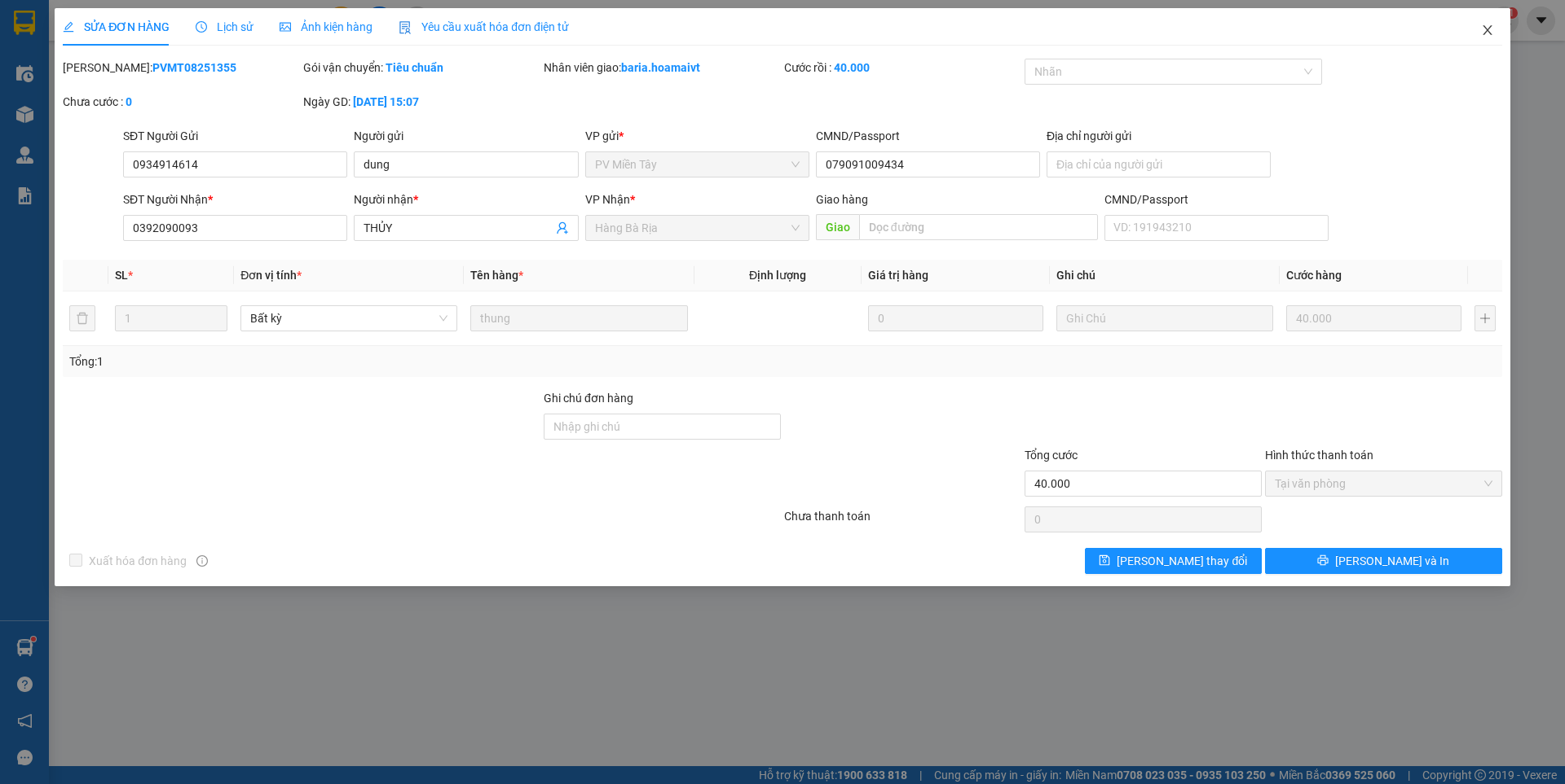
drag, startPoint x: 1494, startPoint y: 27, endPoint x: 54, endPoint y: 52, distance: 1440.2
click at [1494, 28] on span "Close" at bounding box center [1487, 30] width 46 height 46
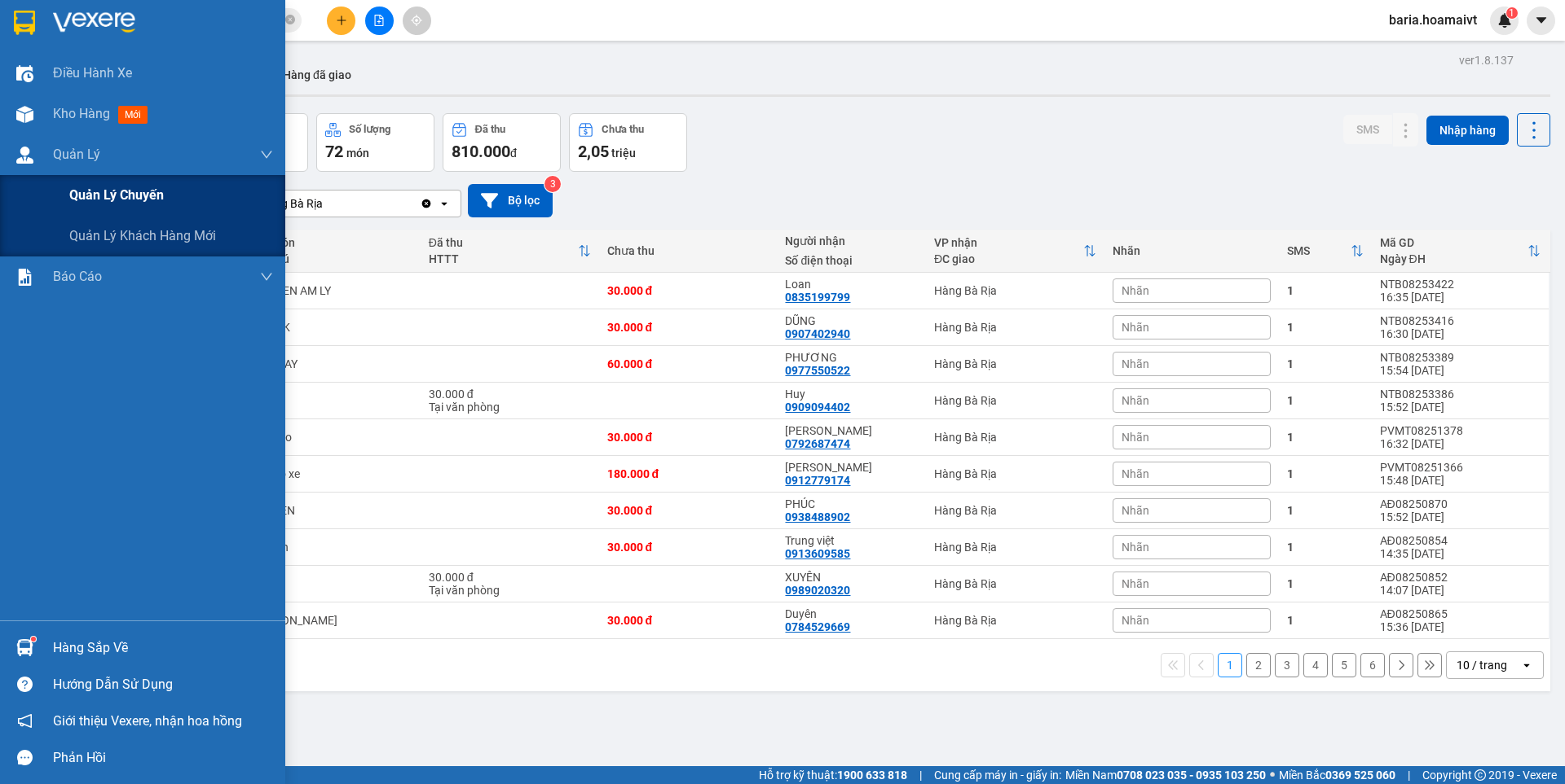
click at [90, 195] on span "Quản lý chuyến" at bounding box center [116, 195] width 95 height 20
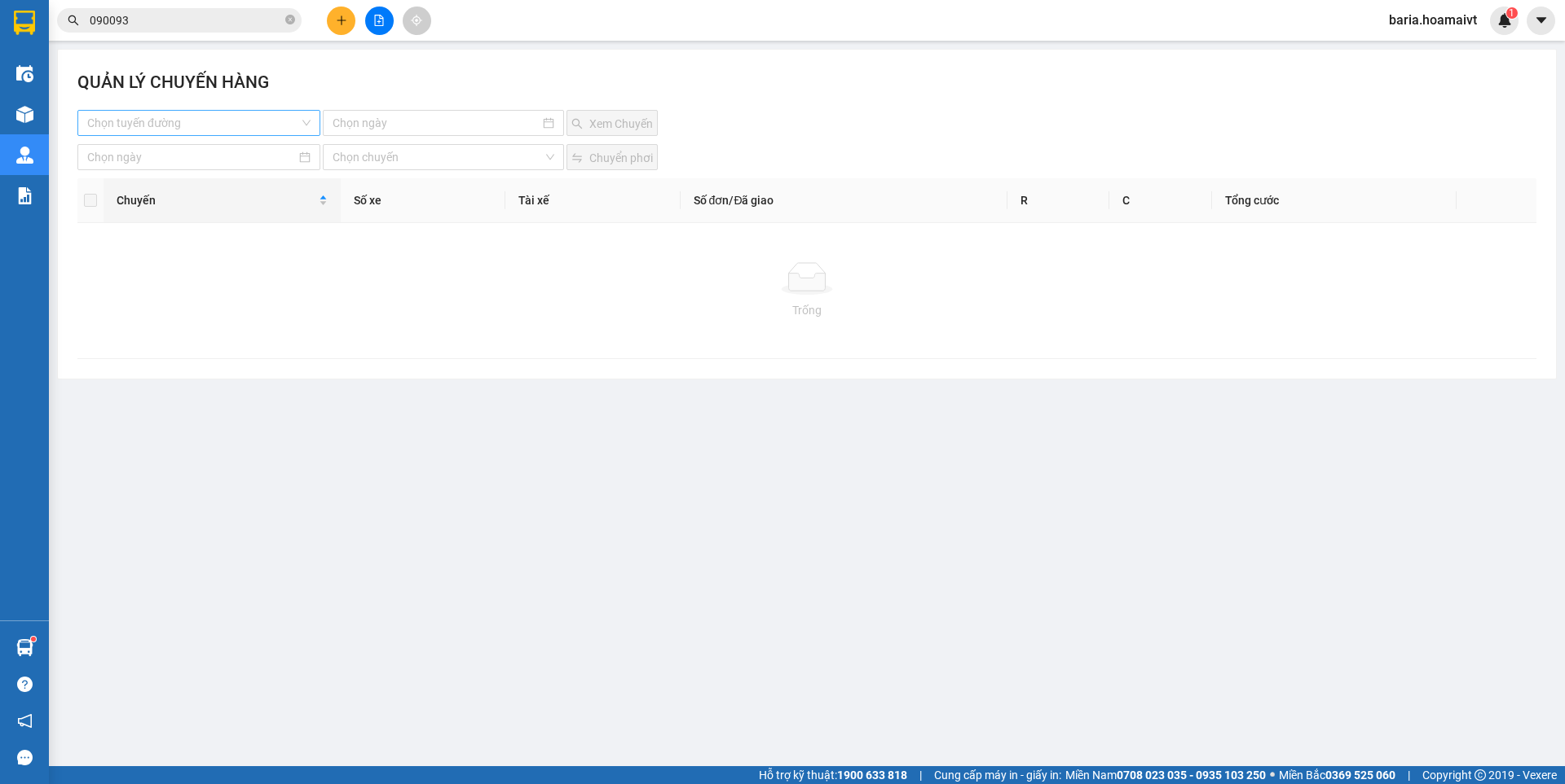
click at [262, 122] on input "search" at bounding box center [192, 123] width 212 height 24
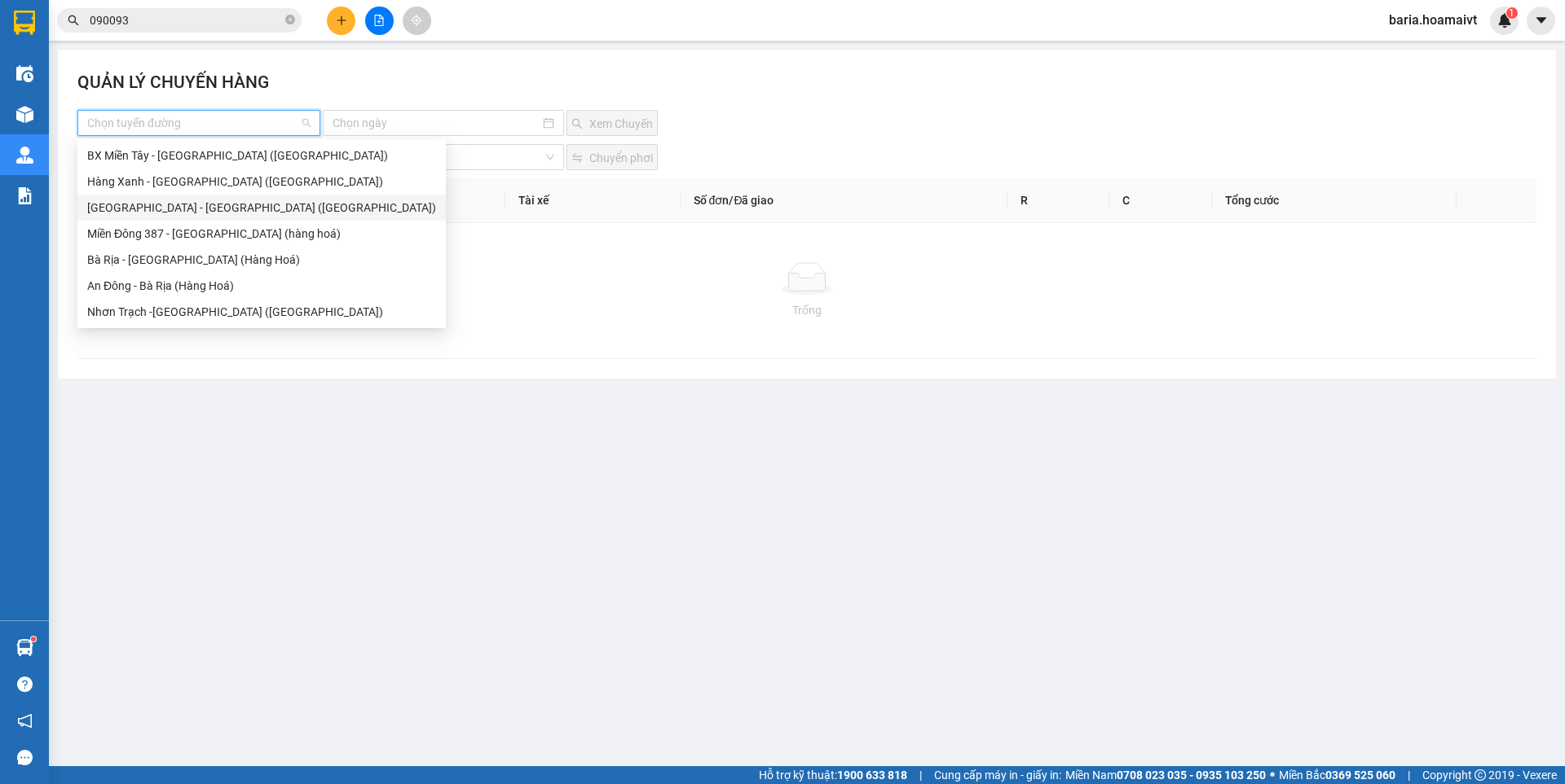
click at [177, 209] on div "Sài Gòn - Bà Rịa (Hàng Hoá)" at bounding box center [261, 208] width 348 height 18
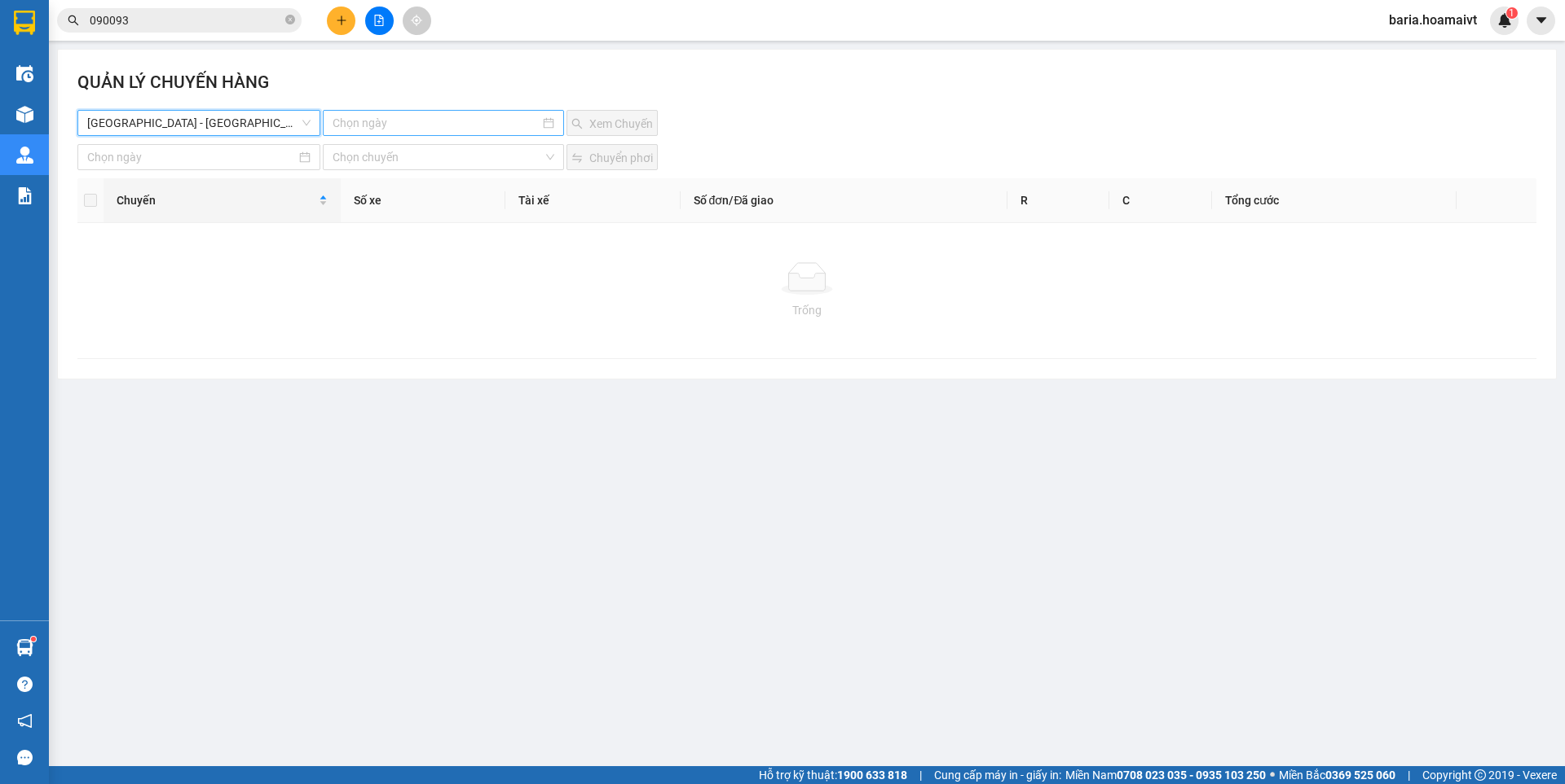
click at [448, 123] on input at bounding box center [435, 123] width 206 height 18
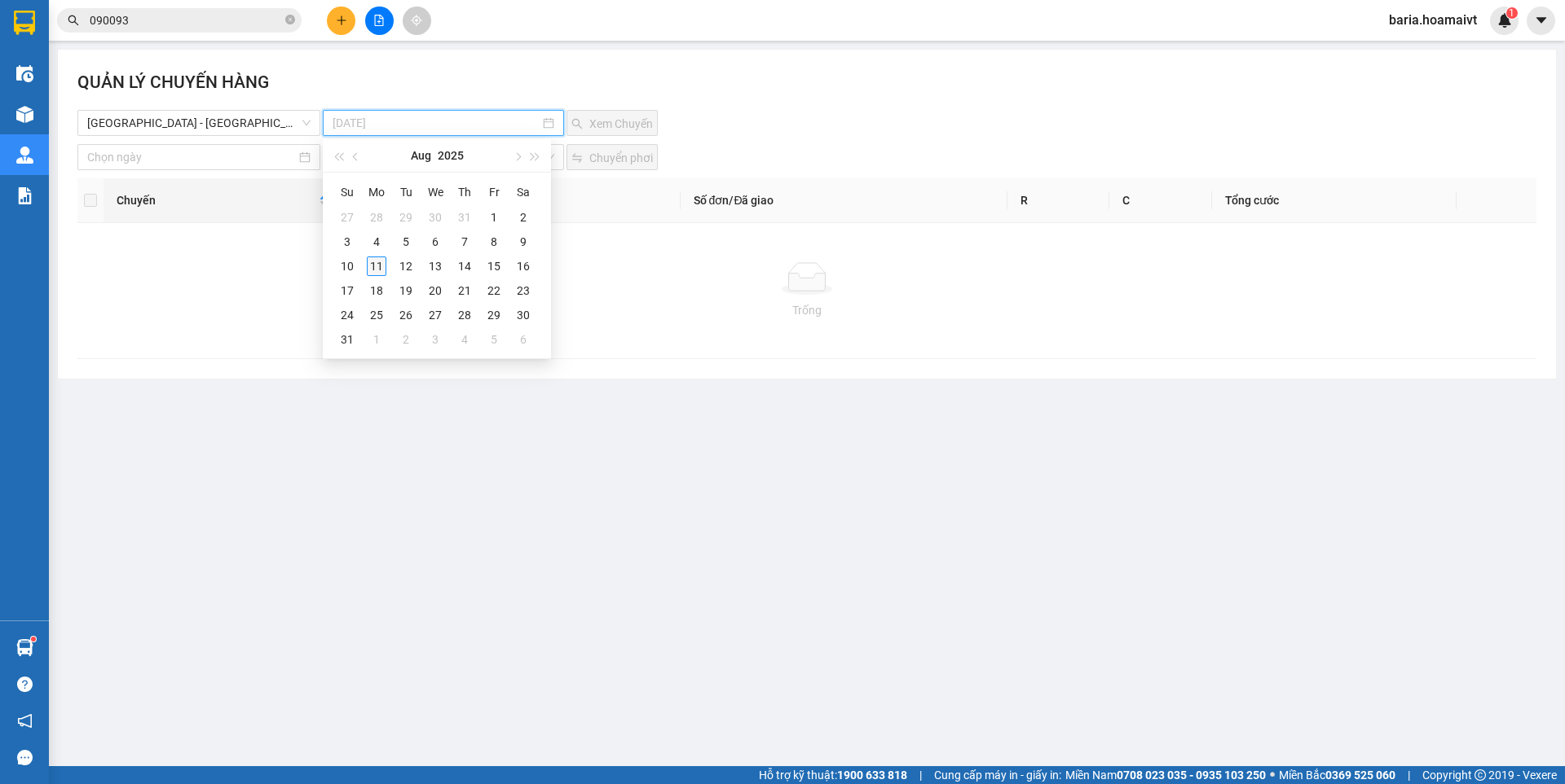
type input "11-08-2025"
click at [369, 265] on div "11" at bounding box center [377, 266] width 20 height 20
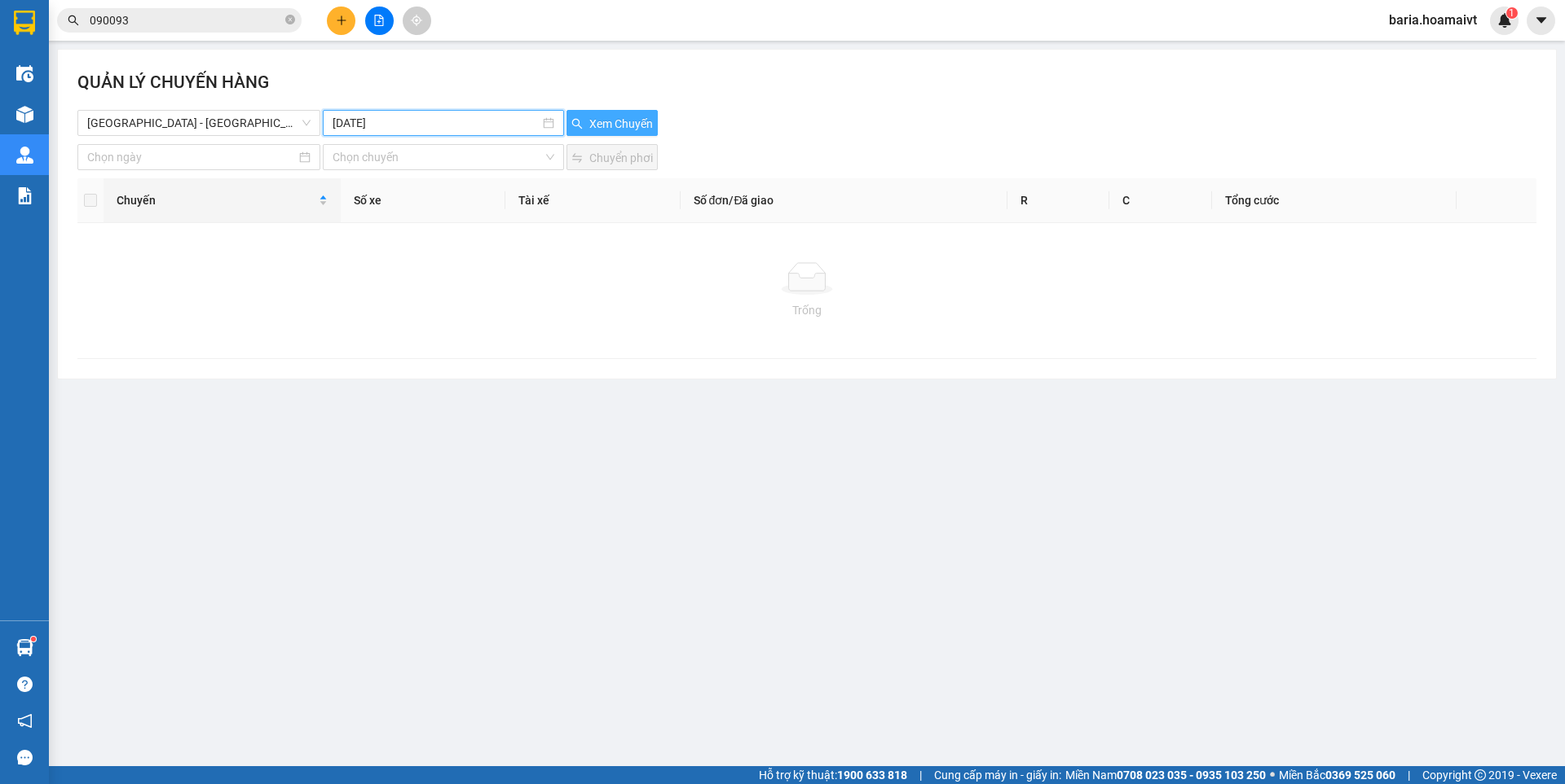
click at [645, 120] on span "Xem Chuyến" at bounding box center [621, 124] width 63 height 18
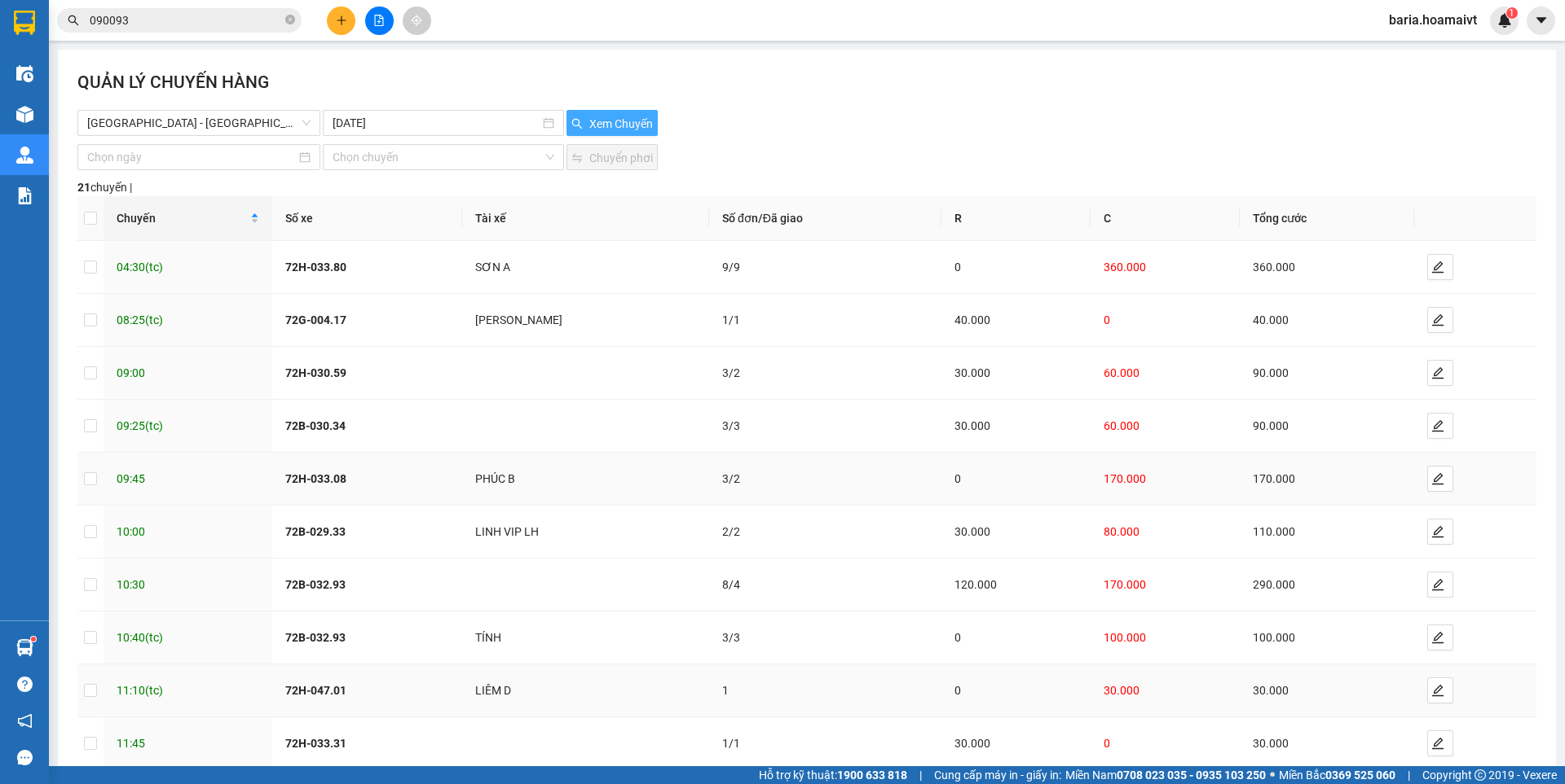
scroll to position [92, 0]
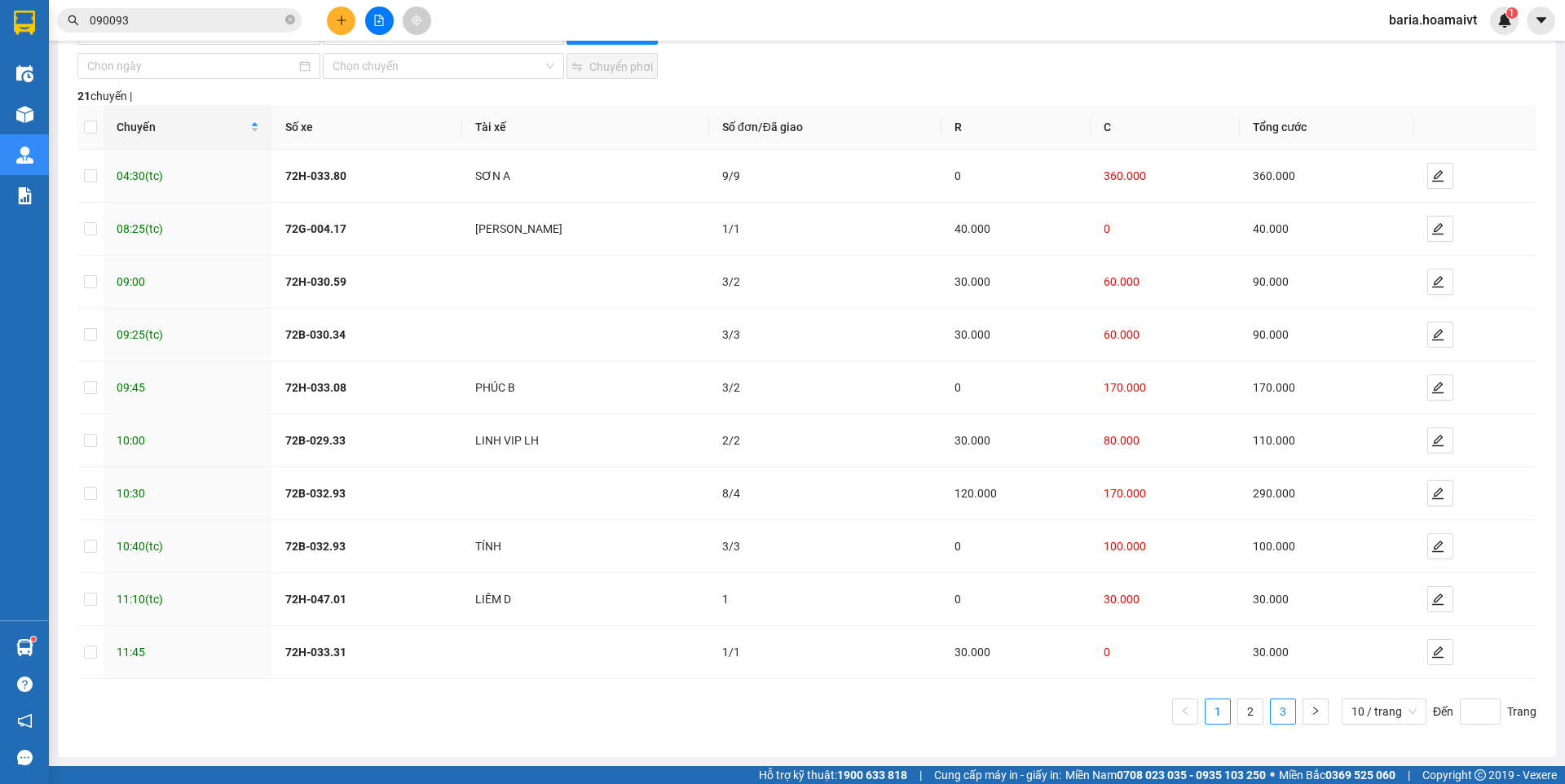
click at [1276, 719] on link "3" at bounding box center [1282, 711] width 24 height 24
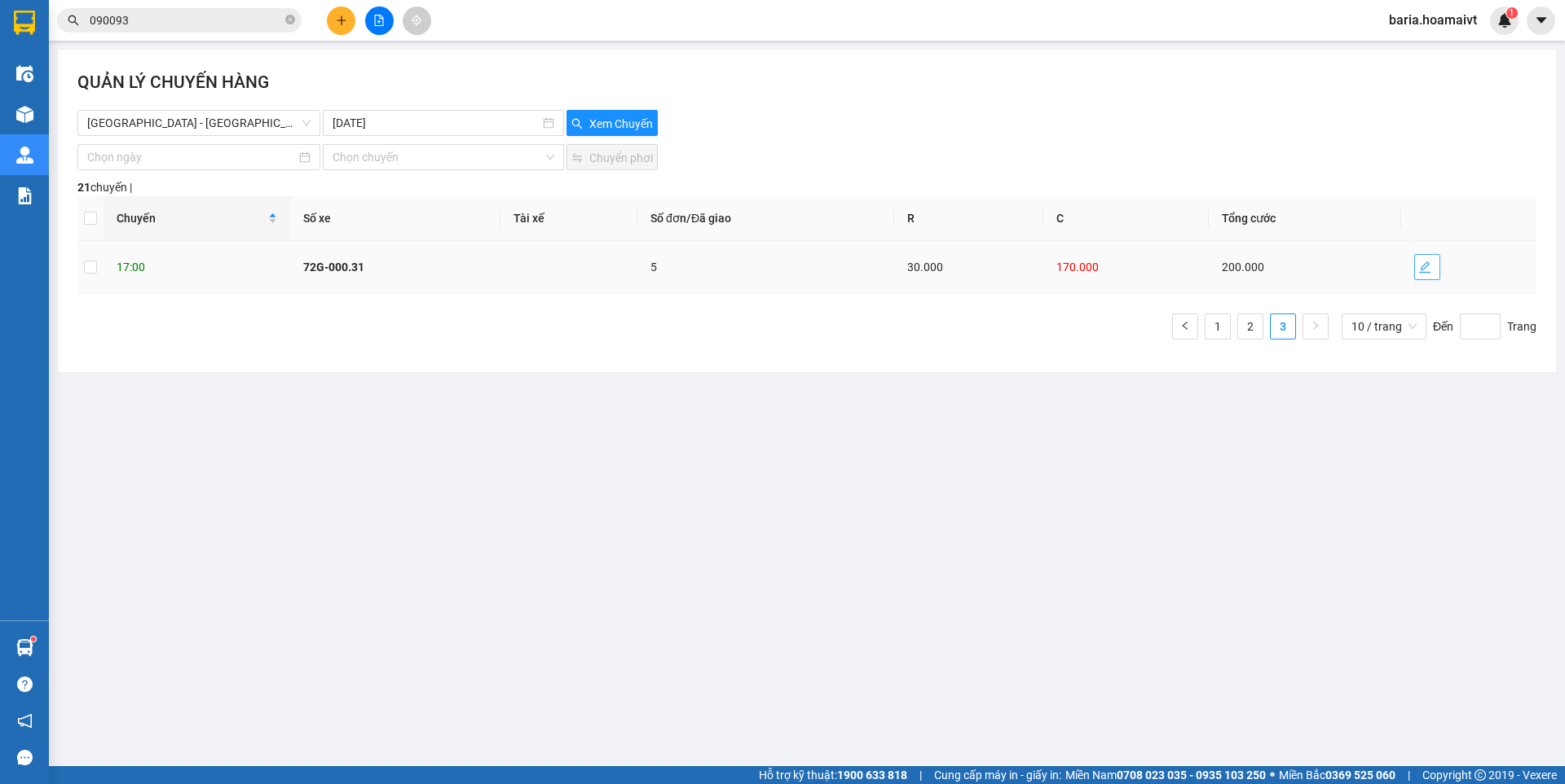
click at [1425, 255] on button "button" at bounding box center [1426, 267] width 26 height 26
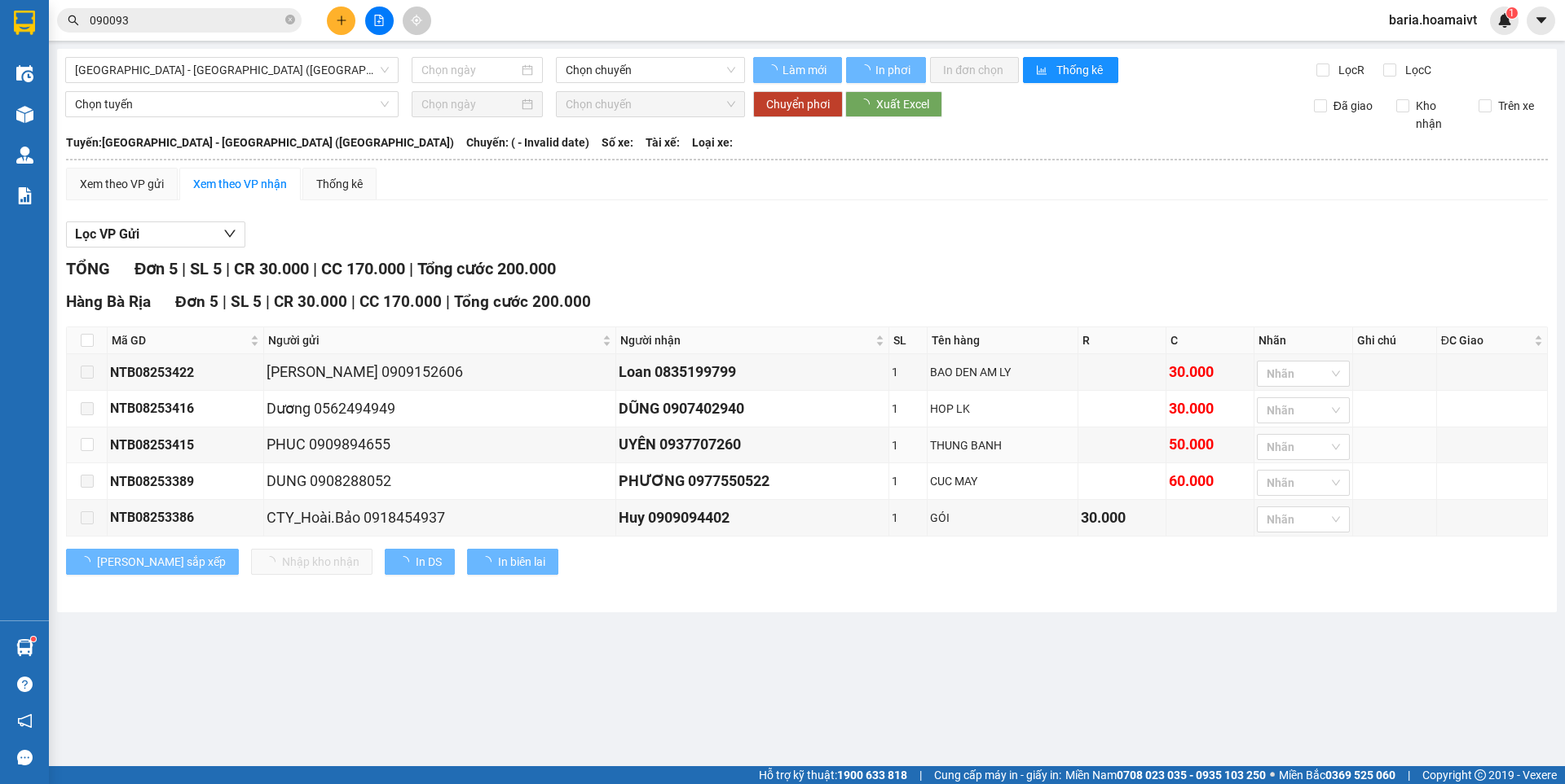
type input "[DATE]"
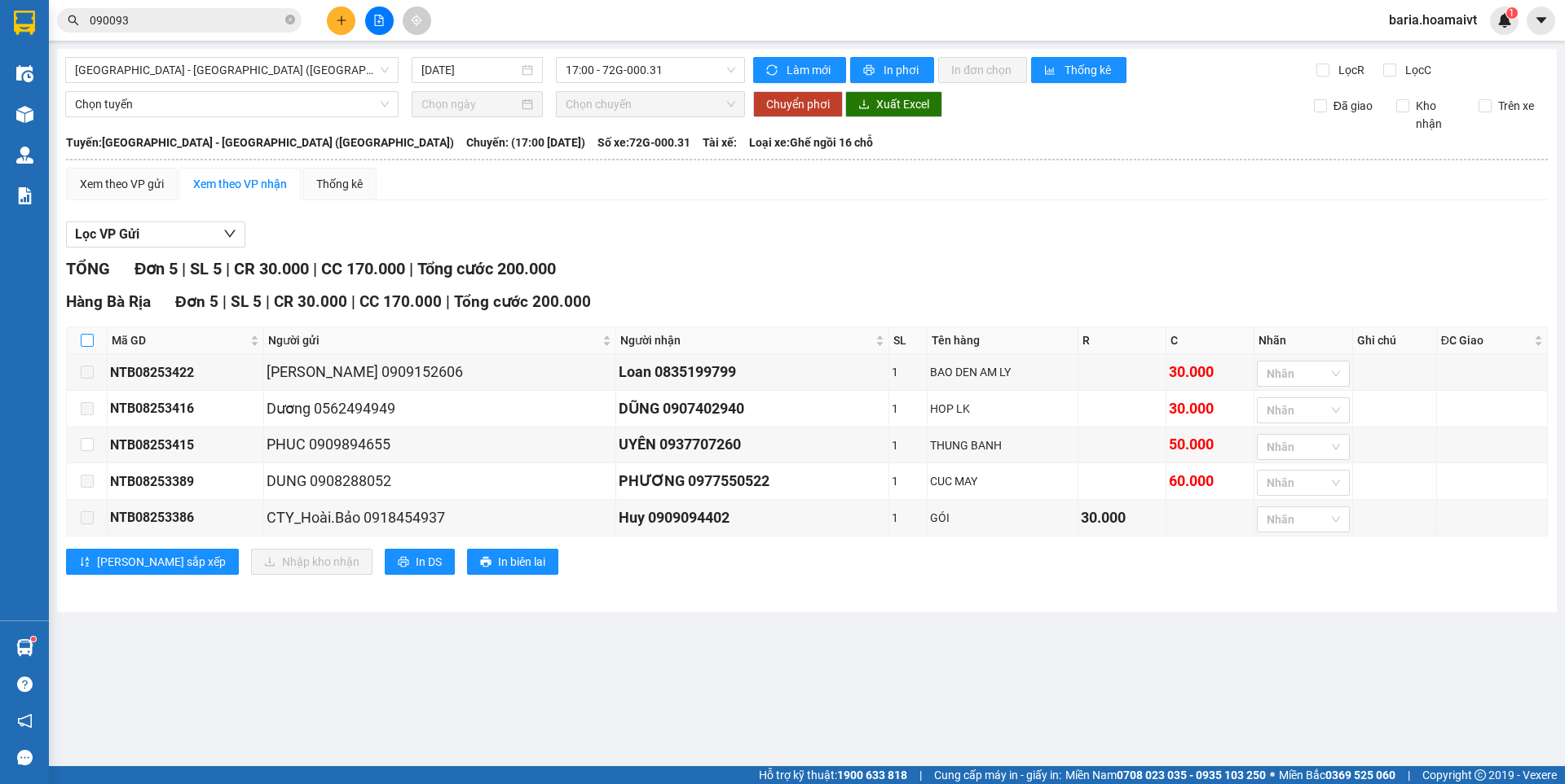
click at [85, 336] on input "checkbox" at bounding box center [87, 339] width 13 height 13
checkbox input "true"
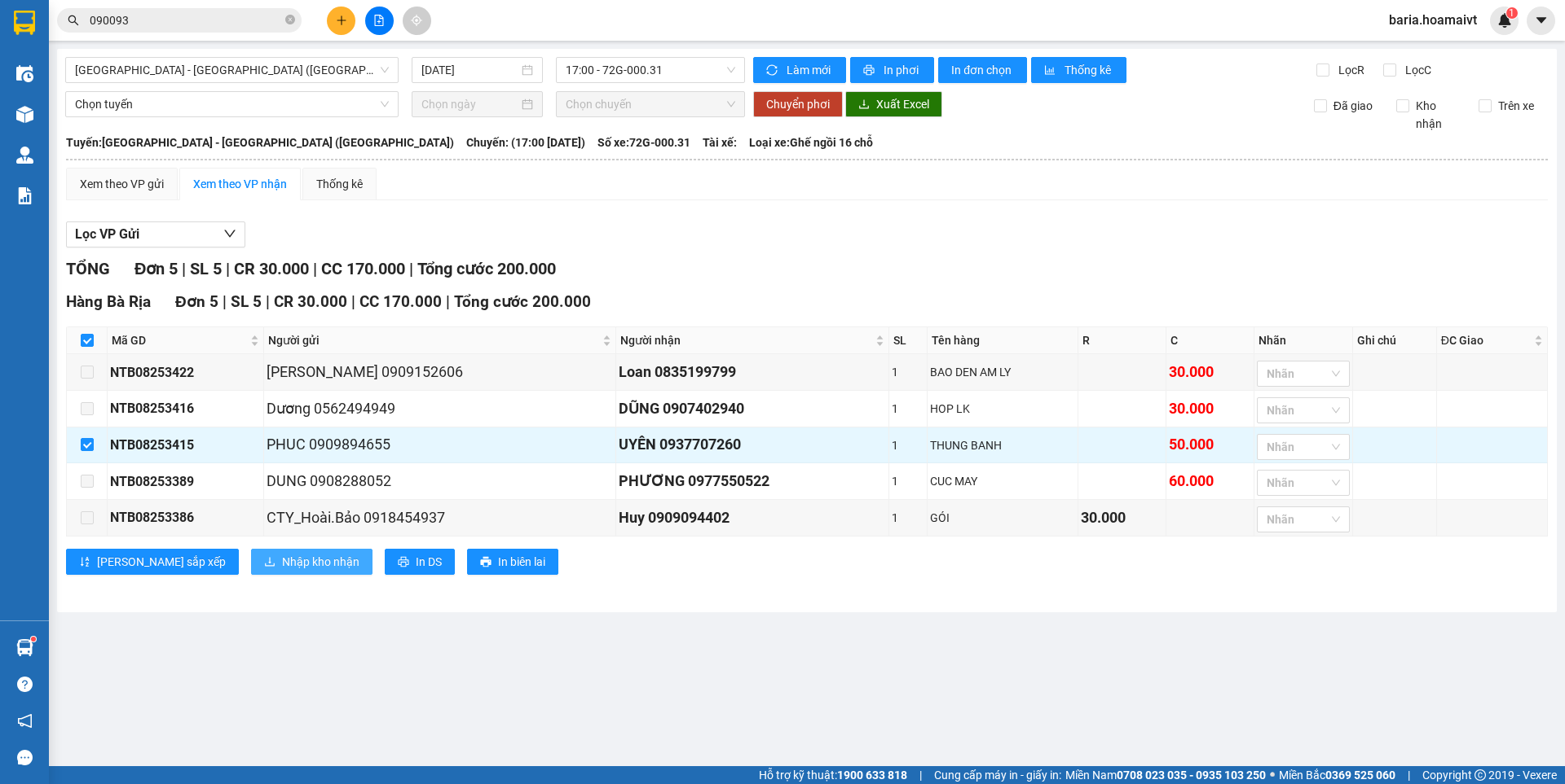
click at [282, 564] on span "Nhập kho nhận" at bounding box center [320, 562] width 77 height 18
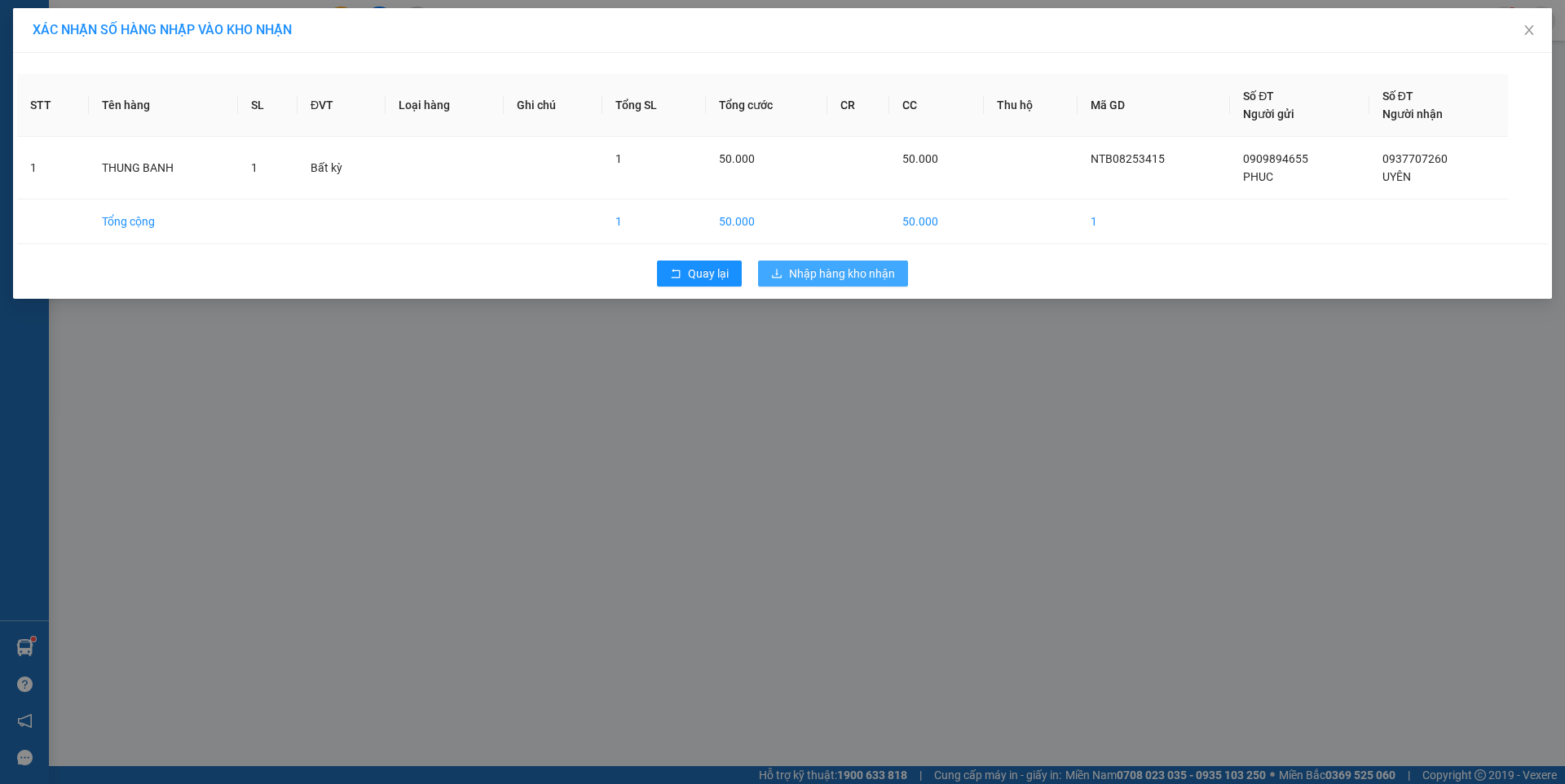
click at [868, 274] on span "Nhập hàng kho nhận" at bounding box center [842, 273] width 106 height 18
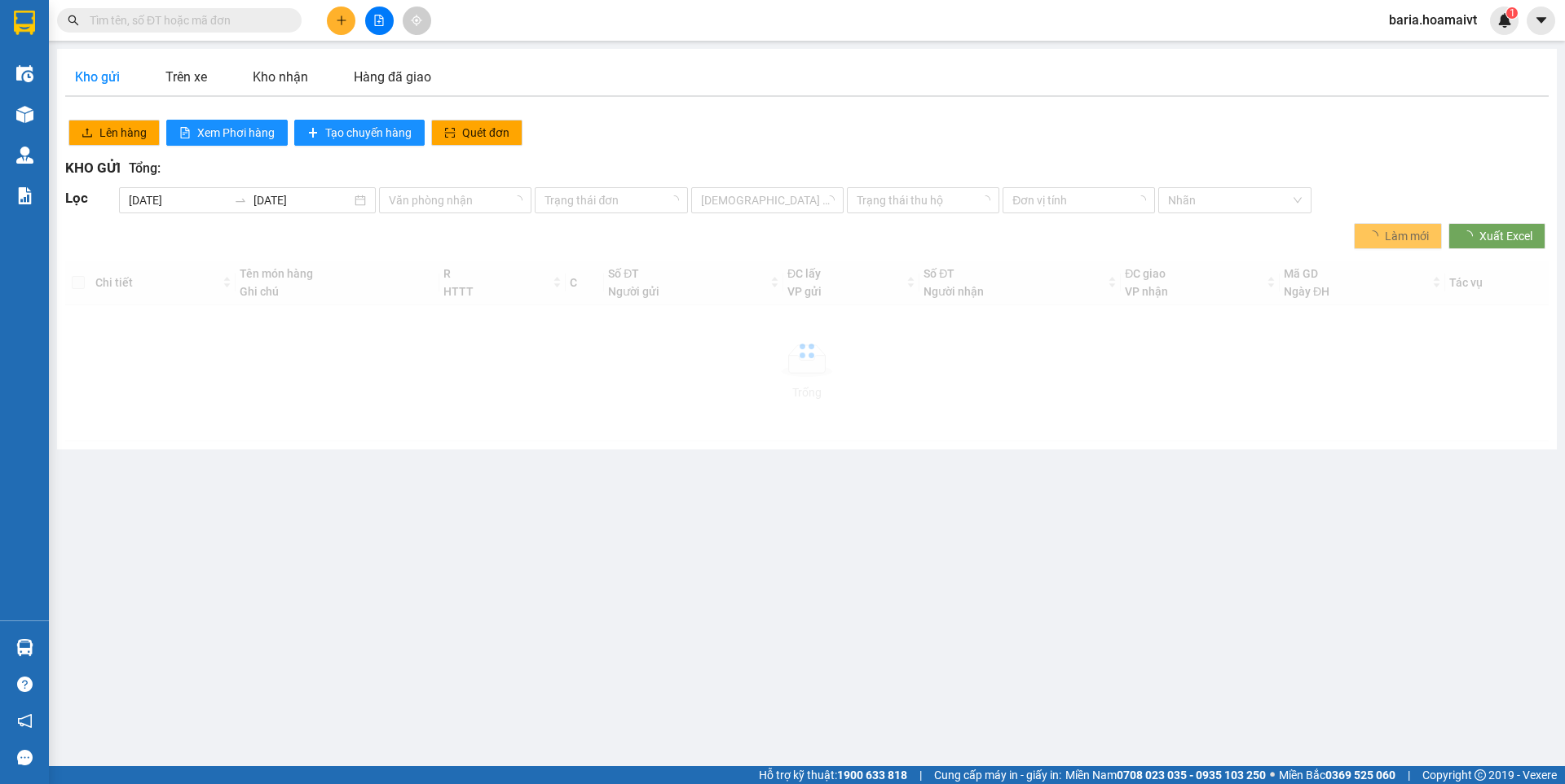
click at [181, 20] on input "text" at bounding box center [185, 20] width 192 height 18
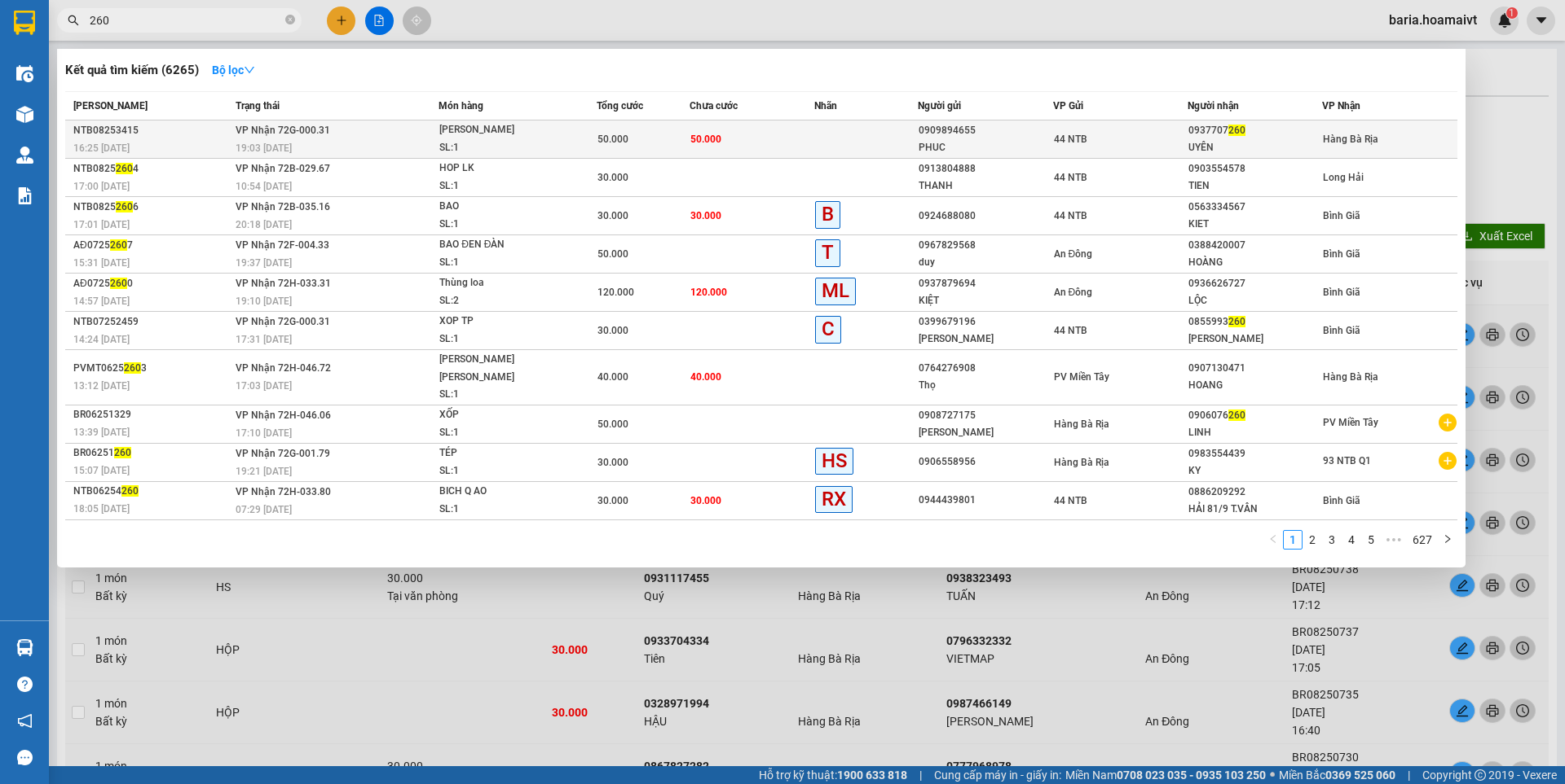
type input "260"
click at [1215, 136] on div "0937707 260" at bounding box center [1255, 131] width 133 height 18
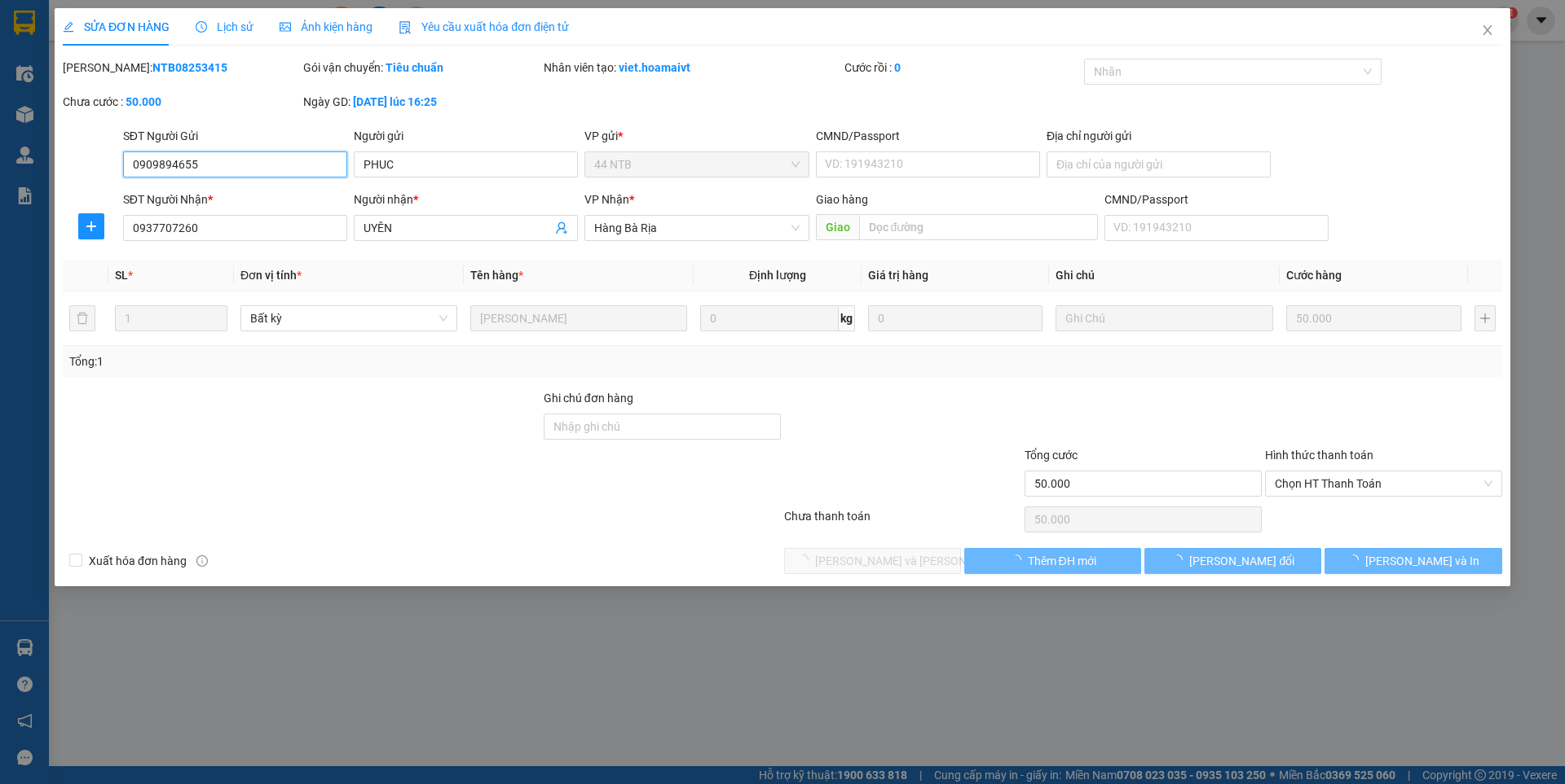
type input "0909894655"
type input "PHUC"
type input "0937707260"
type input "UYÊN"
type input "50.000"
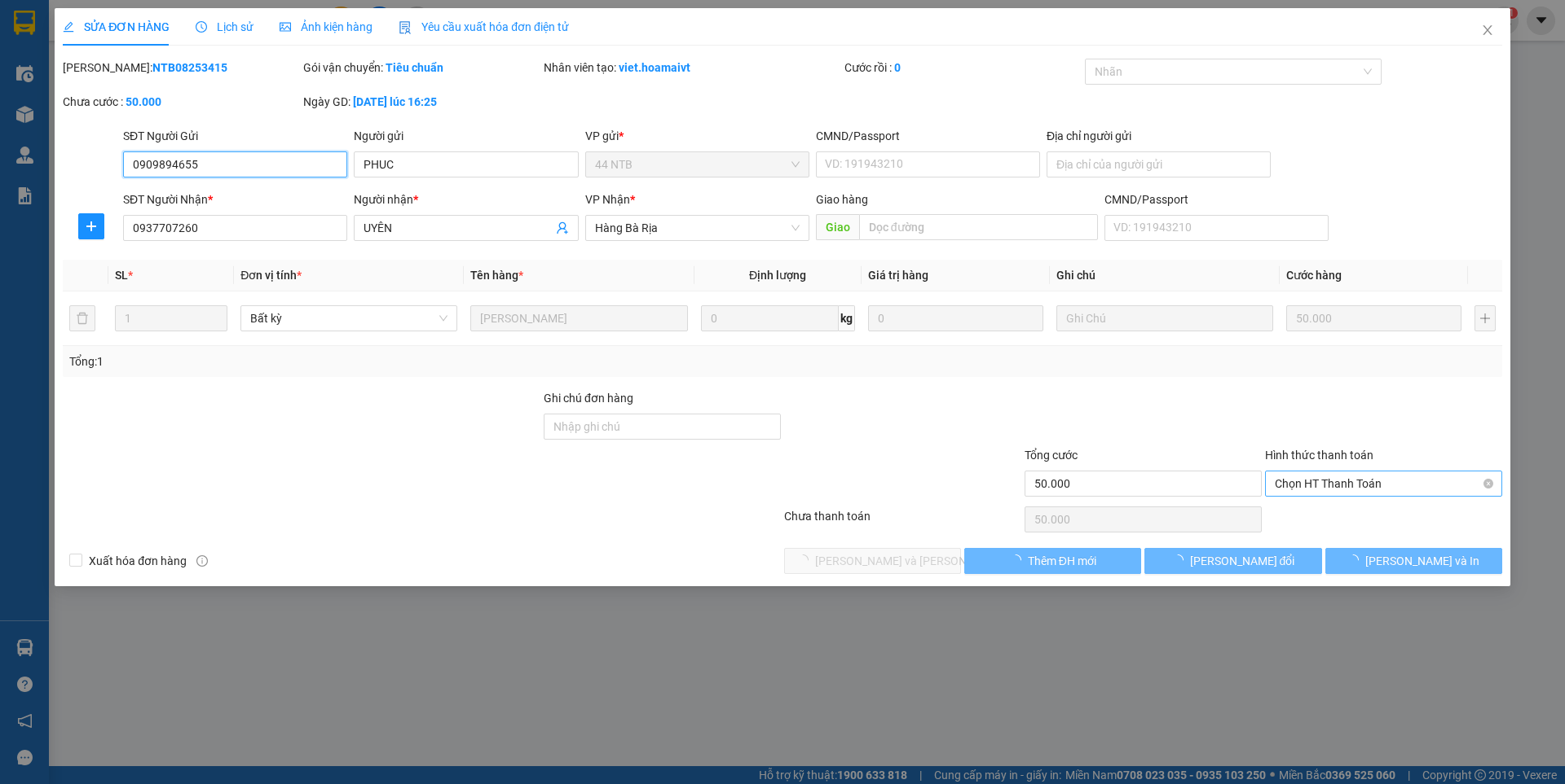
click at [1359, 487] on span "Chọn HT Thanh Toán" at bounding box center [1383, 484] width 218 height 24
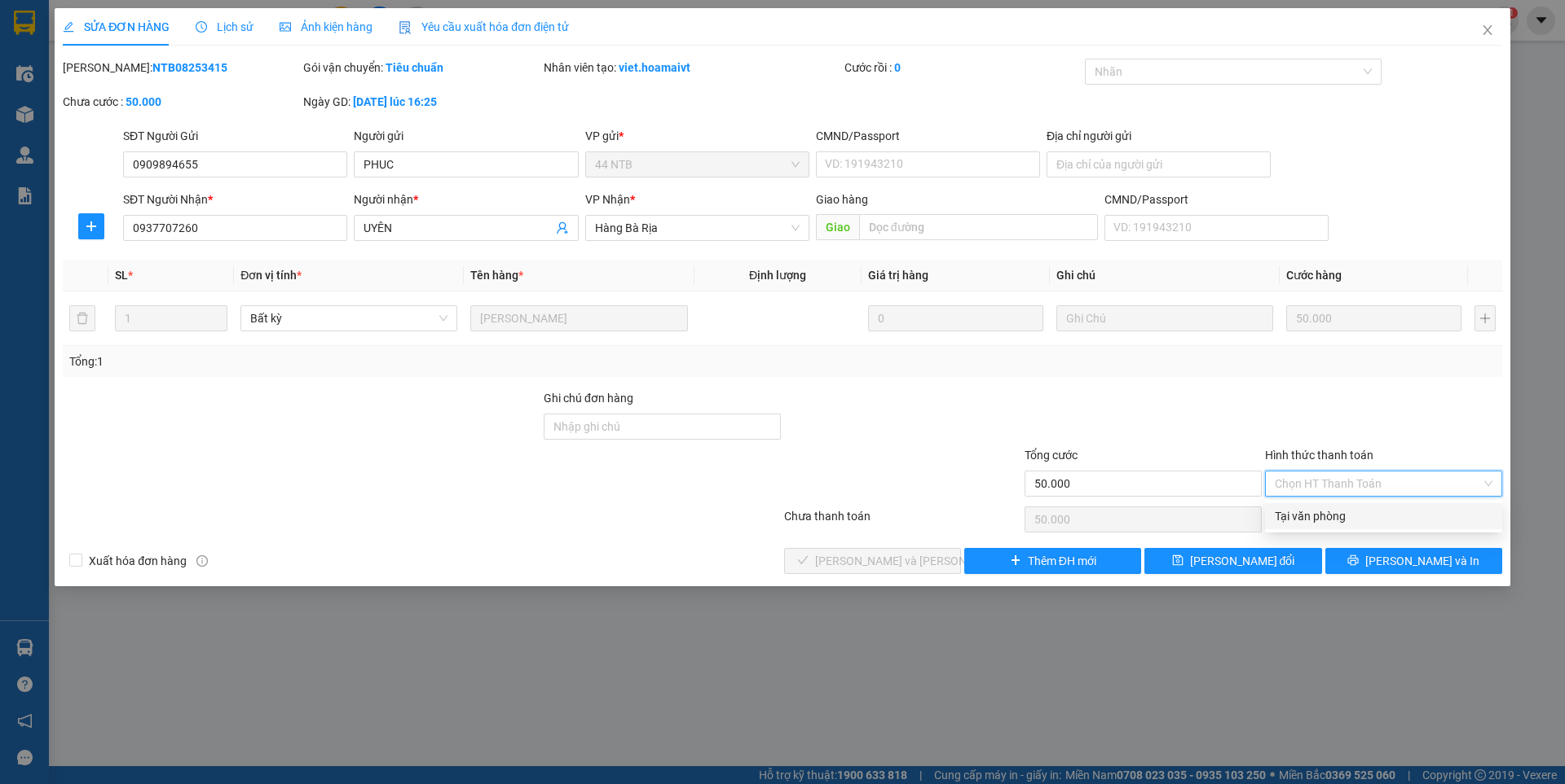
click at [1350, 517] on div "Tại văn phòng" at bounding box center [1383, 516] width 218 height 18
type input "0"
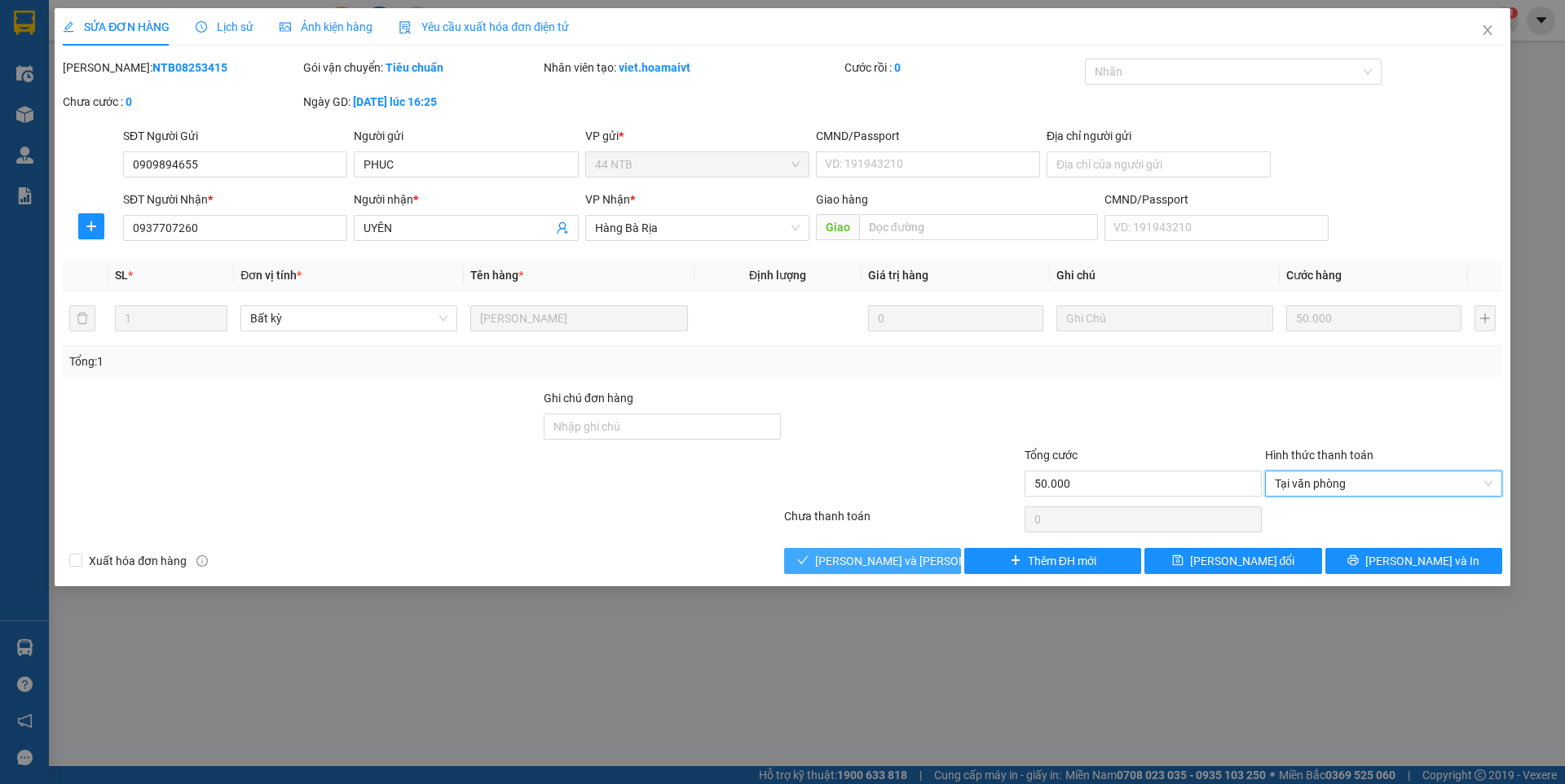
click at [917, 562] on span "[PERSON_NAME] và [PERSON_NAME] hàng" at bounding box center [925, 561] width 221 height 18
